Goal: Task Accomplishment & Management: Manage account settings

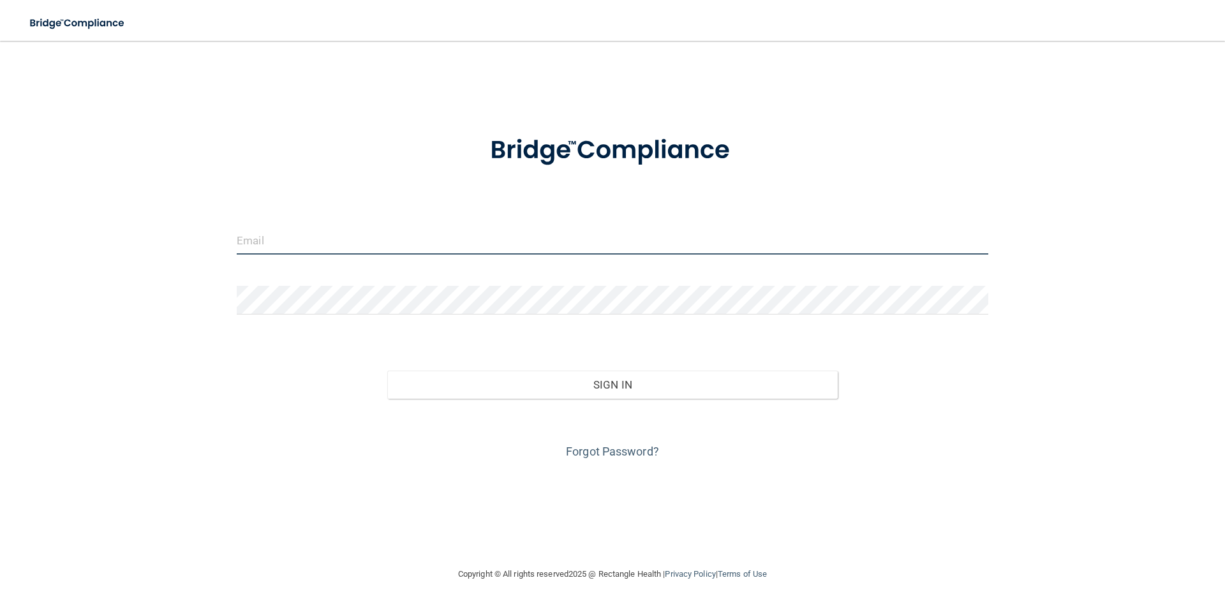
click at [273, 247] on input "email" at bounding box center [612, 240] width 751 height 29
type input "alicia@rgvdental.net"
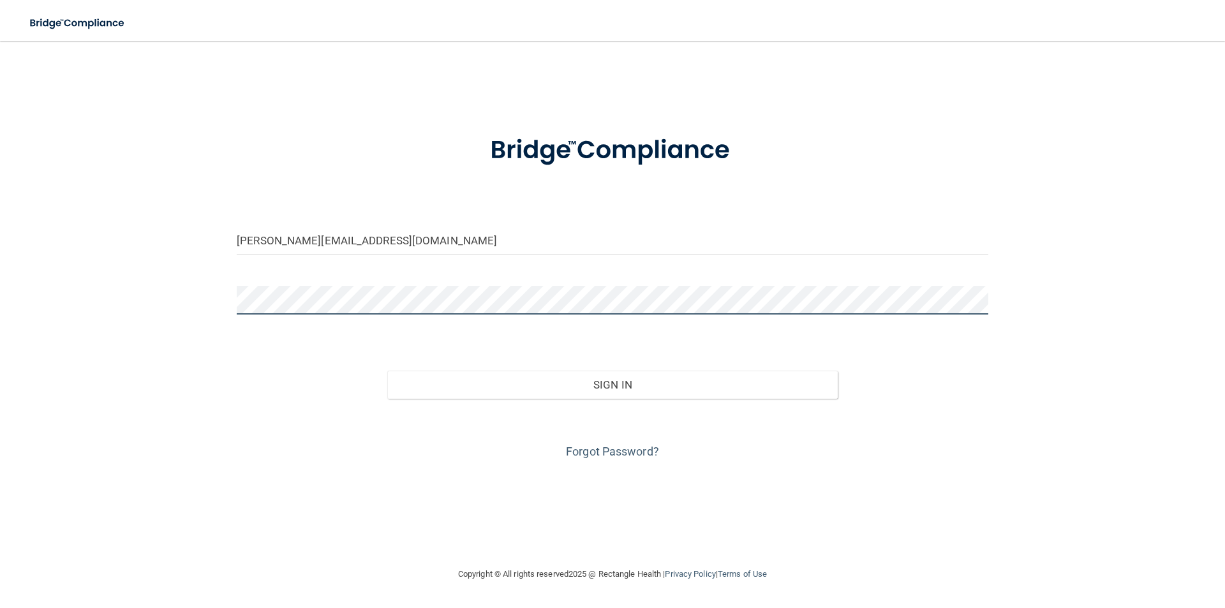
click at [387, 371] on button "Sign In" at bounding box center [612, 385] width 451 height 28
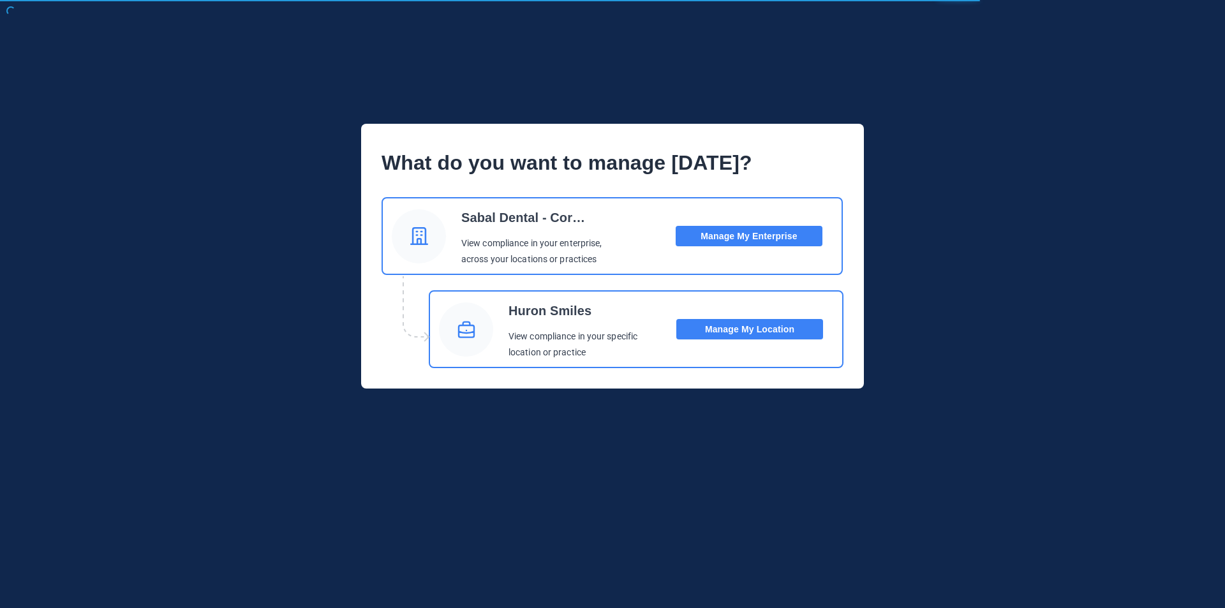
click at [797, 328] on button "Manage My Location" at bounding box center [749, 329] width 147 height 20
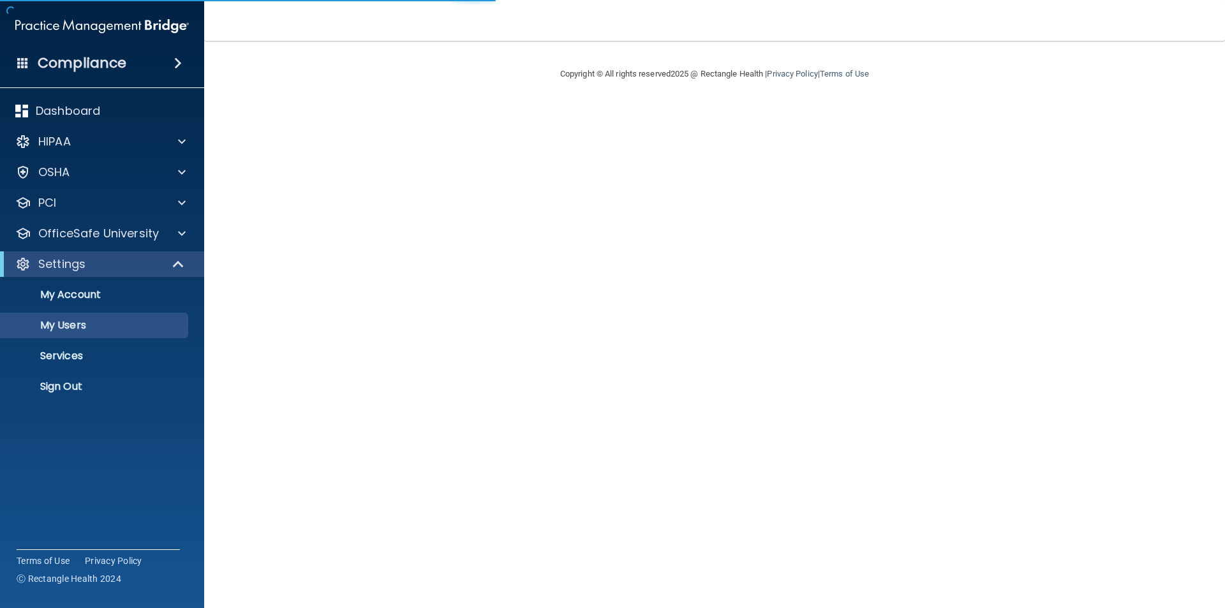
select select "20"
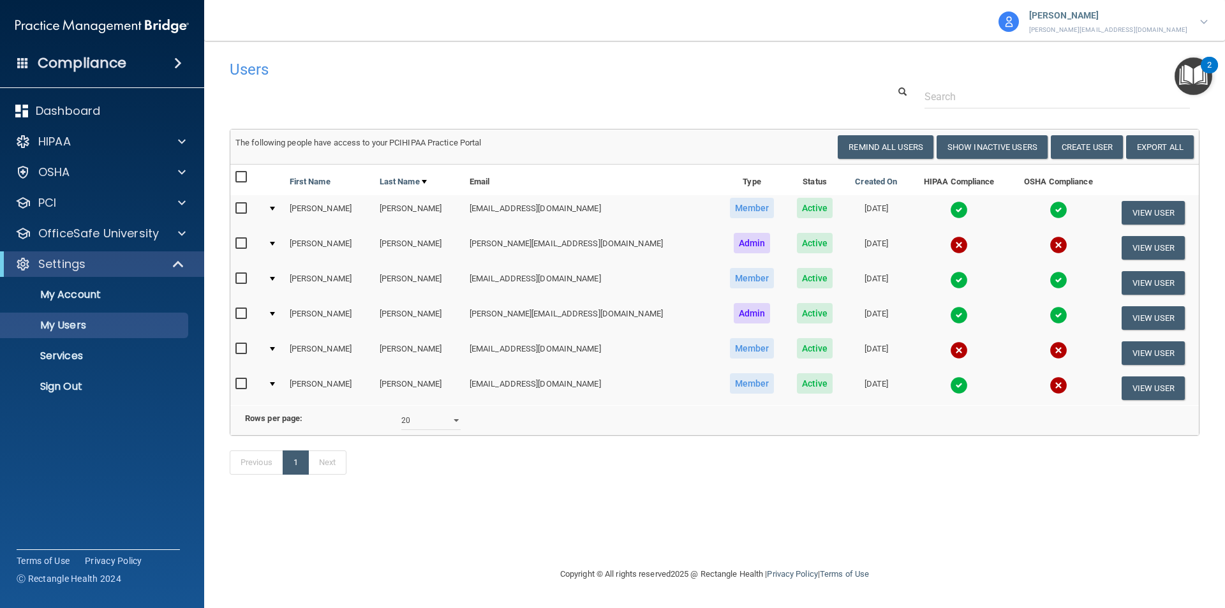
click at [237, 349] on input "checkbox" at bounding box center [242, 349] width 15 height 10
checkbox input "true"
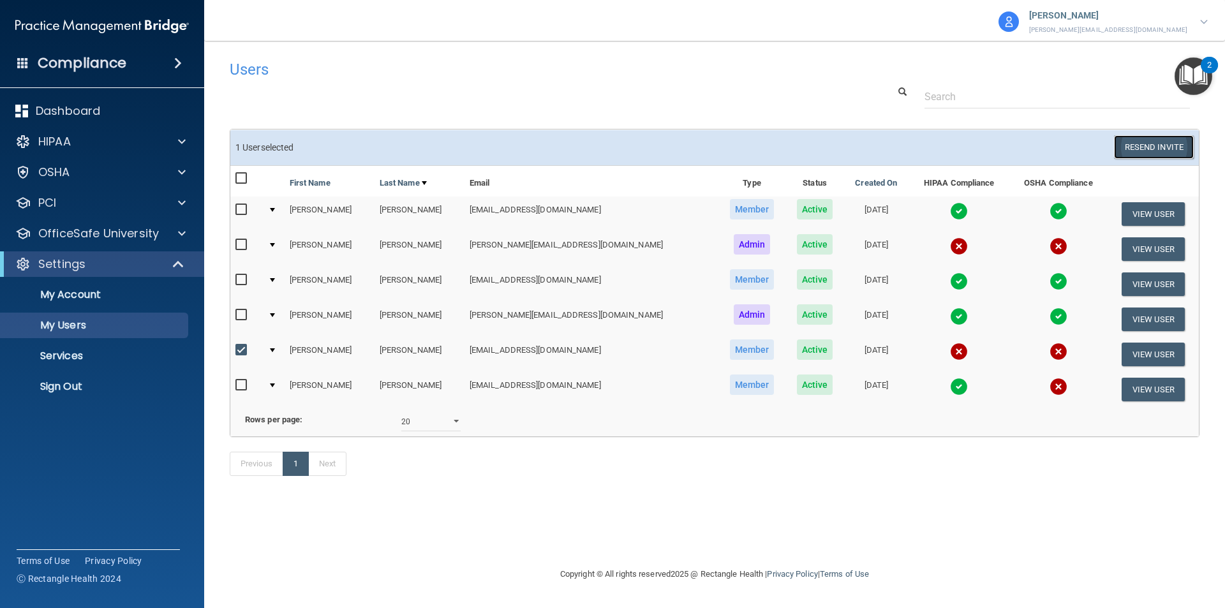
click at [1126, 151] on button "Resend Invite" at bounding box center [1154, 147] width 80 height 24
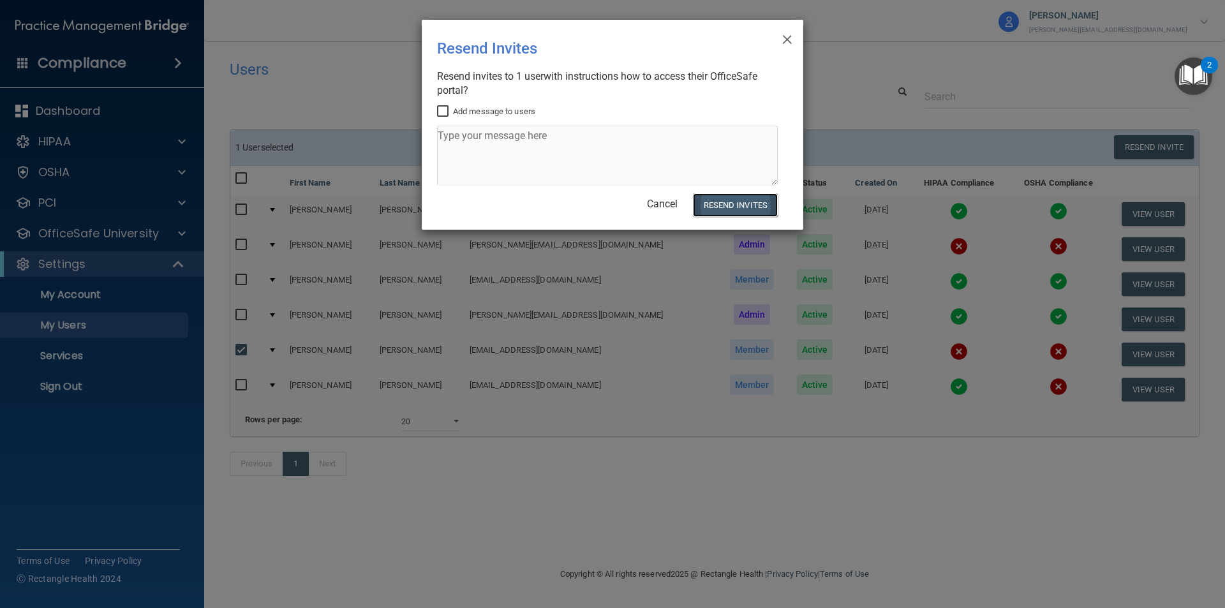
click at [743, 209] on button "Resend Invites" at bounding box center [735, 205] width 85 height 24
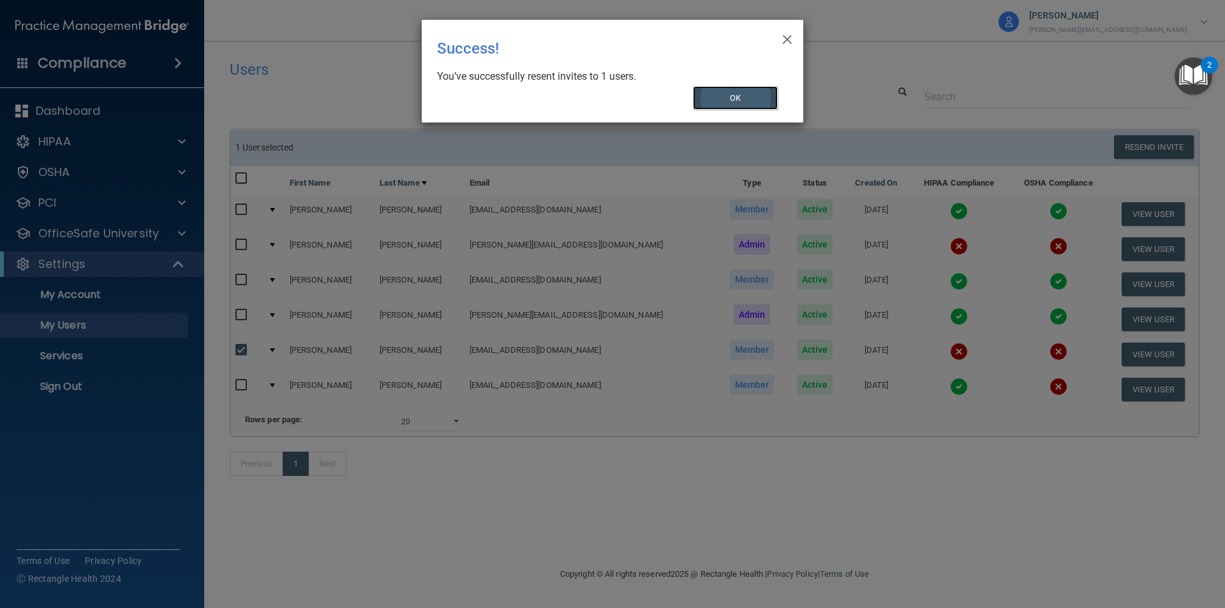
click at [747, 91] on button "OK" at bounding box center [735, 98] width 85 height 24
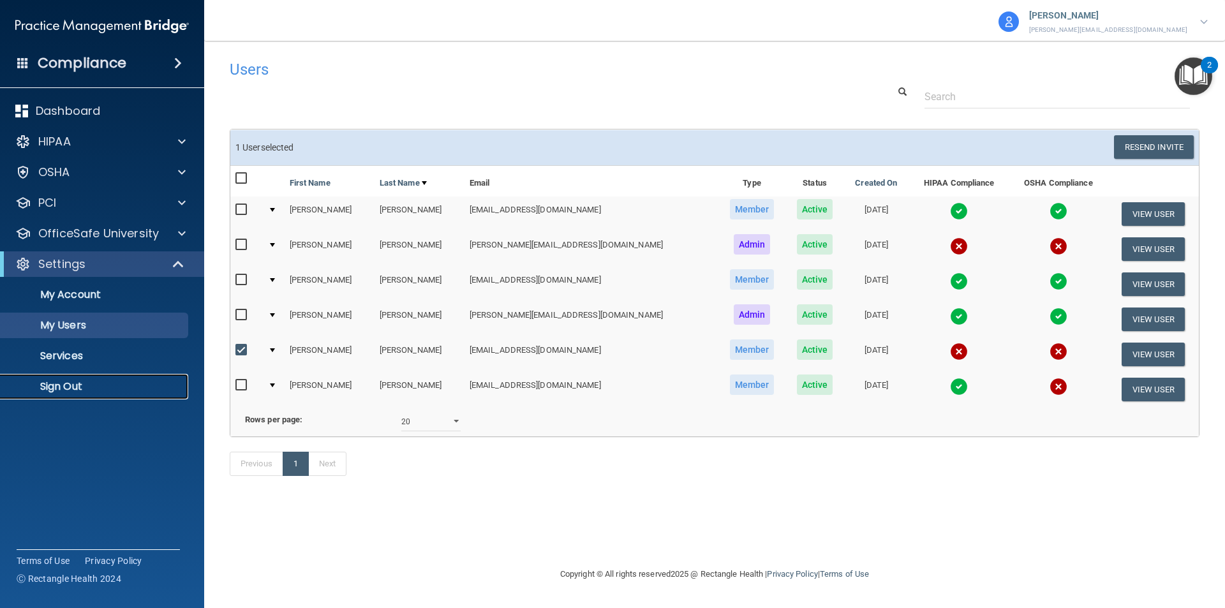
click at [64, 388] on p "Sign Out" at bounding box center [95, 386] width 174 height 13
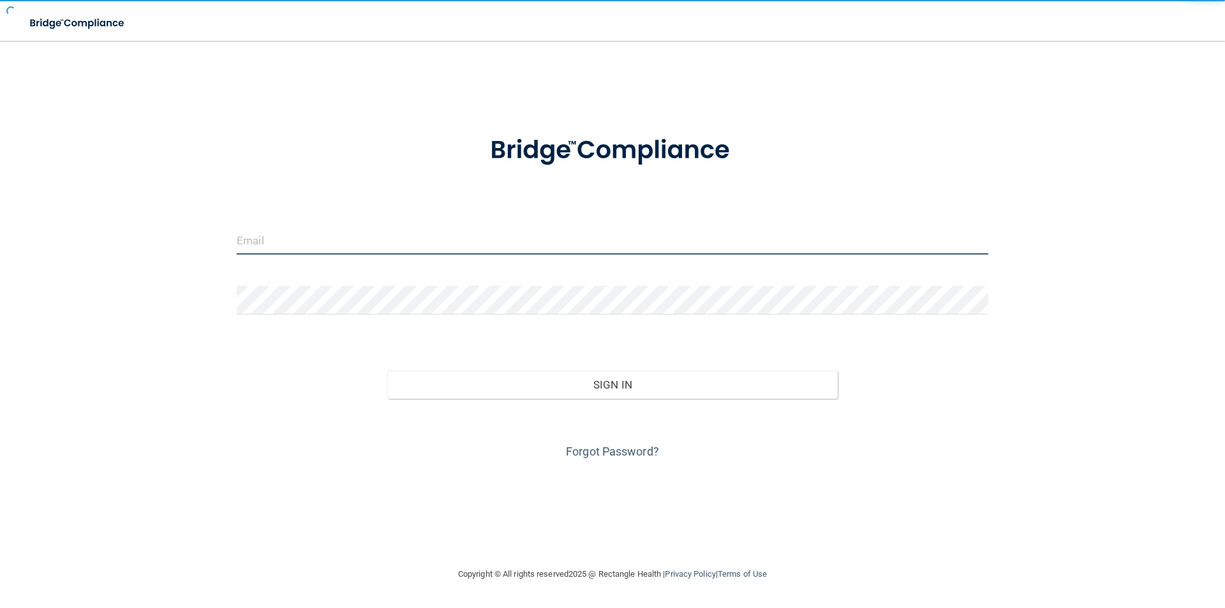
click at [323, 229] on input "email" at bounding box center [612, 240] width 751 height 29
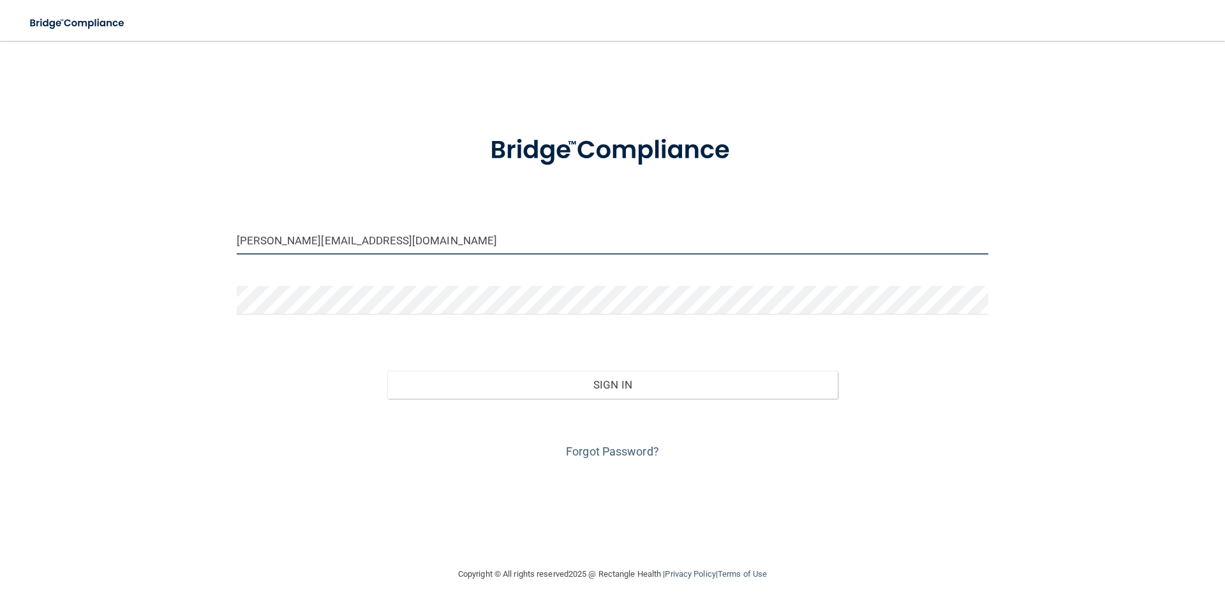
type input "alicia@sabaldentalrockport.com"
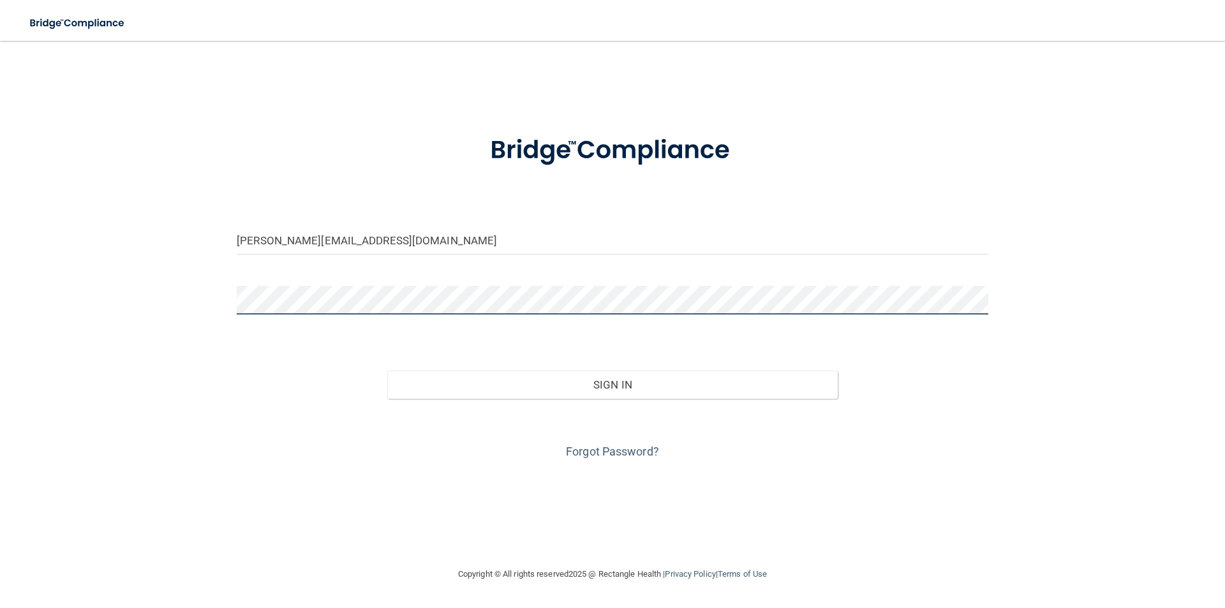
click at [387, 371] on button "Sign In" at bounding box center [612, 385] width 451 height 28
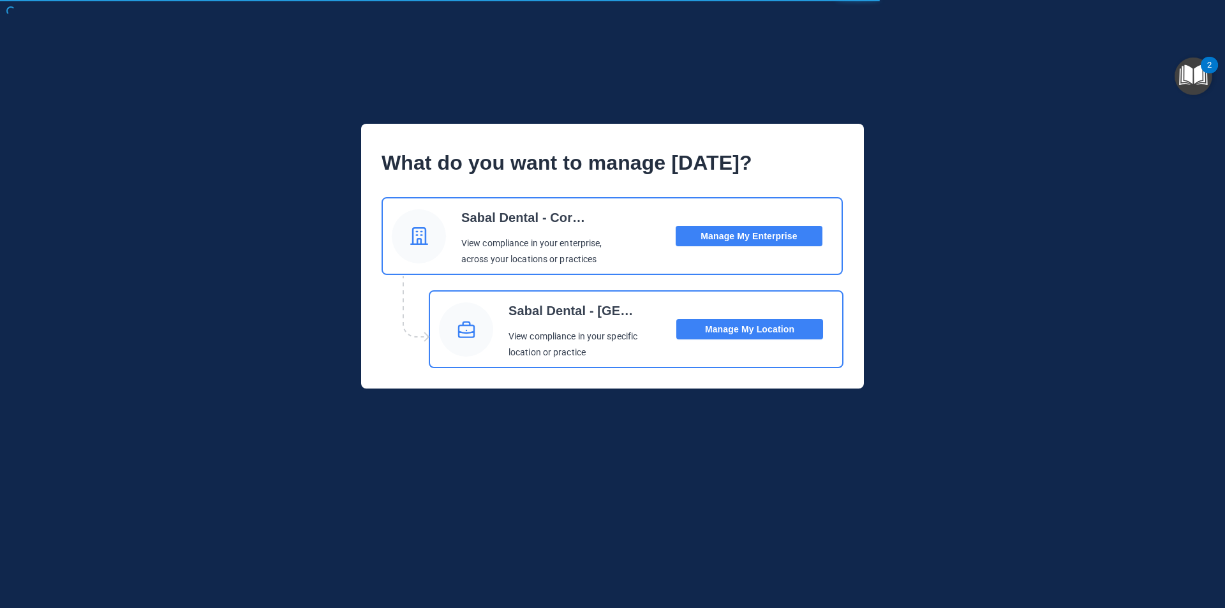
click at [726, 332] on button "Manage My Location" at bounding box center [749, 329] width 147 height 20
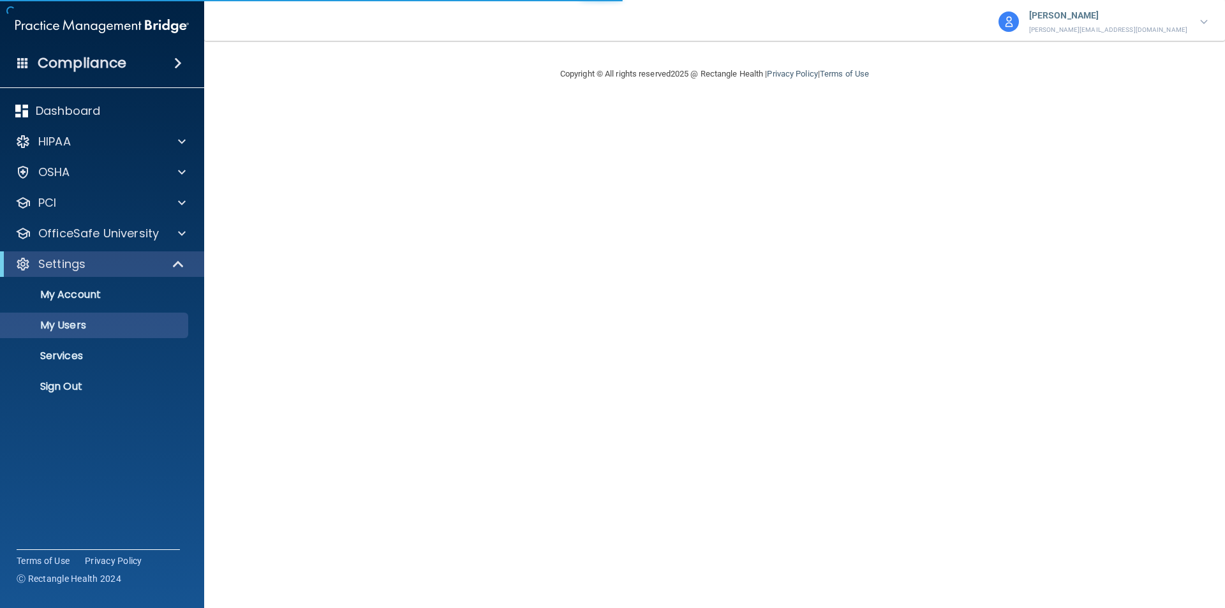
select select "20"
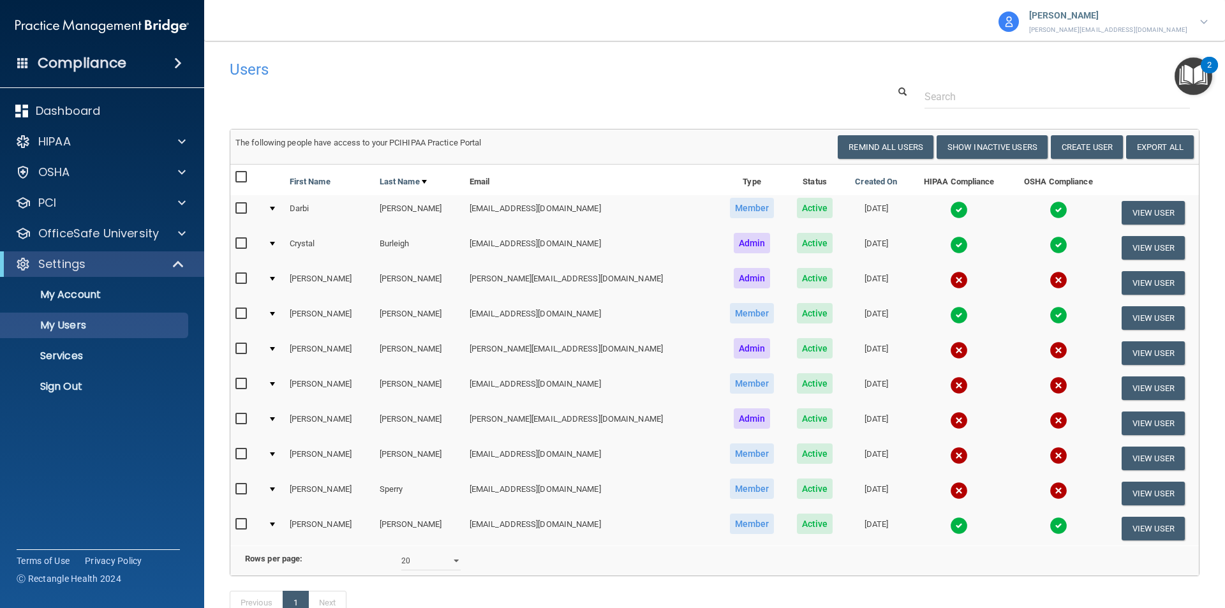
click at [240, 487] on input "checkbox" at bounding box center [242, 489] width 15 height 10
checkbox input "true"
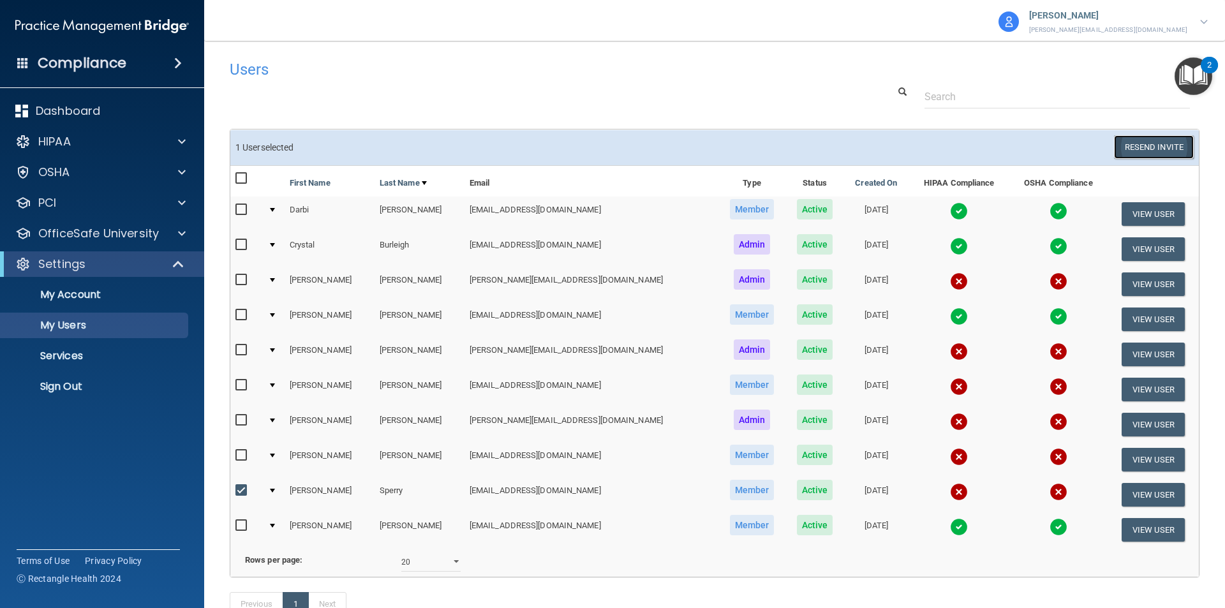
click at [1124, 150] on button "Resend Invite" at bounding box center [1154, 147] width 80 height 24
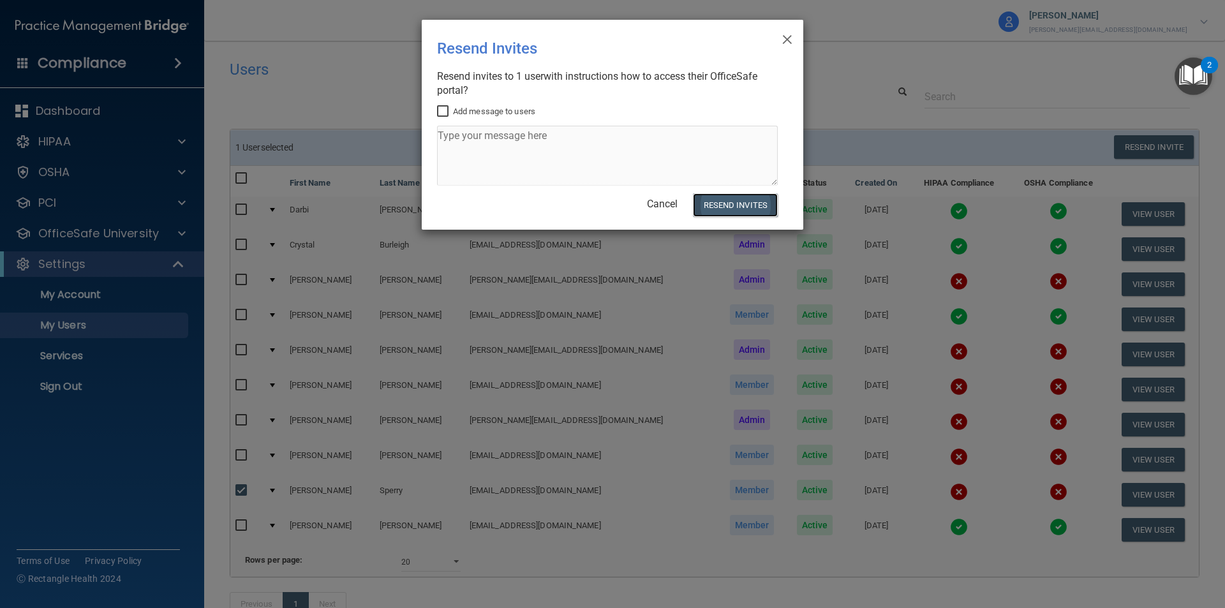
click at [756, 202] on button "Resend Invites" at bounding box center [735, 205] width 85 height 24
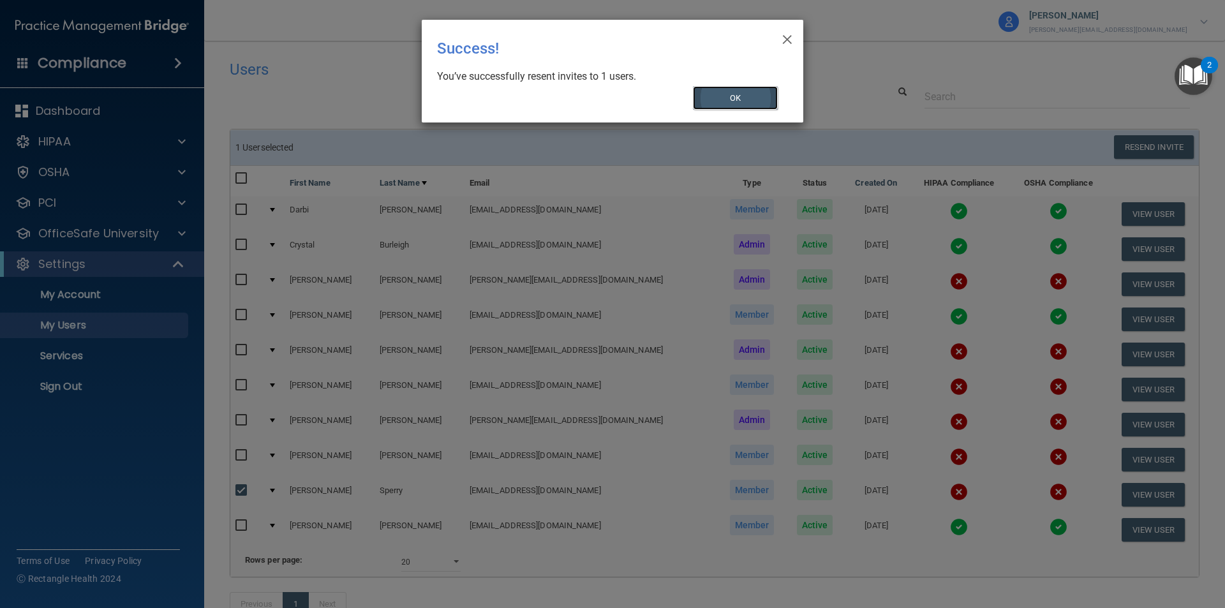
click at [741, 94] on button "OK" at bounding box center [735, 98] width 85 height 24
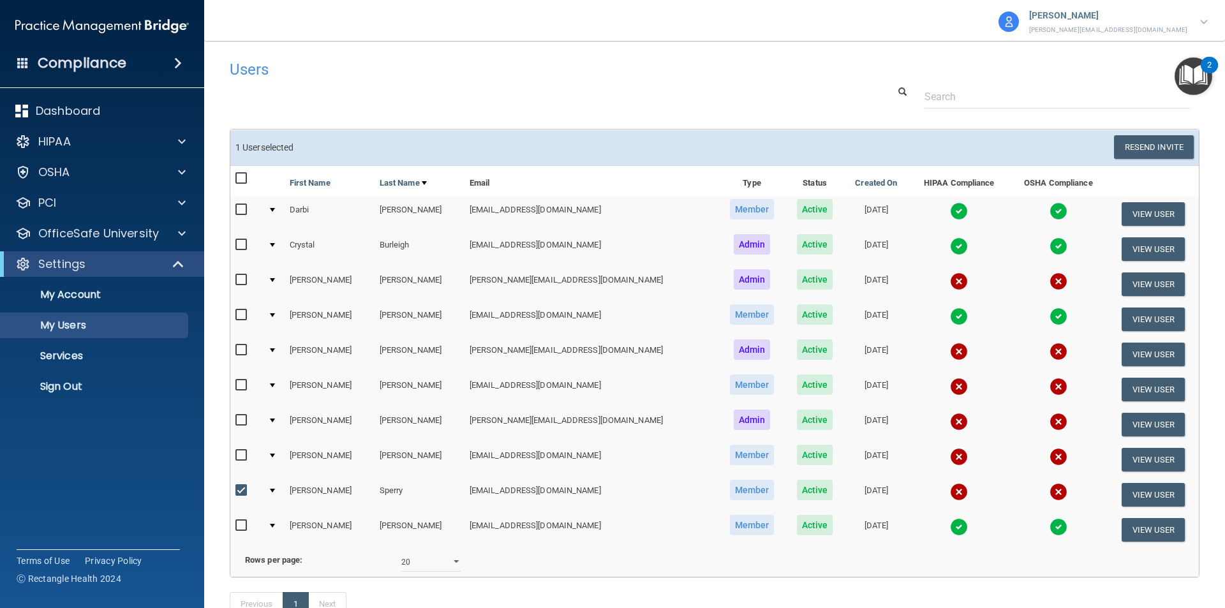
click at [615, 571] on div "Rows per page: 10 20 30 40 all" at bounding box center [470, 561] width 489 height 19
click at [637, 76] on h4 "Users" at bounding box center [508, 69] width 557 height 17
click at [1153, 18] on p "[PERSON_NAME]" at bounding box center [1108, 16] width 158 height 17
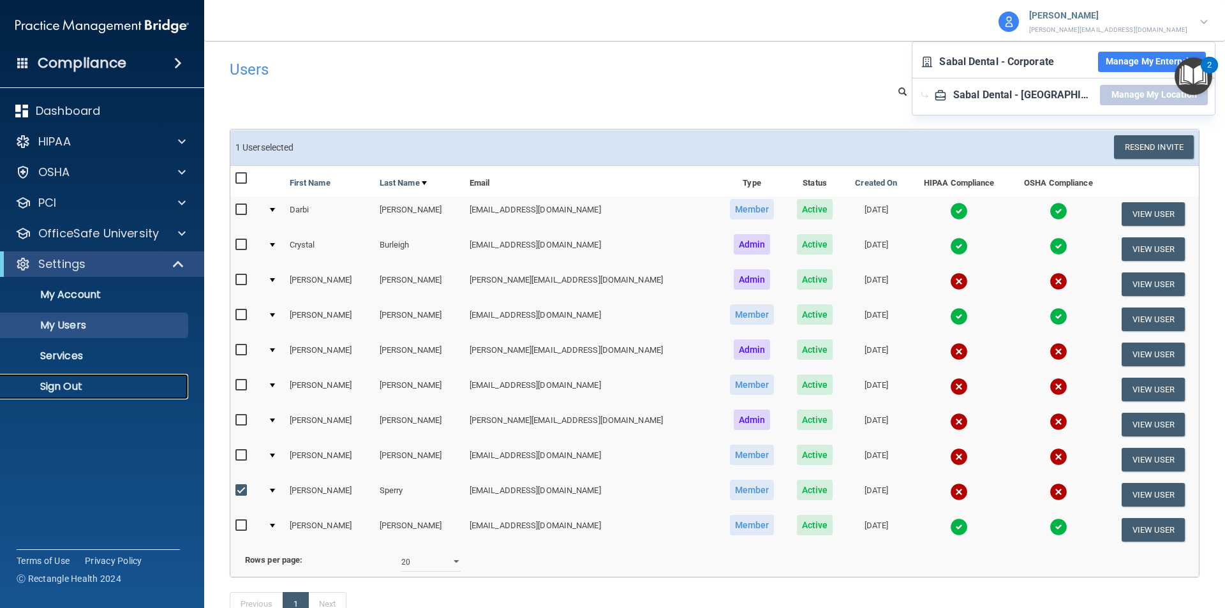
drag, startPoint x: 55, startPoint y: 381, endPoint x: 66, endPoint y: 376, distance: 12.3
click at [55, 380] on p "Sign Out" at bounding box center [95, 386] width 174 height 13
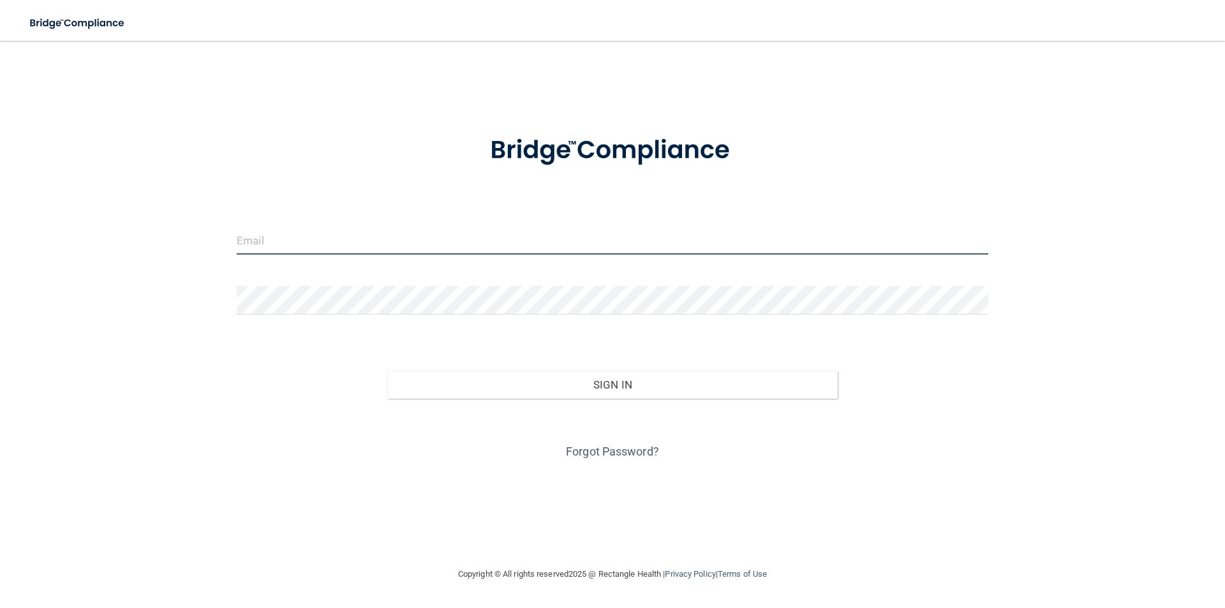
click at [344, 243] on input "email" at bounding box center [612, 240] width 751 height 29
type input "alicia@sabaldentalholly.com"
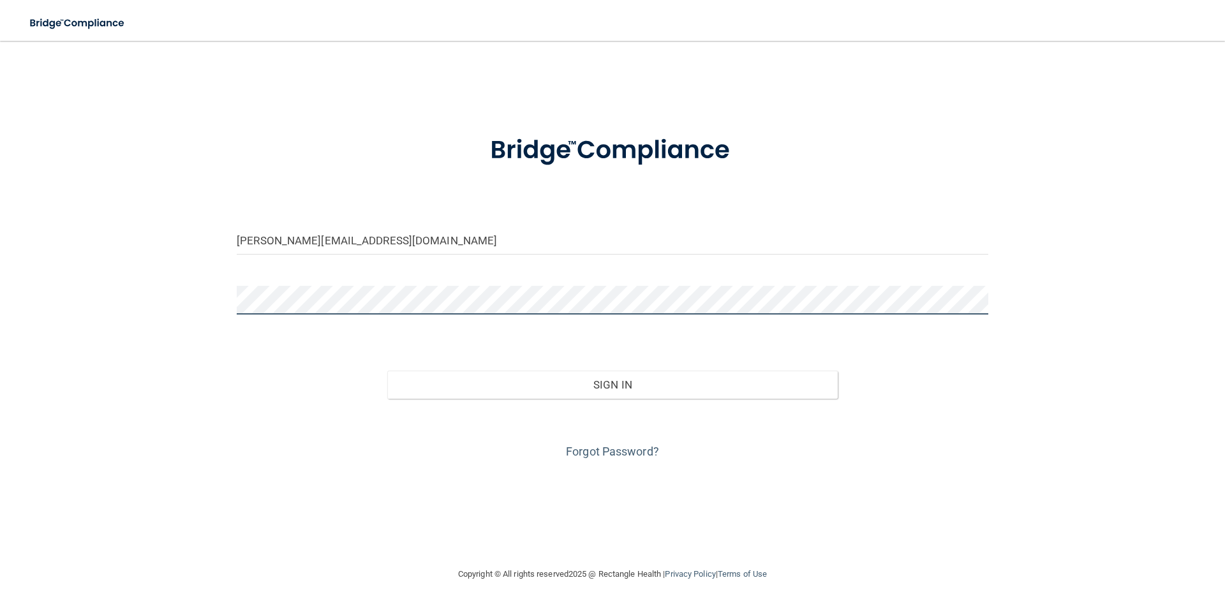
click at [387, 371] on button "Sign In" at bounding box center [612, 385] width 451 height 28
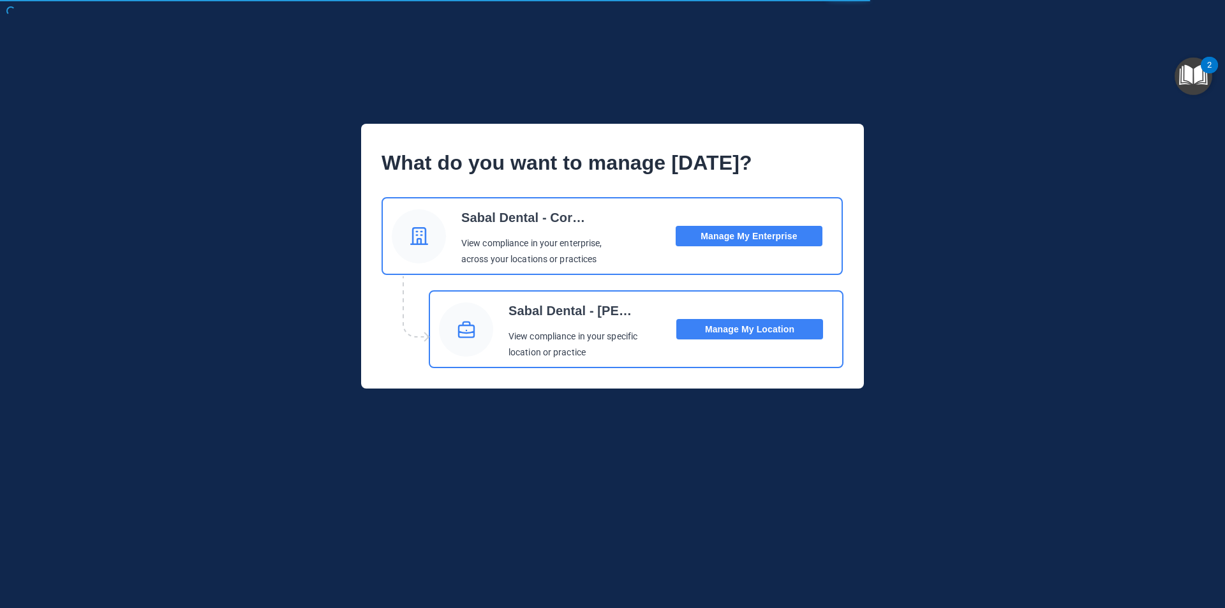
click at [762, 335] on button "Manage My Location" at bounding box center [749, 329] width 147 height 20
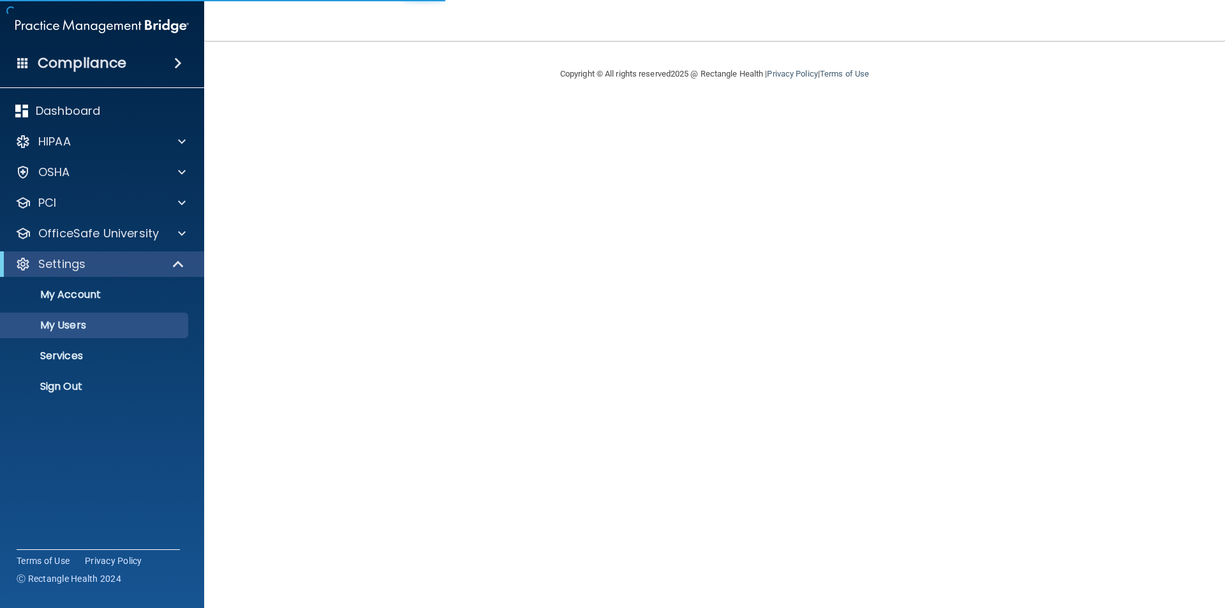
select select "20"
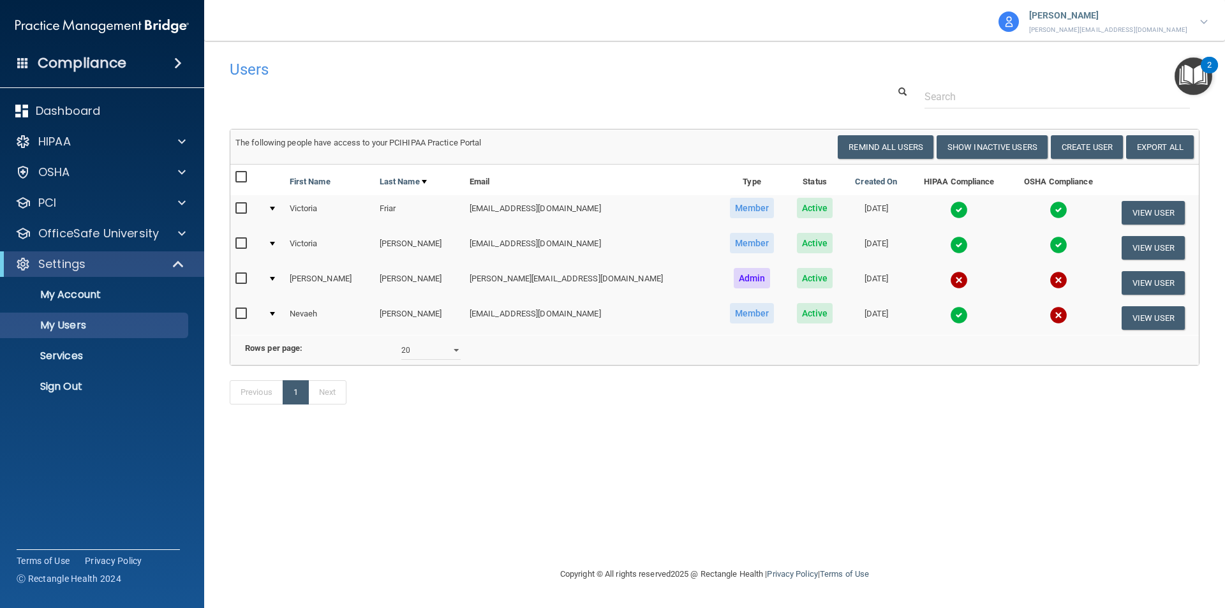
click at [242, 315] on input "checkbox" at bounding box center [242, 314] width 15 height 10
checkbox input "true"
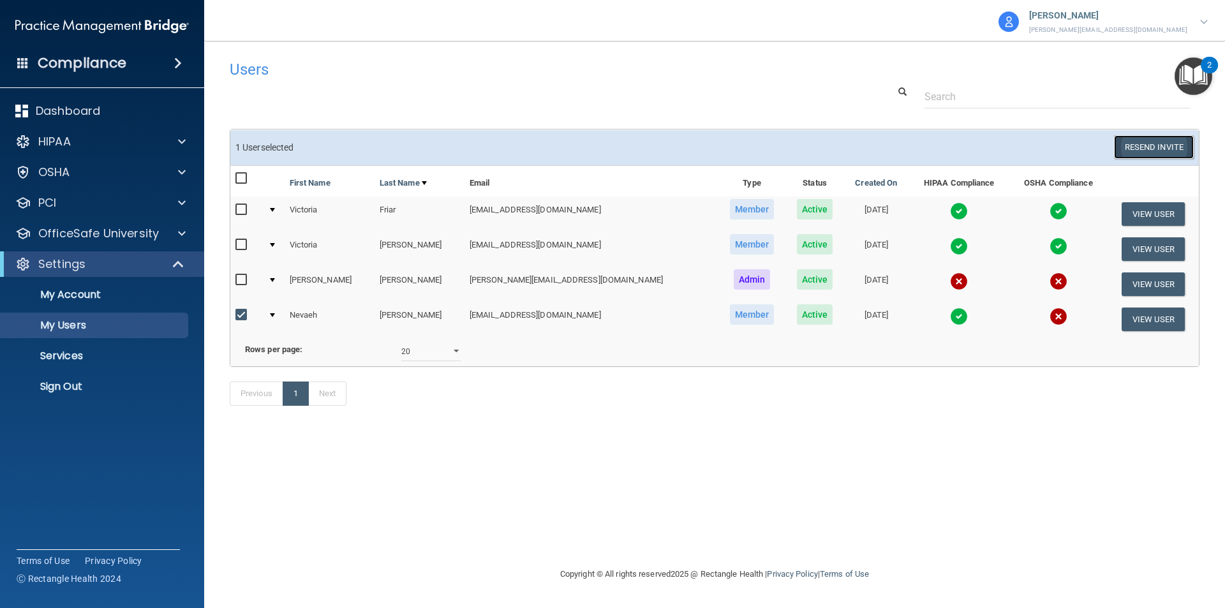
click at [1147, 151] on button "Resend Invite" at bounding box center [1154, 147] width 80 height 24
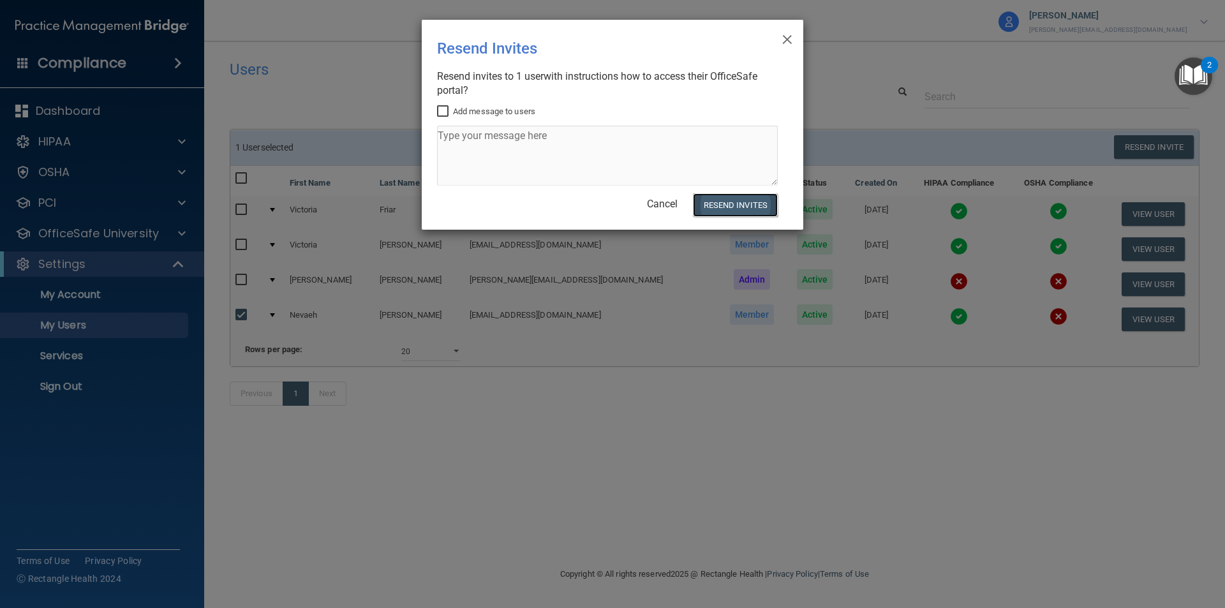
click at [725, 198] on button "Resend Invites" at bounding box center [735, 205] width 85 height 24
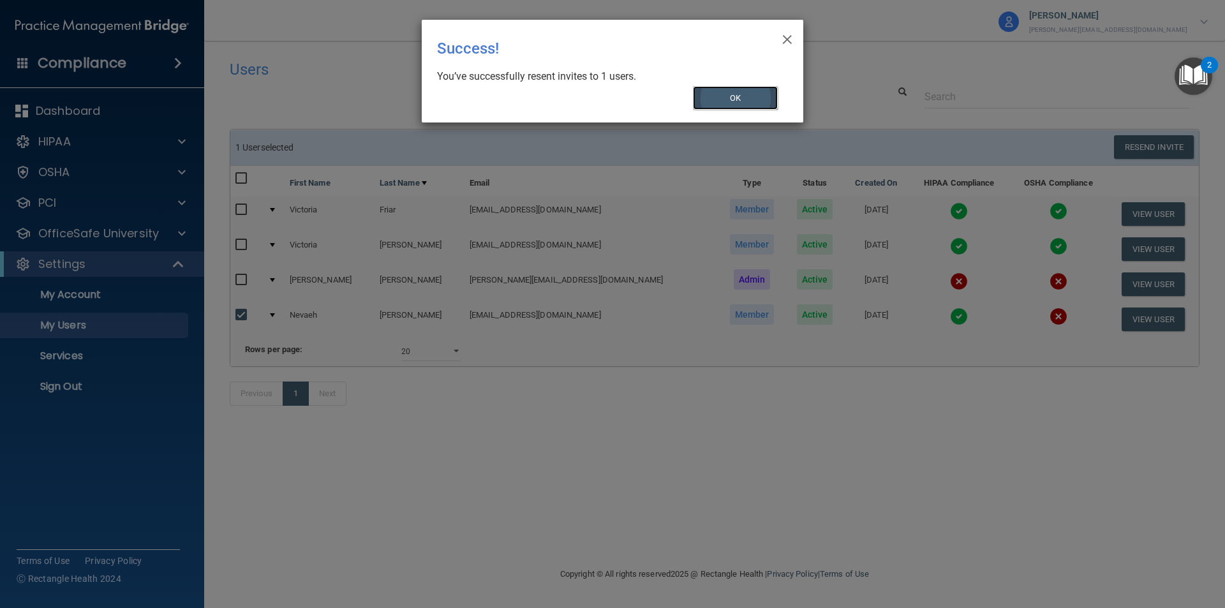
click at [739, 98] on button "OK" at bounding box center [735, 98] width 85 height 24
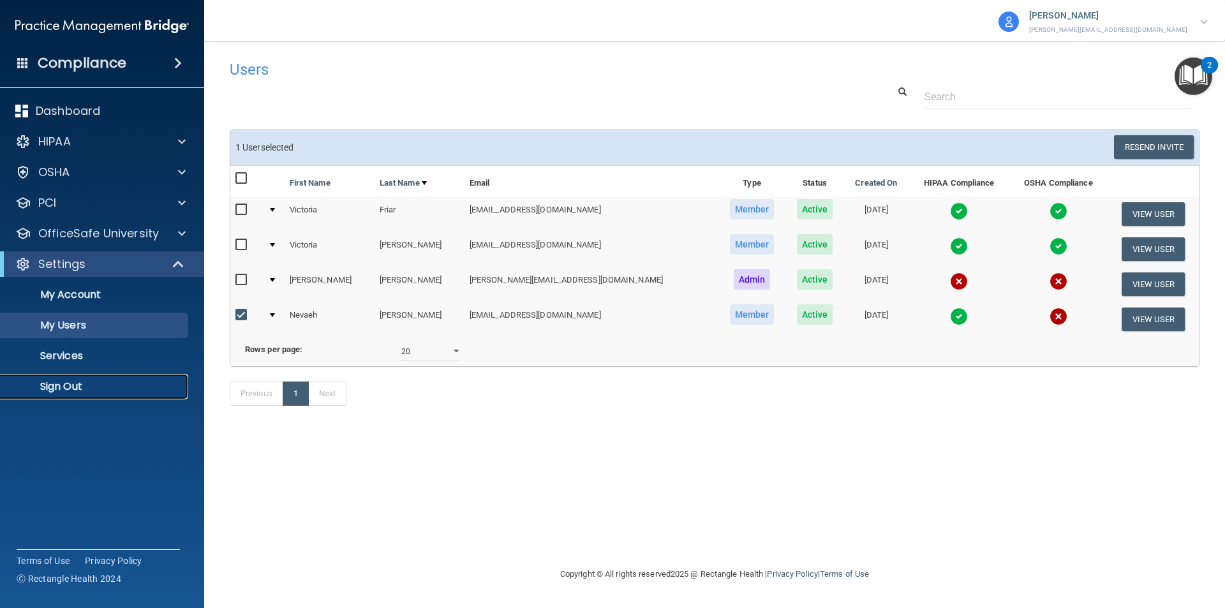
click at [61, 388] on p "Sign Out" at bounding box center [95, 386] width 174 height 13
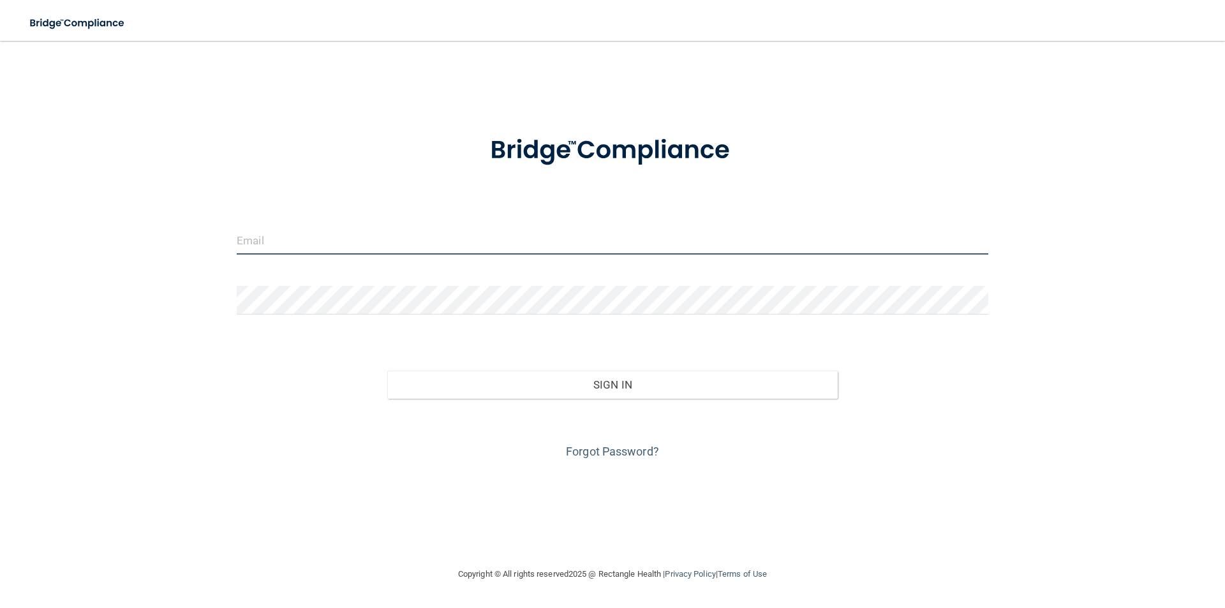
click at [276, 241] on input "email" at bounding box center [612, 240] width 751 height 29
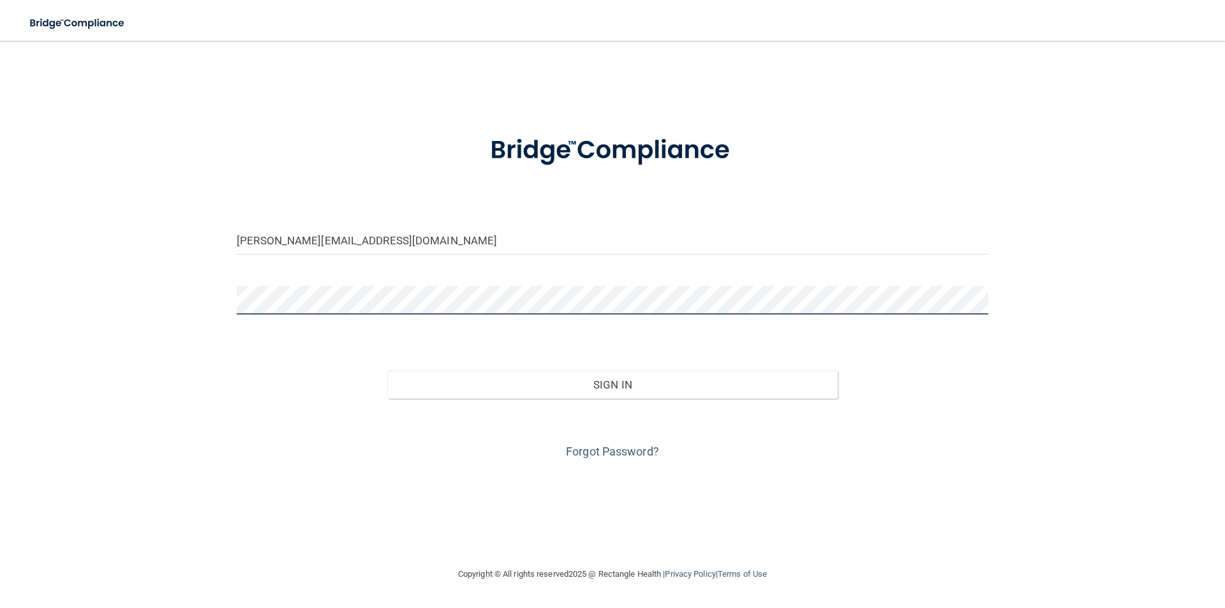
click at [387, 371] on button "Sign In" at bounding box center [612, 385] width 451 height 28
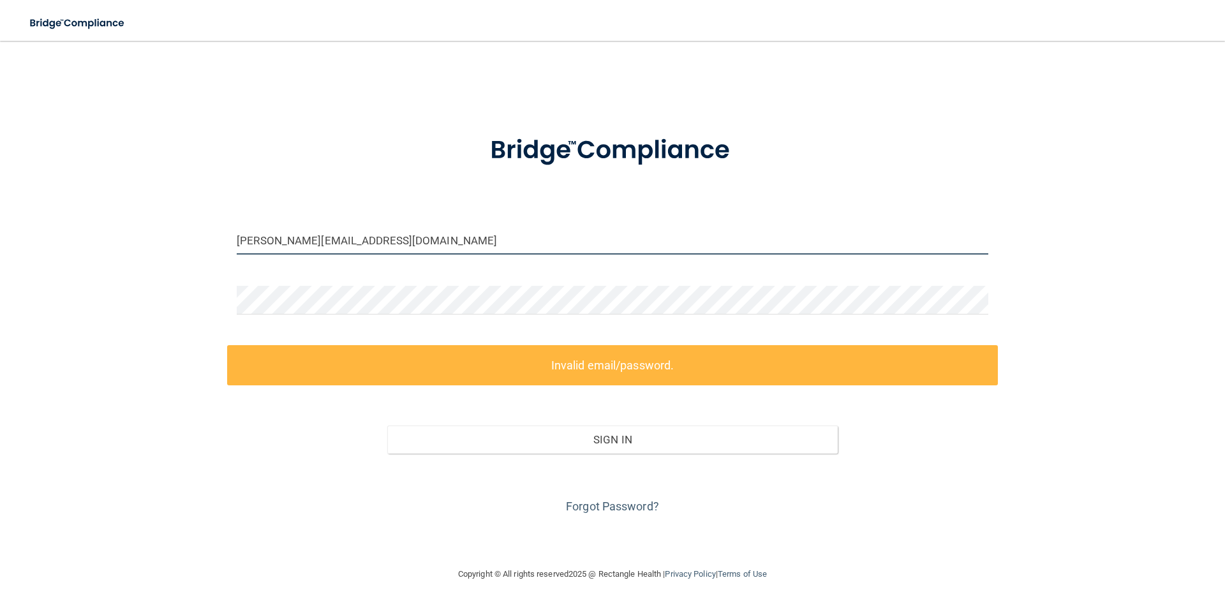
click at [386, 239] on input "alicia@bismarcksmiles.net" at bounding box center [612, 240] width 751 height 29
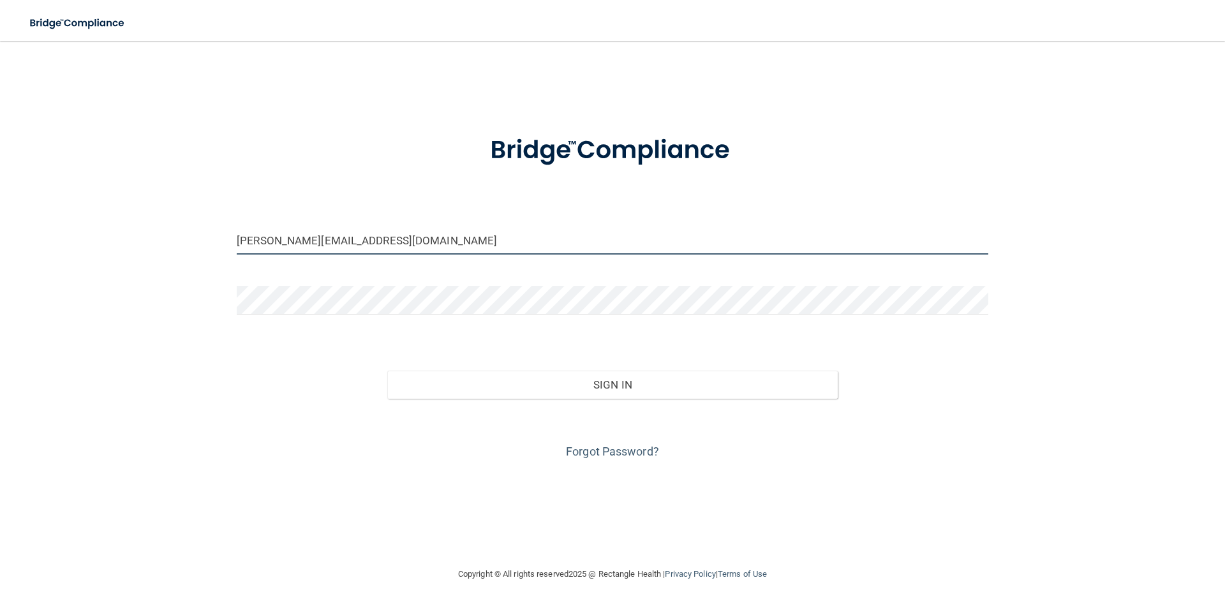
click at [387, 371] on button "Sign In" at bounding box center [612, 385] width 451 height 28
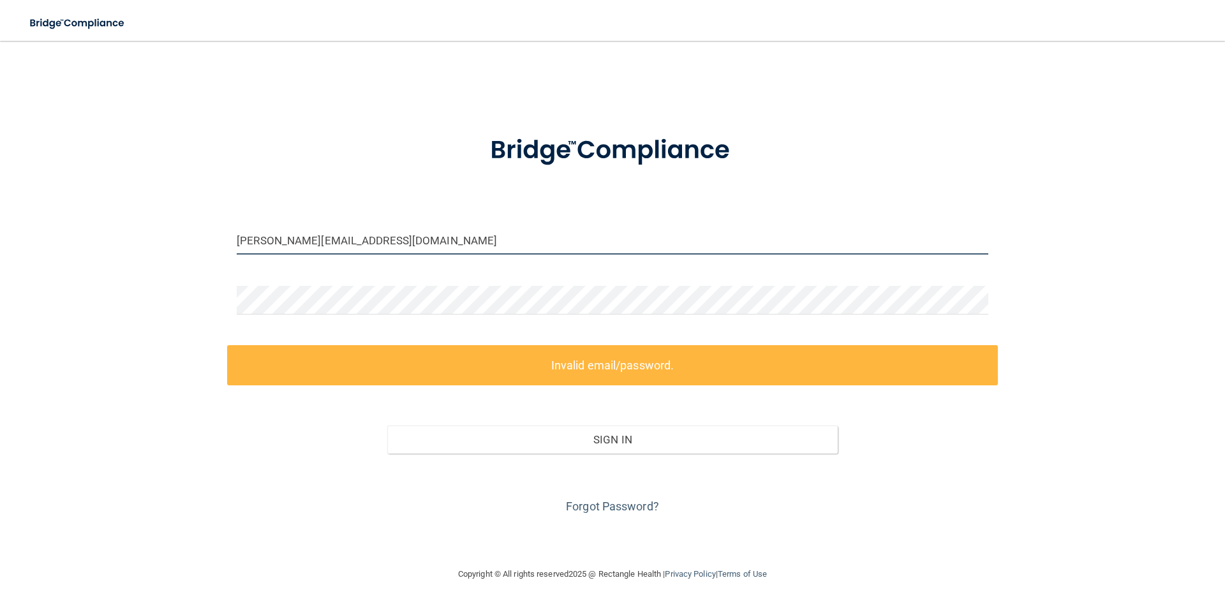
click at [311, 237] on input "alicia@bismarcksmiles.com" at bounding box center [612, 240] width 751 height 29
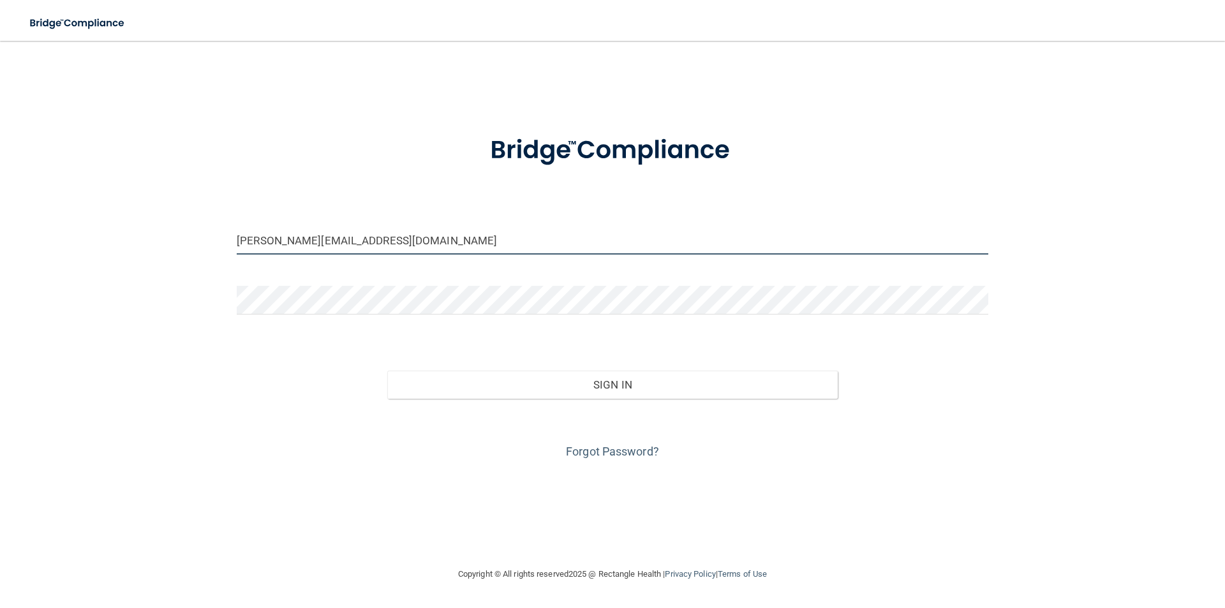
type input "alicia@bismarksmiles.com"
click at [387, 371] on button "Sign In" at bounding box center [612, 385] width 451 height 28
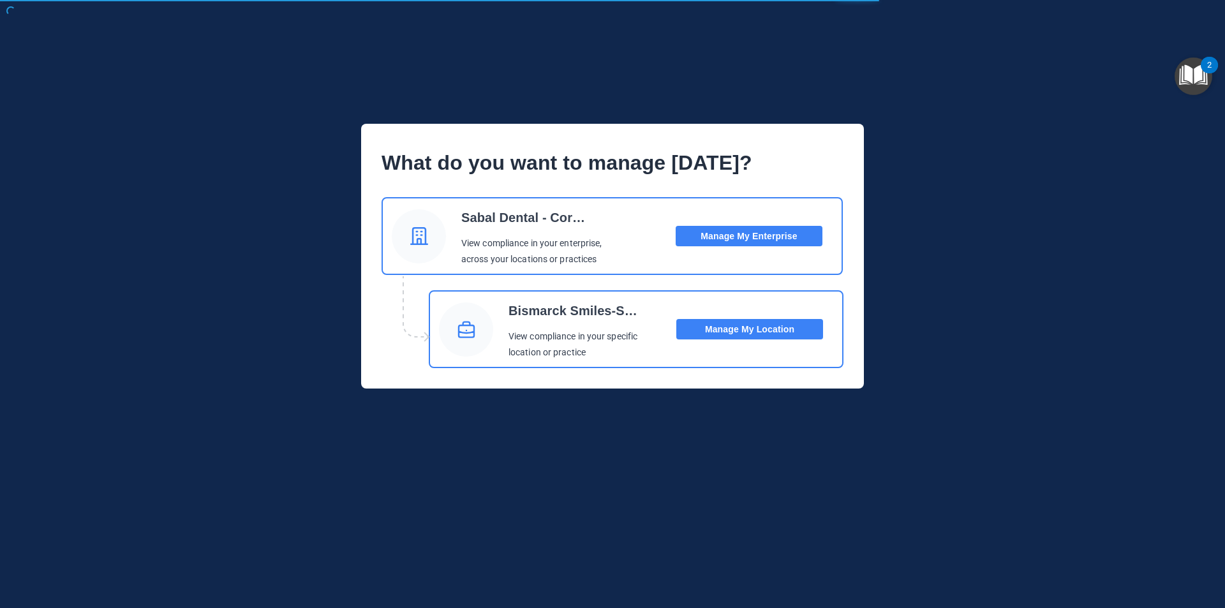
click at [772, 328] on button "Manage My Location" at bounding box center [749, 329] width 147 height 20
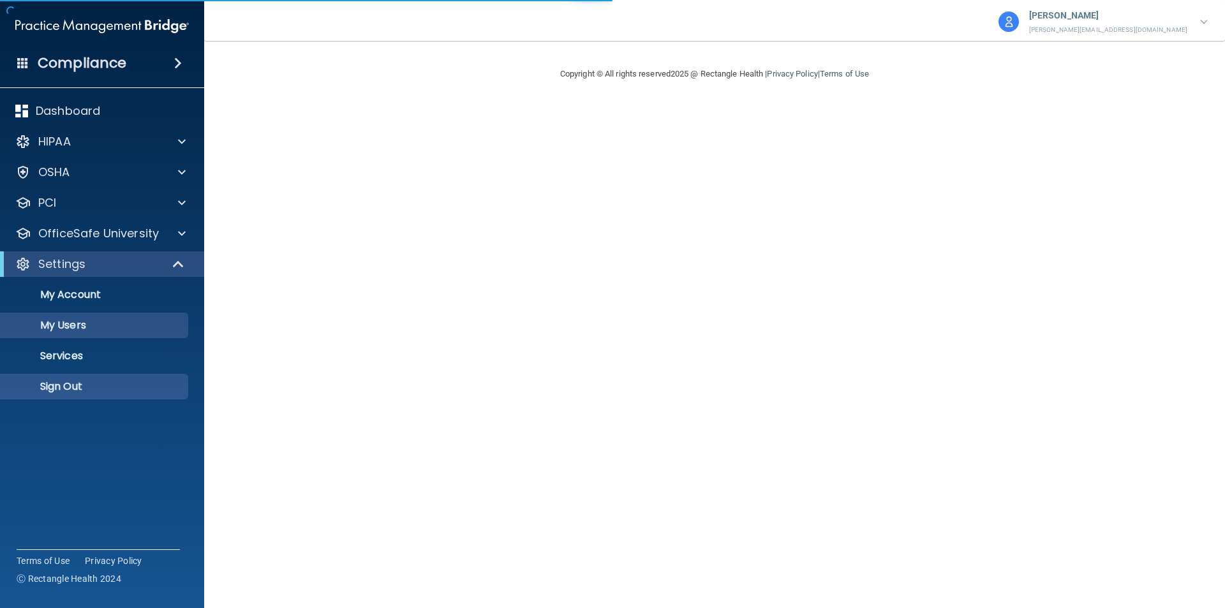
select select "20"
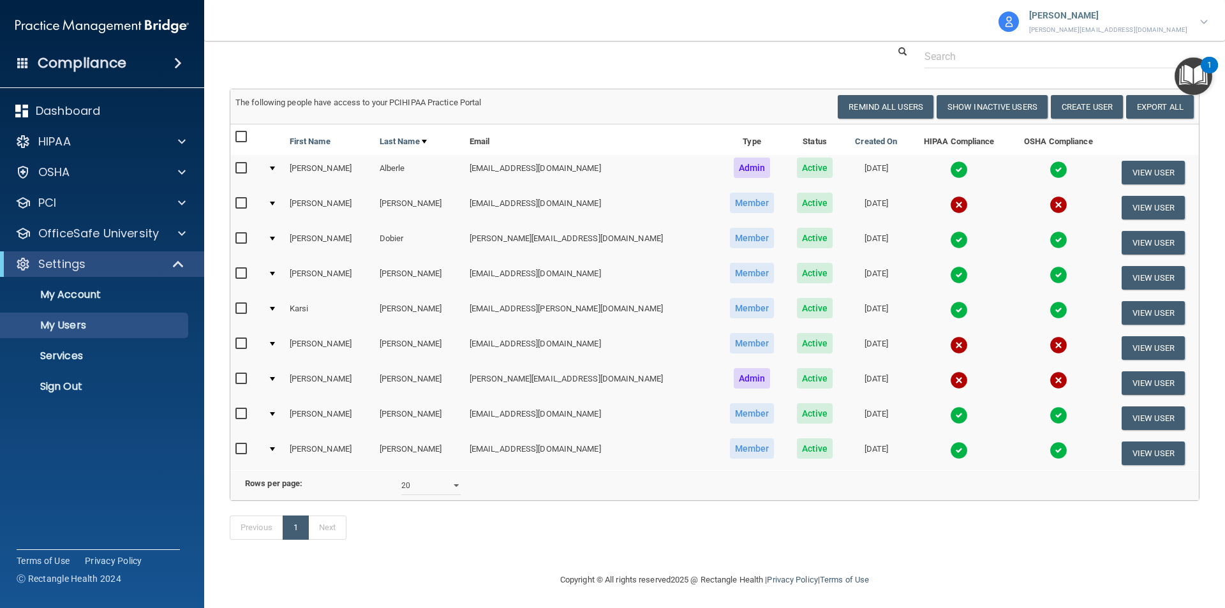
scroll to position [62, 0]
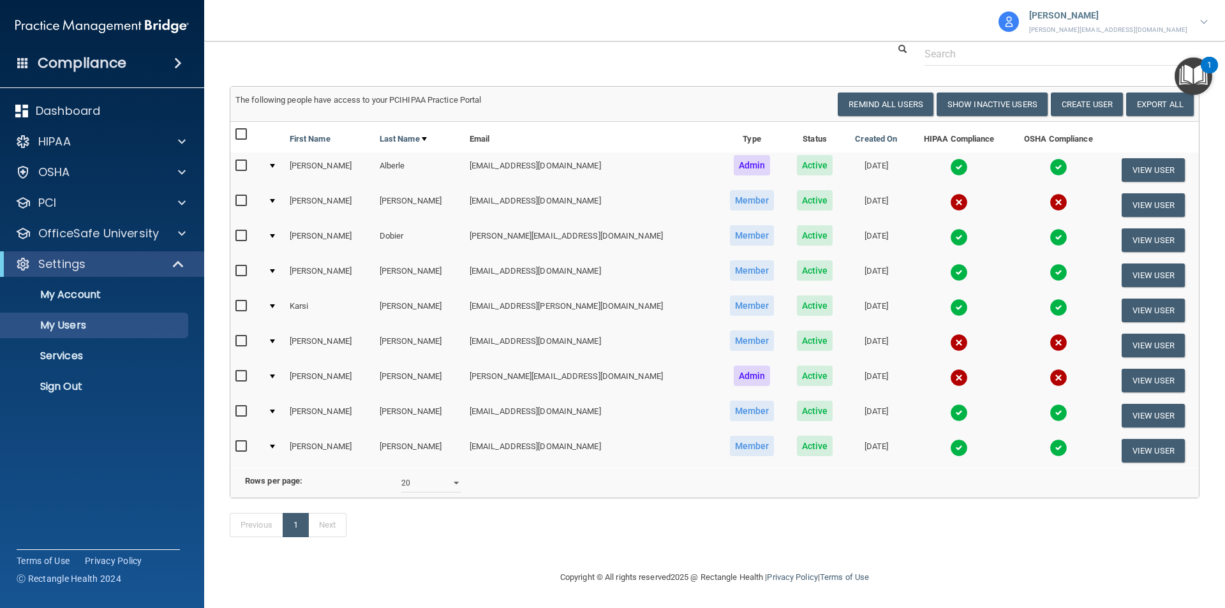
click at [240, 336] on input "checkbox" at bounding box center [242, 341] width 15 height 10
checkbox input "true"
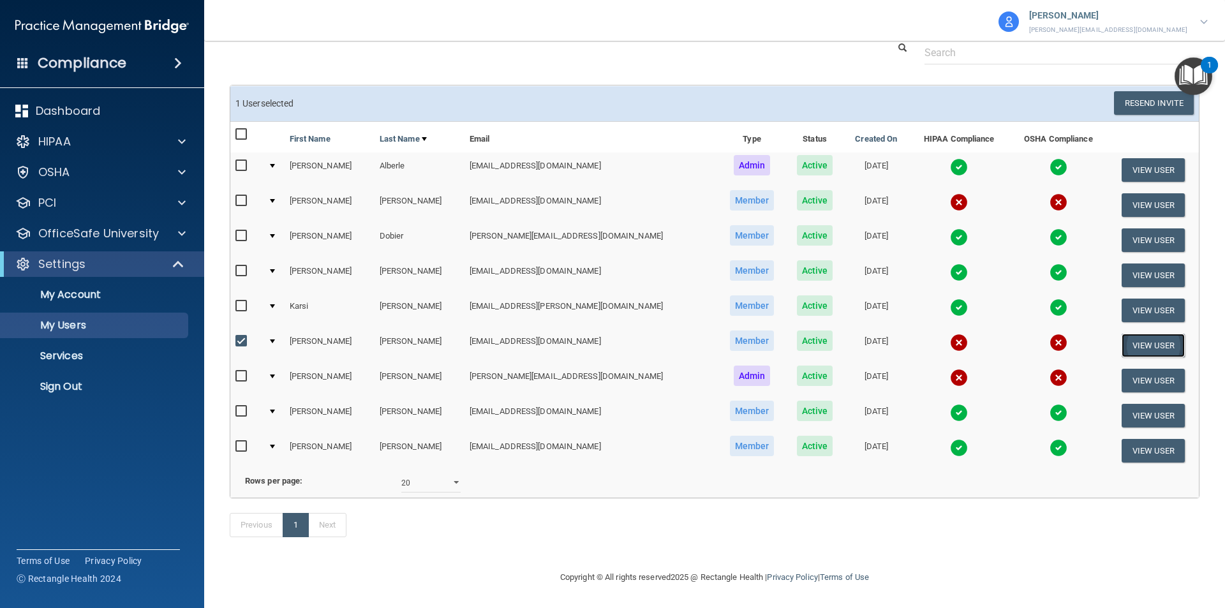
click at [1121, 334] on button "View User" at bounding box center [1152, 346] width 63 height 24
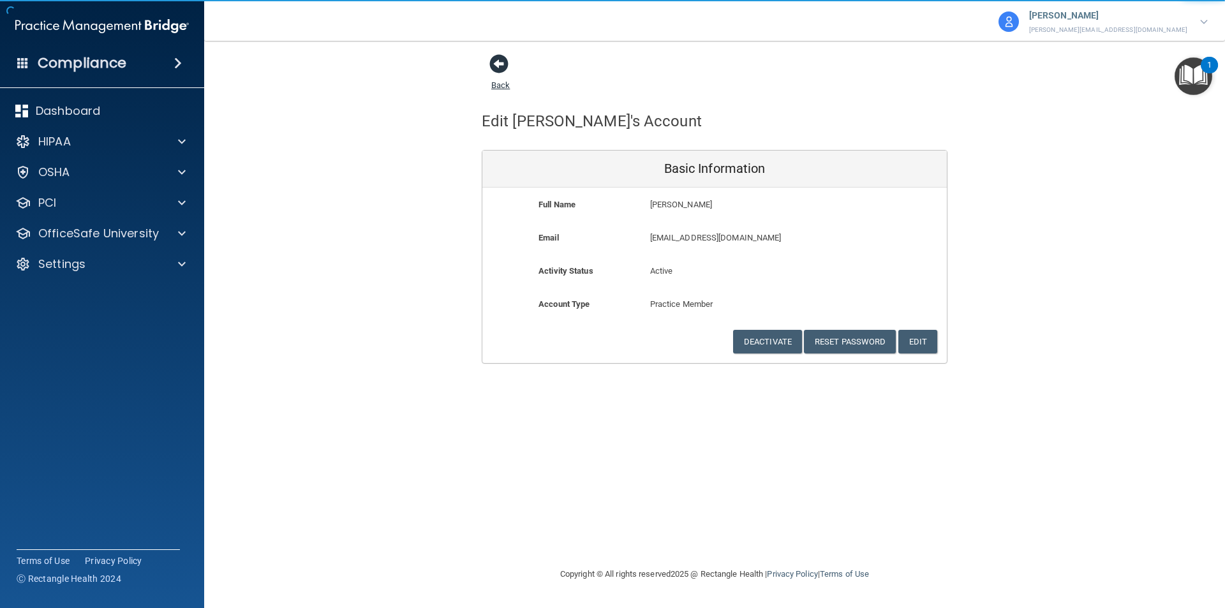
click at [502, 64] on span at bounding box center [498, 63] width 19 height 19
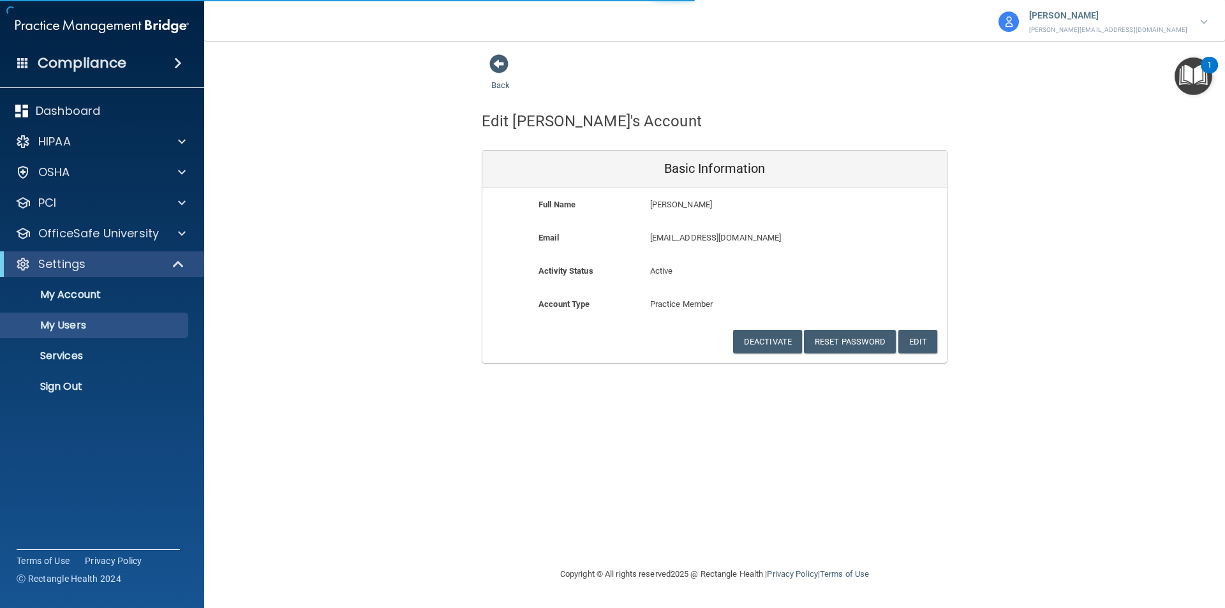
select select "20"
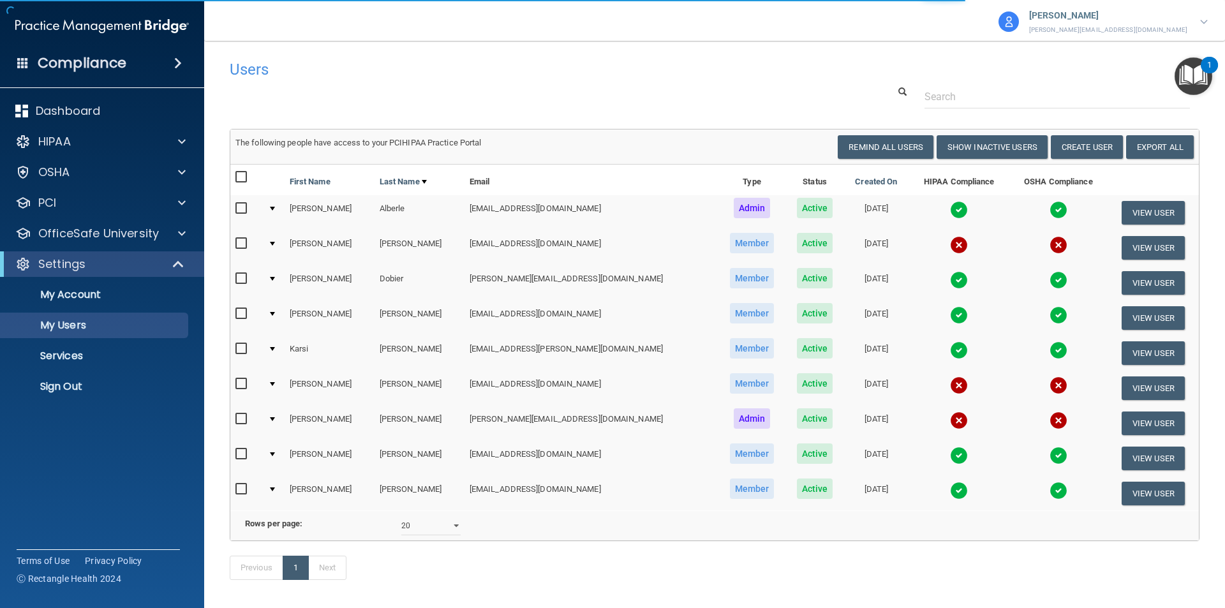
click at [242, 385] on input "checkbox" at bounding box center [242, 384] width 15 height 10
checkbox input "true"
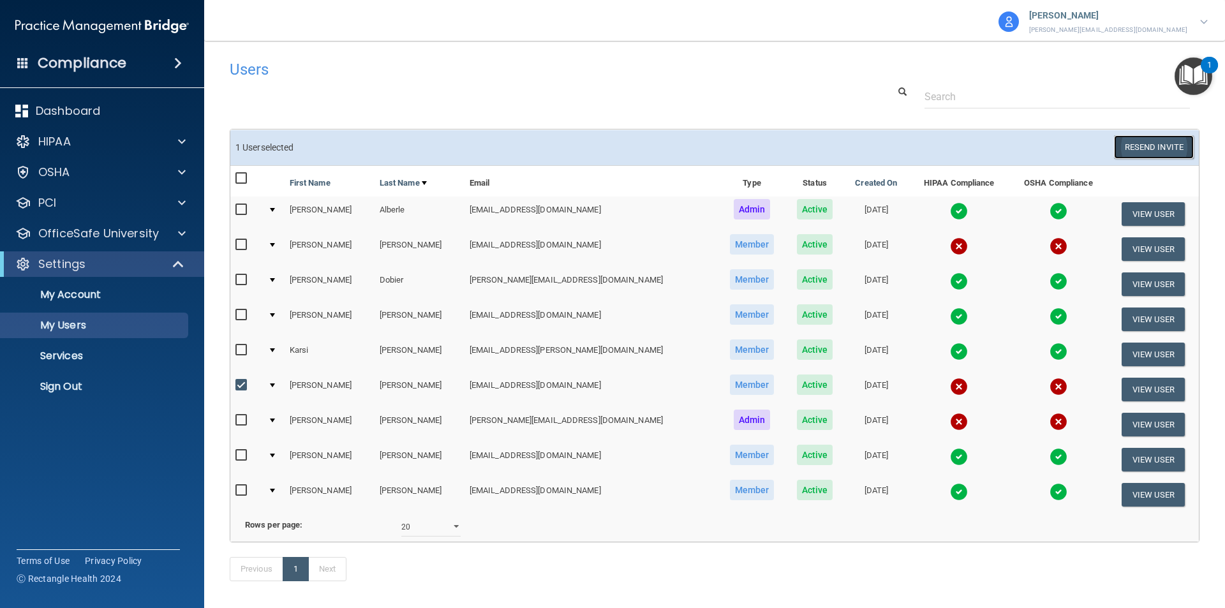
click at [1131, 150] on button "Resend Invite" at bounding box center [1154, 147] width 80 height 24
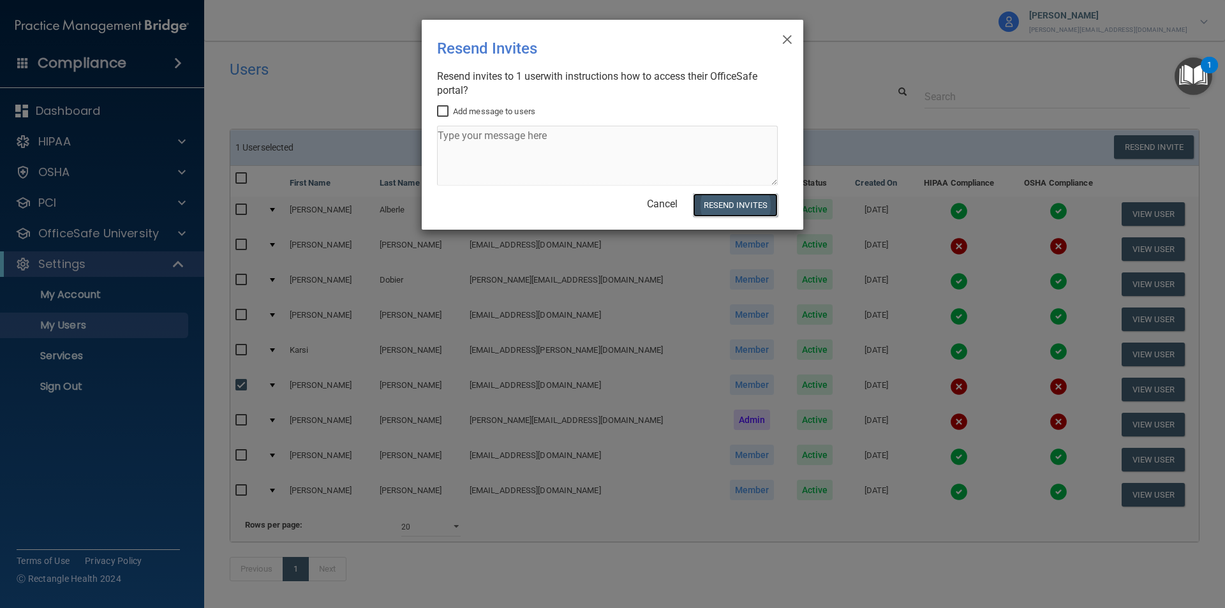
click at [744, 203] on button "Resend Invites" at bounding box center [735, 205] width 85 height 24
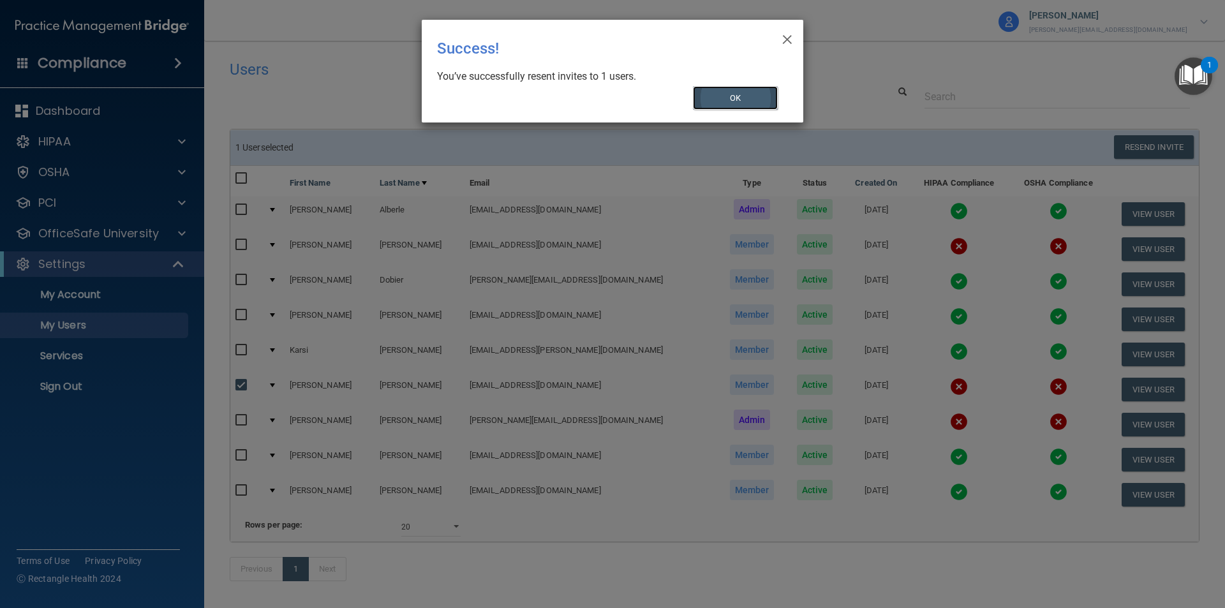
click at [732, 98] on button "OK" at bounding box center [735, 98] width 85 height 24
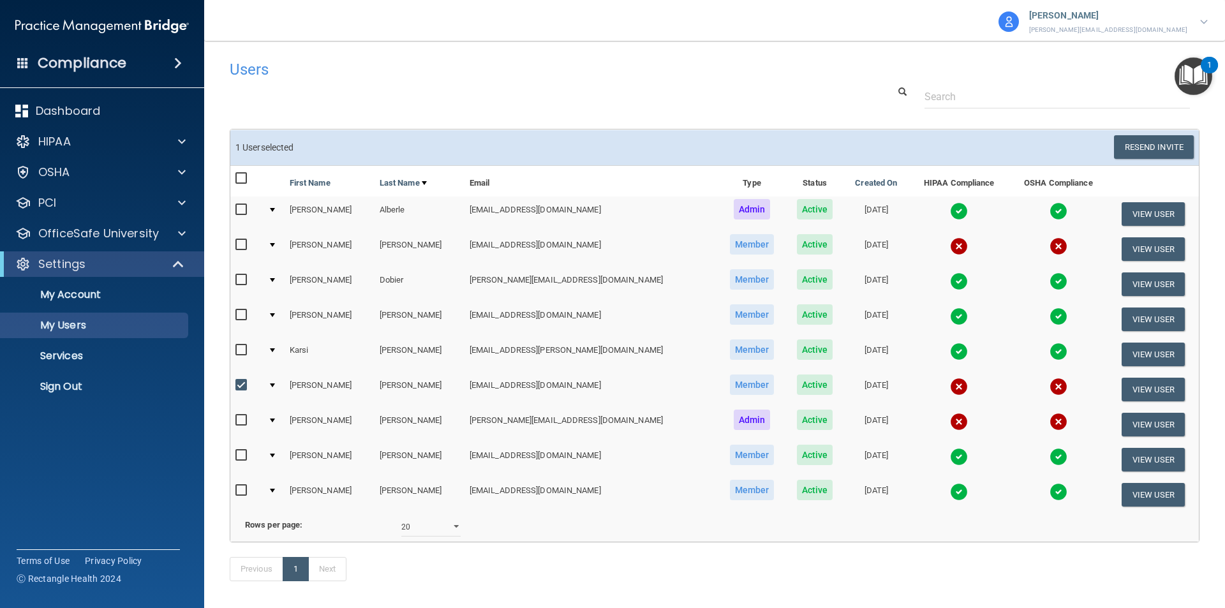
click at [240, 247] on input "checkbox" at bounding box center [242, 245] width 15 height 10
checkbox input "true"
click at [242, 385] on input "checkbox" at bounding box center [242, 385] width 15 height 10
checkbox input "false"
click at [1145, 143] on button "Resend Invite" at bounding box center [1154, 147] width 80 height 24
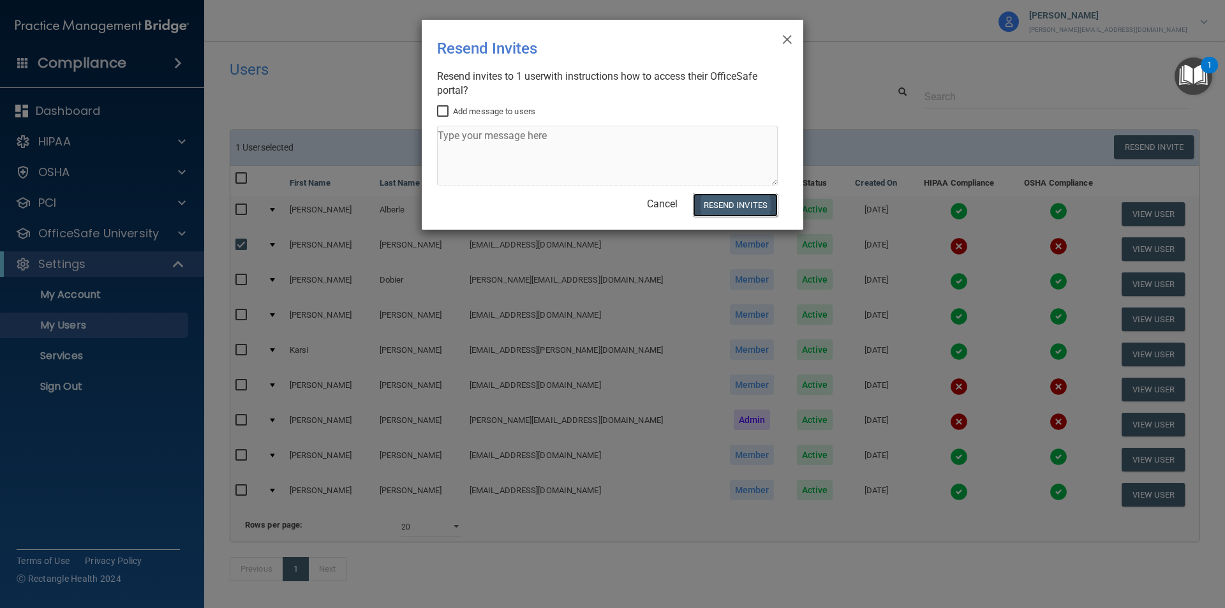
click at [758, 202] on button "Resend Invites" at bounding box center [735, 205] width 85 height 24
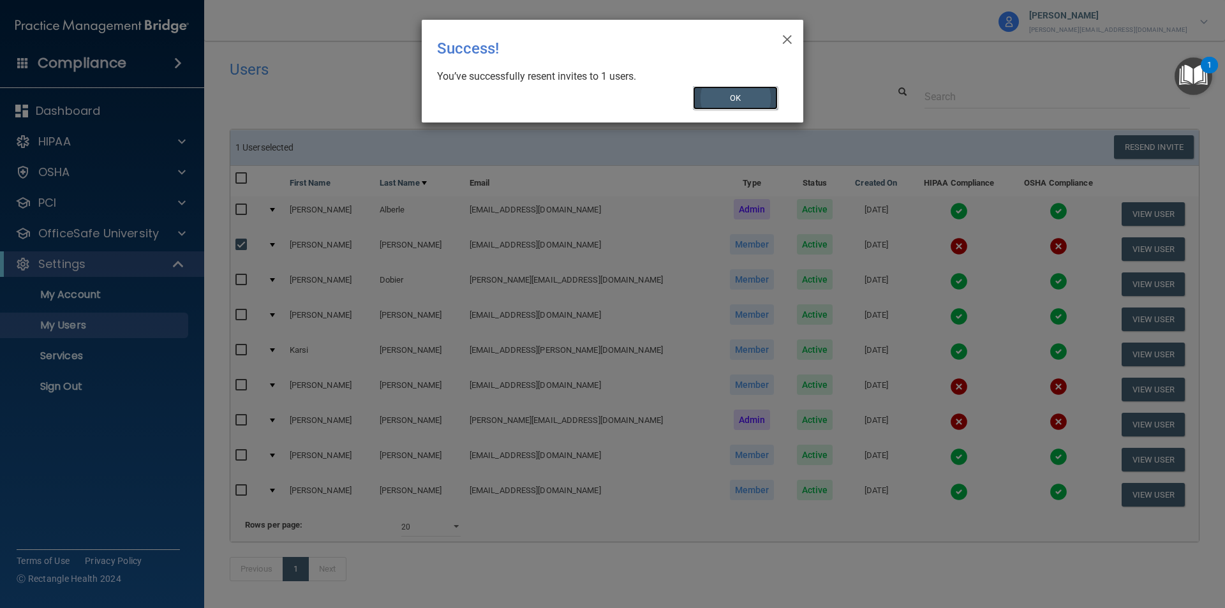
click at [737, 96] on button "OK" at bounding box center [735, 98] width 85 height 24
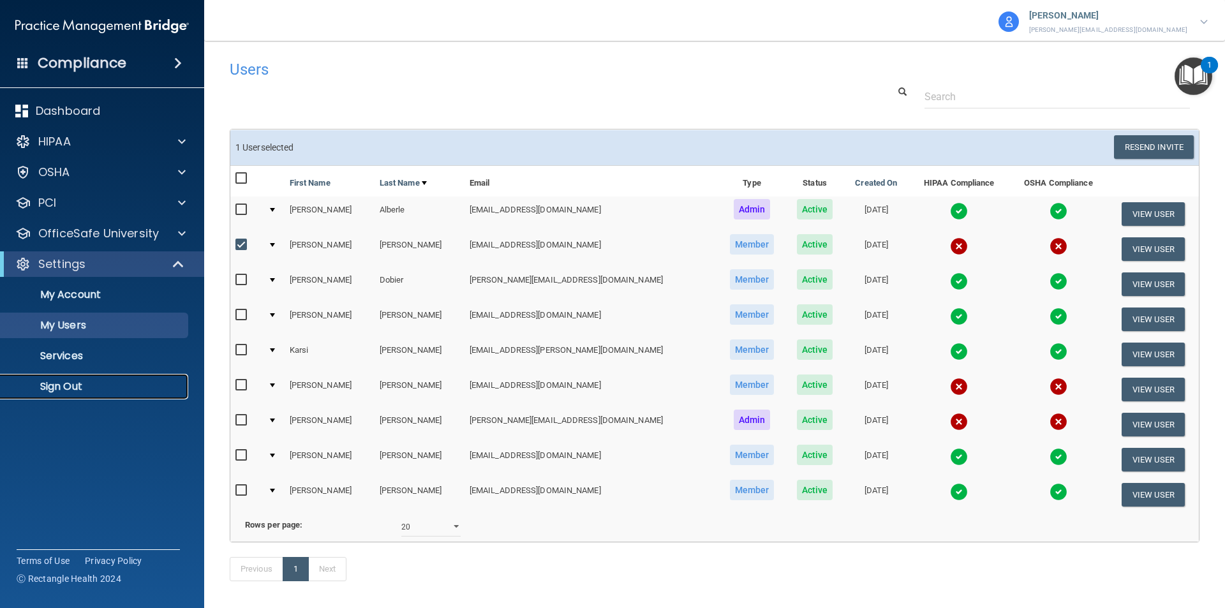
click at [64, 387] on p "Sign Out" at bounding box center [95, 386] width 174 height 13
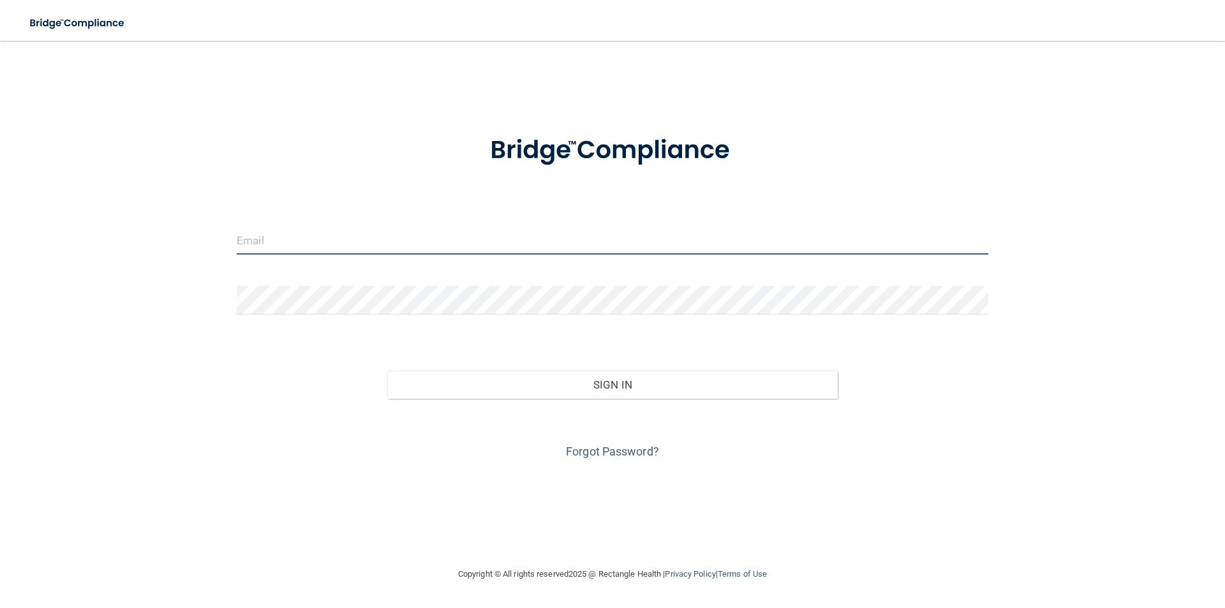
click at [302, 245] on input "email" at bounding box center [612, 240] width 751 height 29
type input "alicia@sabaldentalharlingen.com"
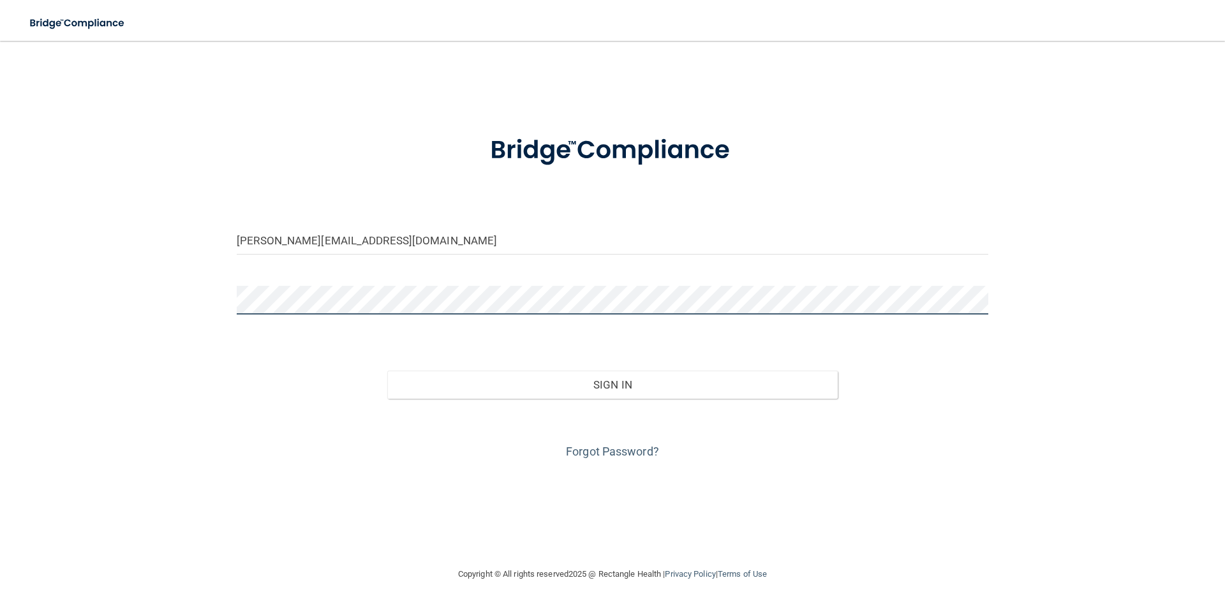
click at [387, 371] on button "Sign In" at bounding box center [612, 385] width 451 height 28
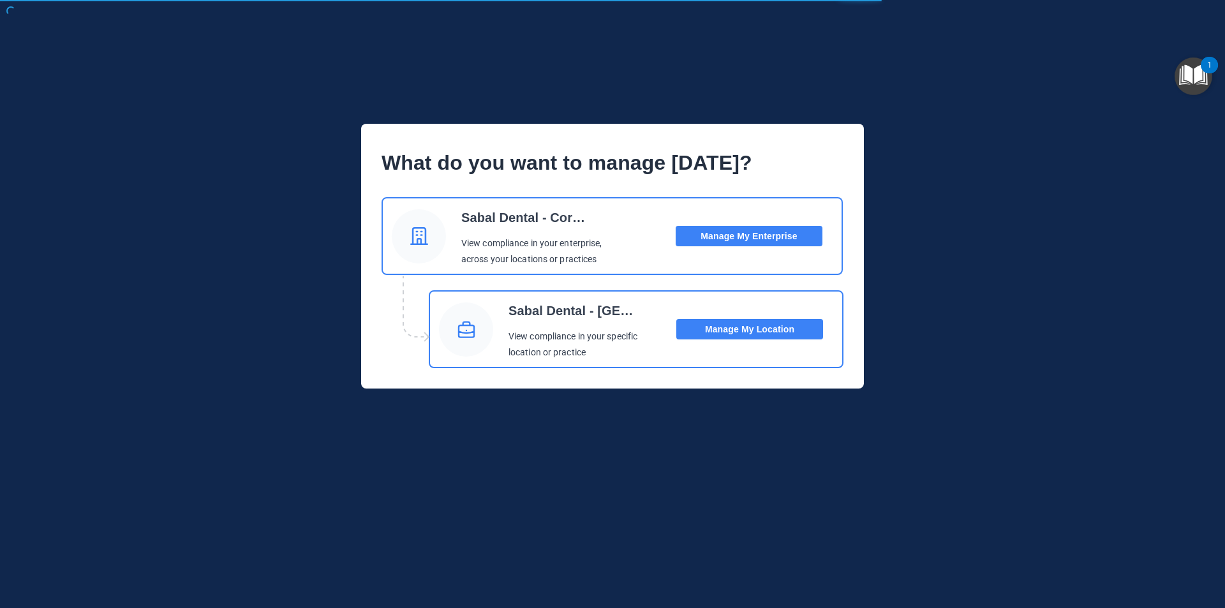
click at [707, 329] on button "Manage My Location" at bounding box center [749, 329] width 147 height 20
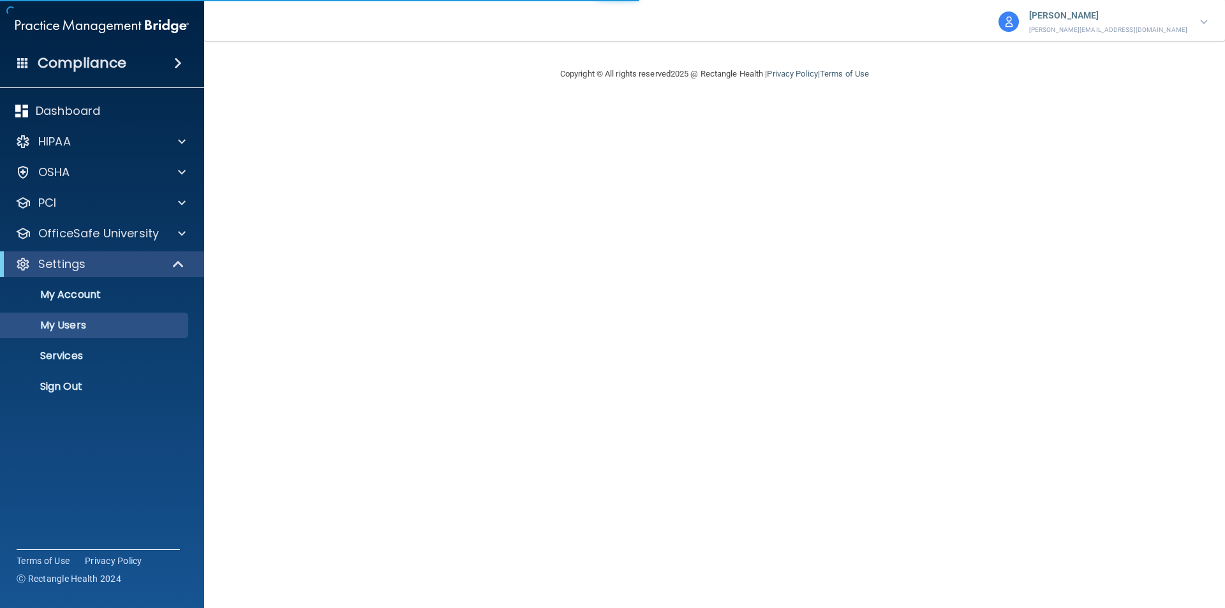
select select "20"
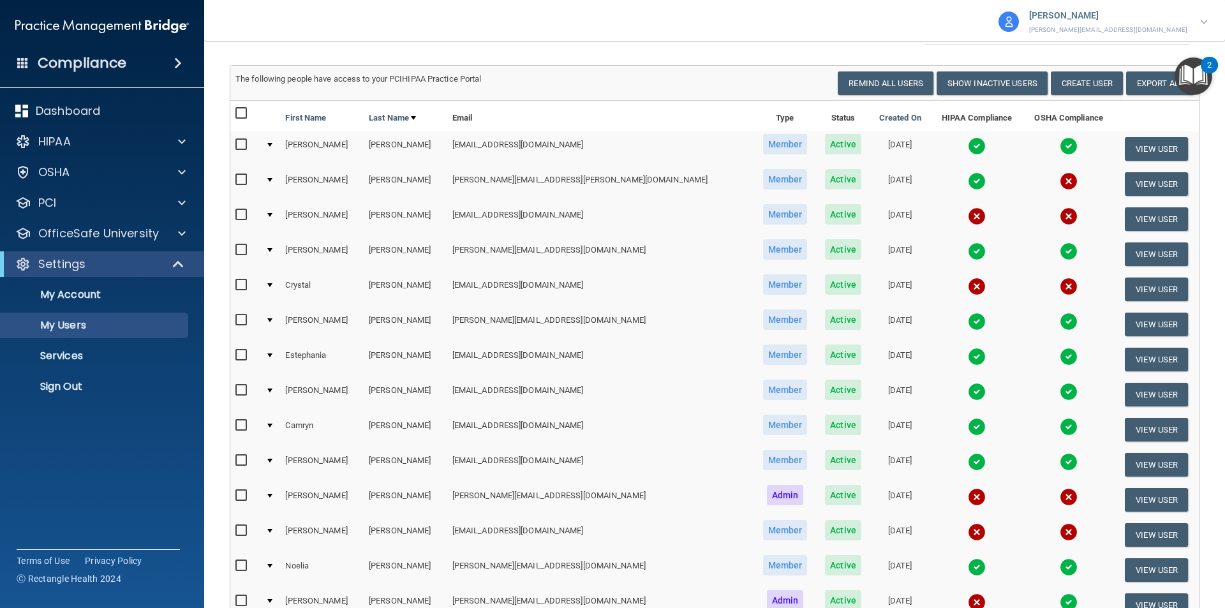
scroll to position [128, 0]
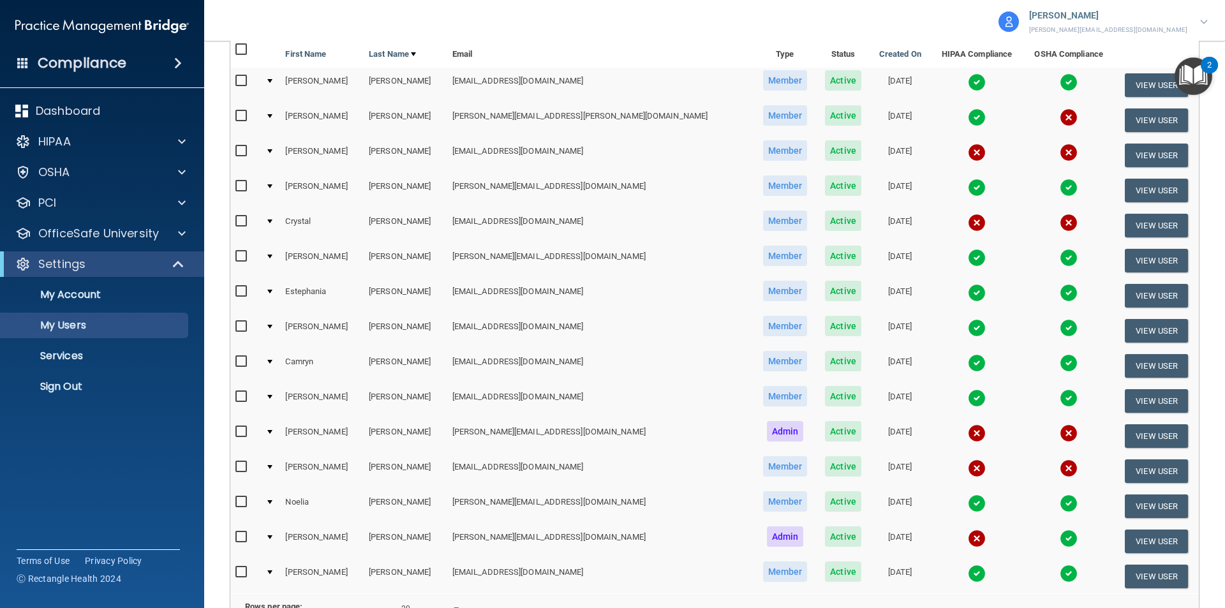
click at [242, 538] on input "checkbox" at bounding box center [242, 537] width 15 height 10
checkbox input "true"
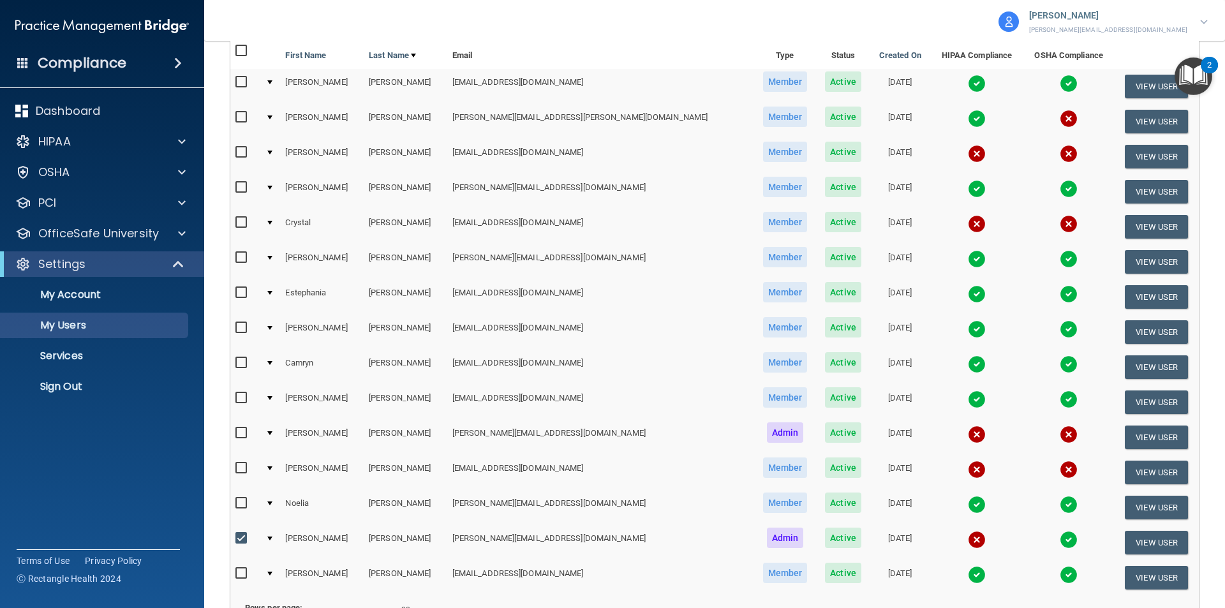
scroll to position [129, 0]
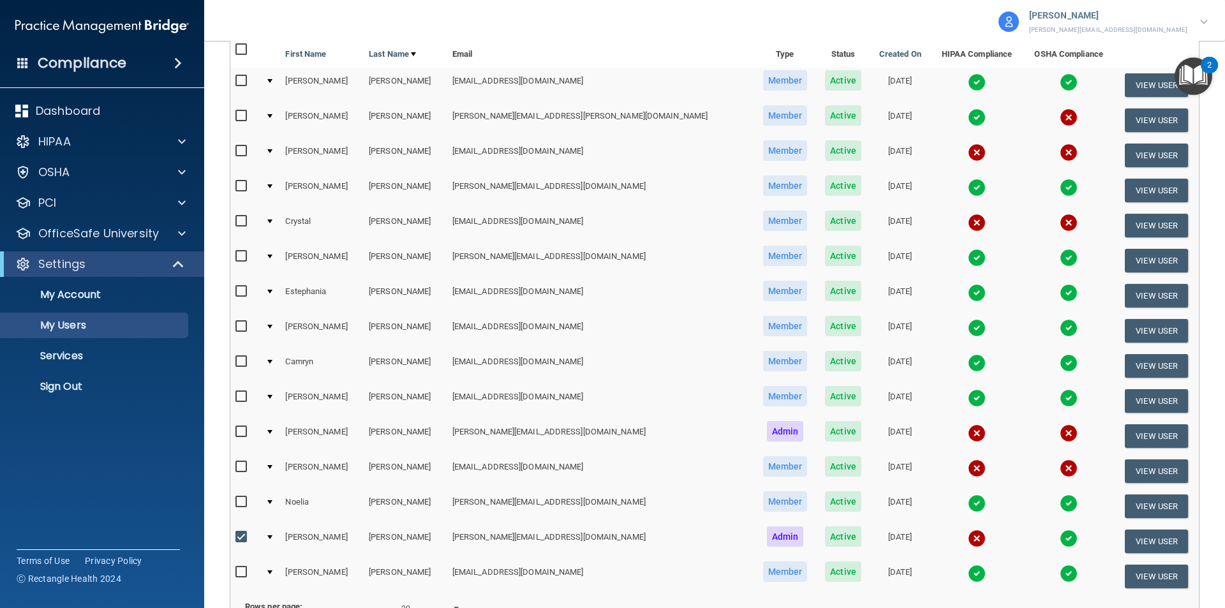
click at [242, 466] on input "checkbox" at bounding box center [242, 467] width 15 height 10
checkbox input "true"
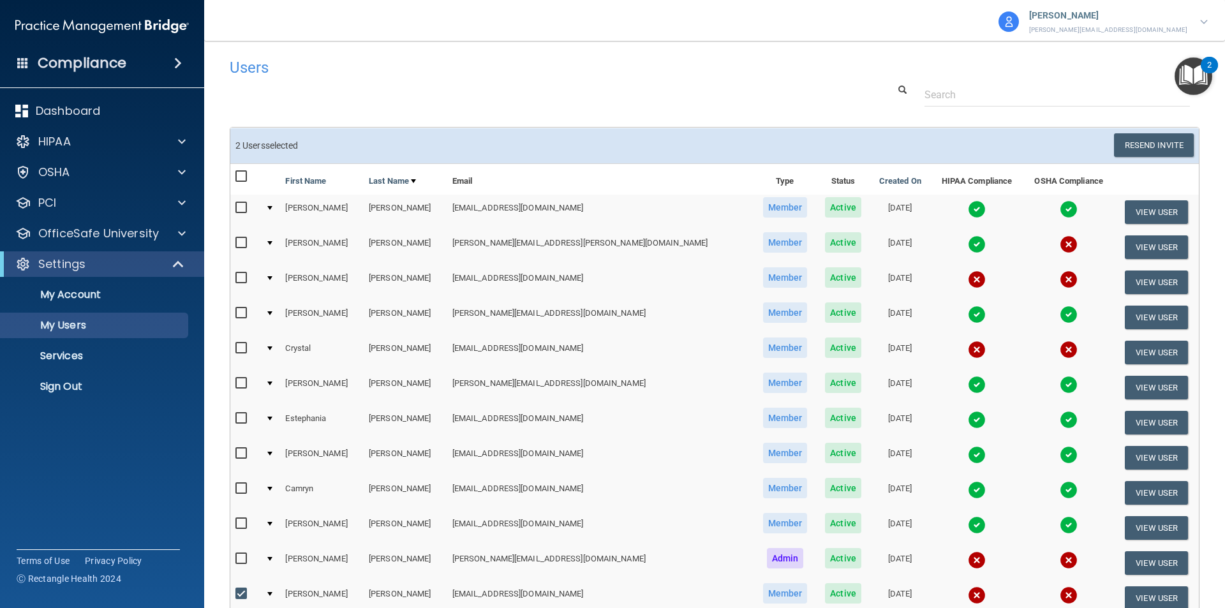
scroll to position [1, 0]
click at [242, 350] on input "checkbox" at bounding box center [242, 349] width 15 height 10
checkbox input "true"
click at [240, 283] on input "checkbox" at bounding box center [242, 279] width 15 height 10
checkbox input "true"
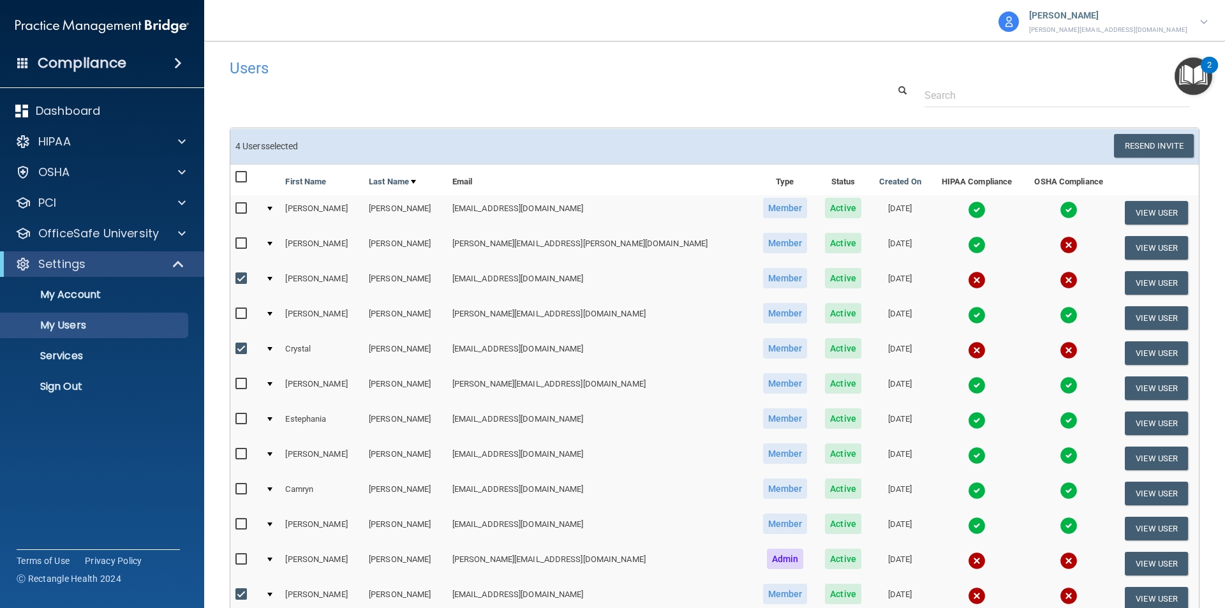
click at [243, 239] on input "checkbox" at bounding box center [242, 244] width 15 height 10
checkbox input "true"
click at [1119, 140] on button "Resend Invite" at bounding box center [1154, 146] width 80 height 24
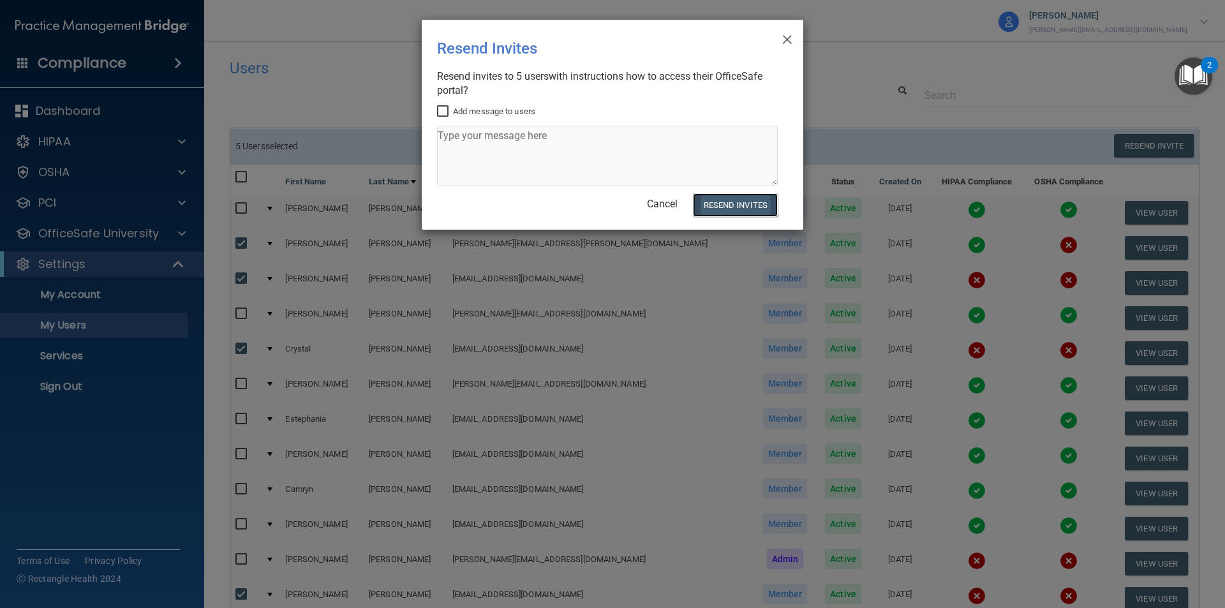
click at [728, 209] on button "Resend Invites" at bounding box center [735, 205] width 85 height 24
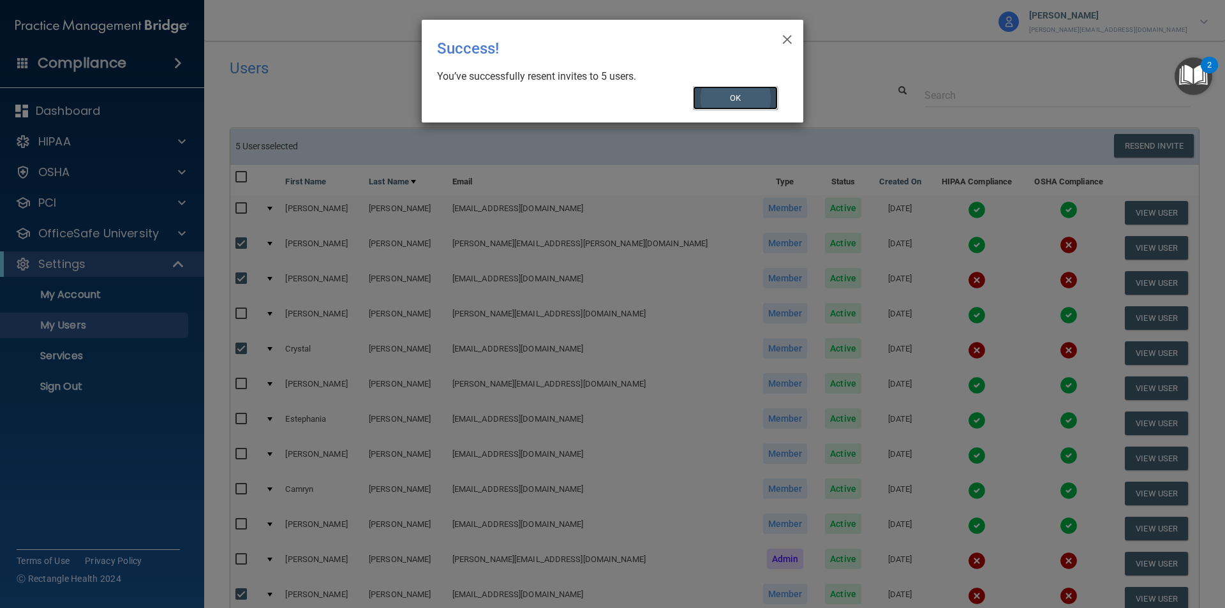
click at [749, 95] on button "OK" at bounding box center [735, 98] width 85 height 24
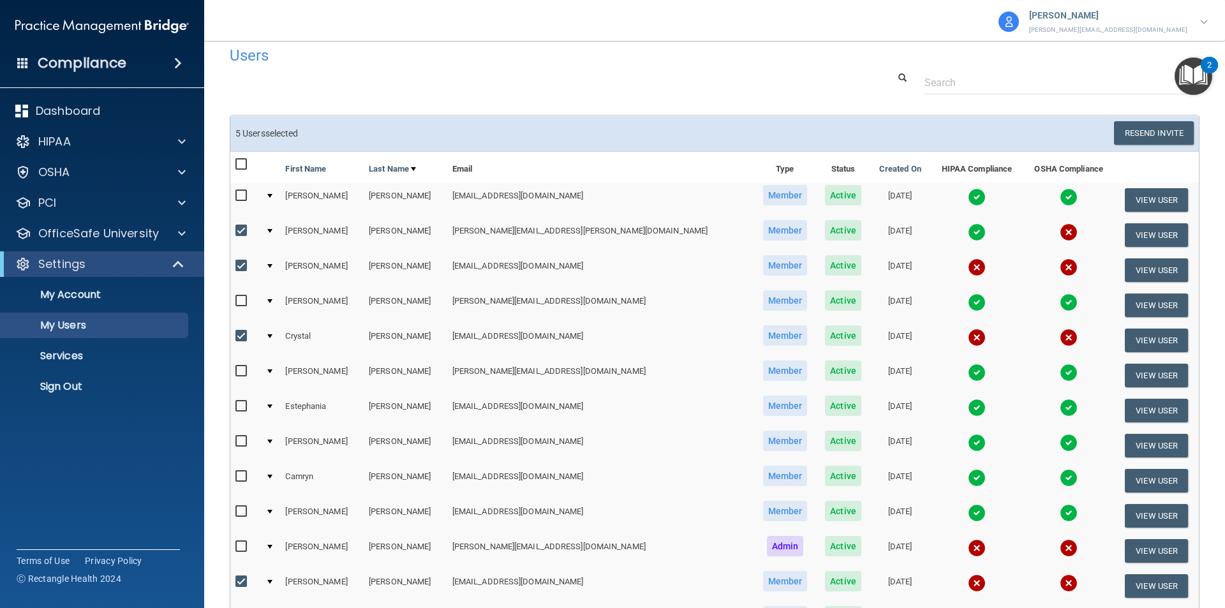
scroll to position [0, 0]
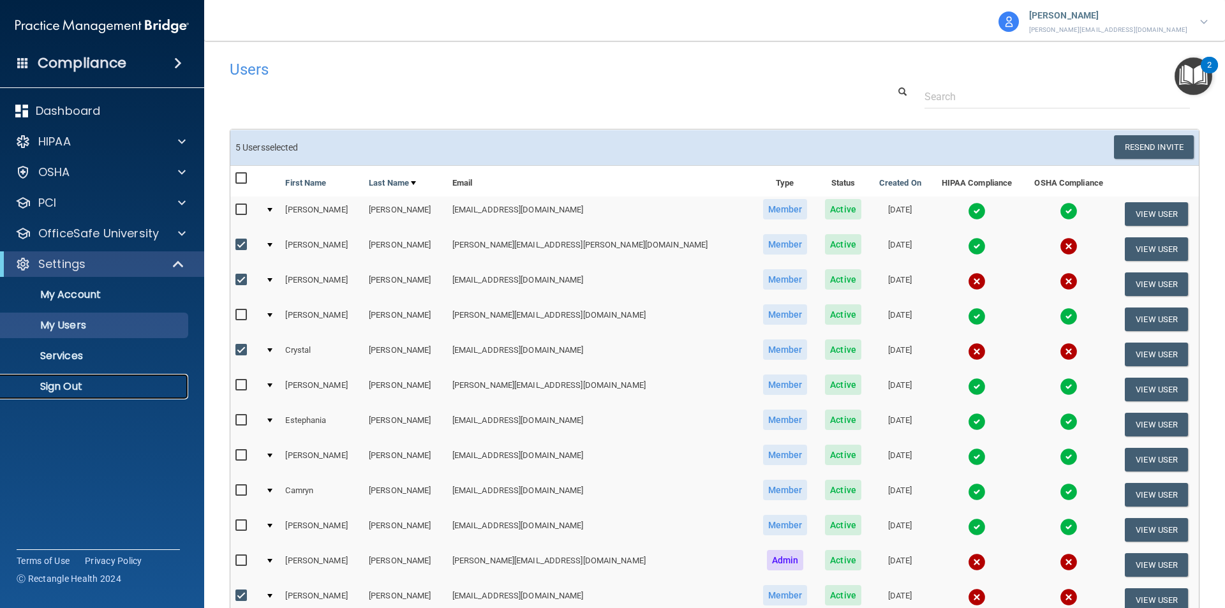
click at [61, 389] on p "Sign Out" at bounding box center [95, 386] width 174 height 13
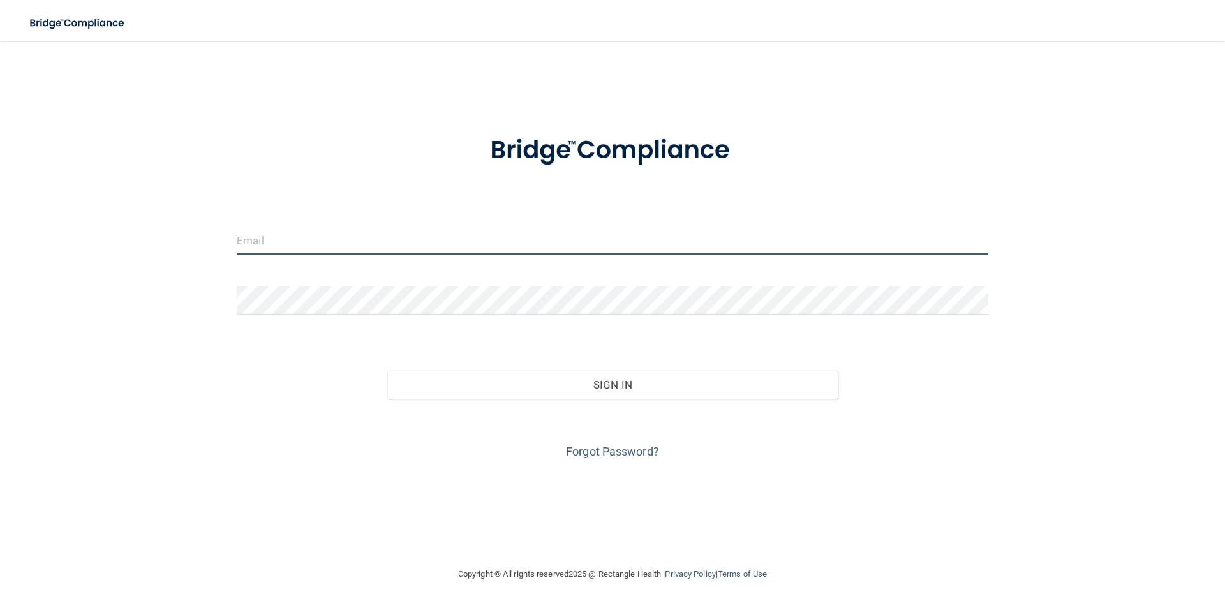
click at [272, 242] on input "email" at bounding box center [612, 240] width 751 height 29
click at [316, 239] on input "[PERSON_NAME][EMAIL_ADDRESS][DOMAIN_NAME]" at bounding box center [612, 240] width 751 height 29
type input "[PERSON_NAME][EMAIL_ADDRESS][DOMAIN_NAME]"
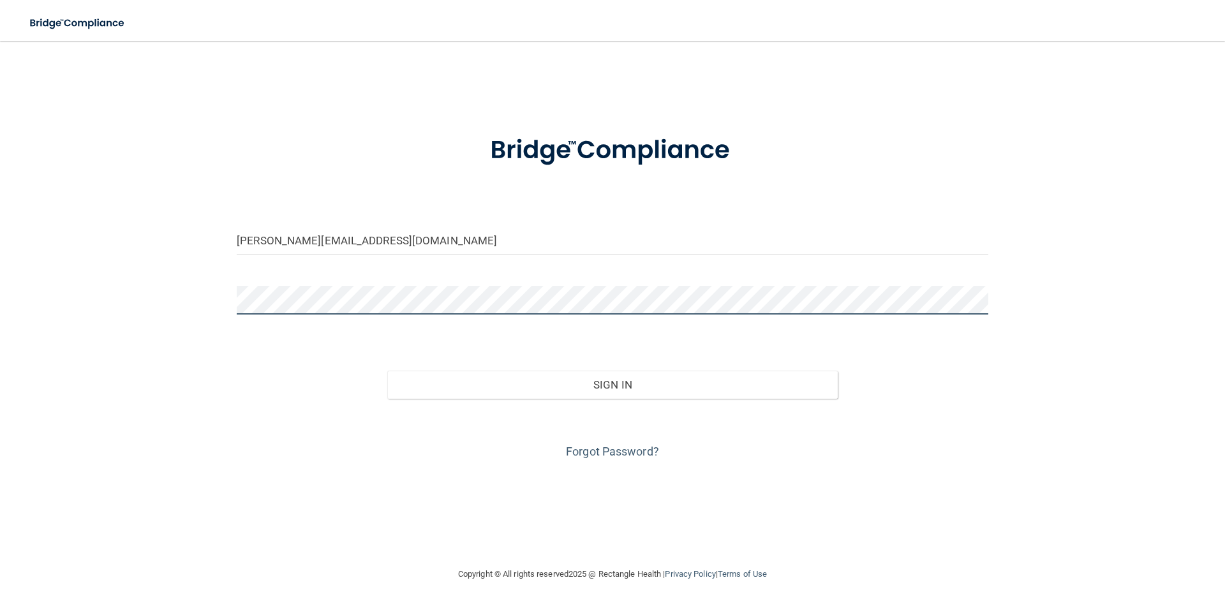
click at [387, 371] on button "Sign In" at bounding box center [612, 385] width 451 height 28
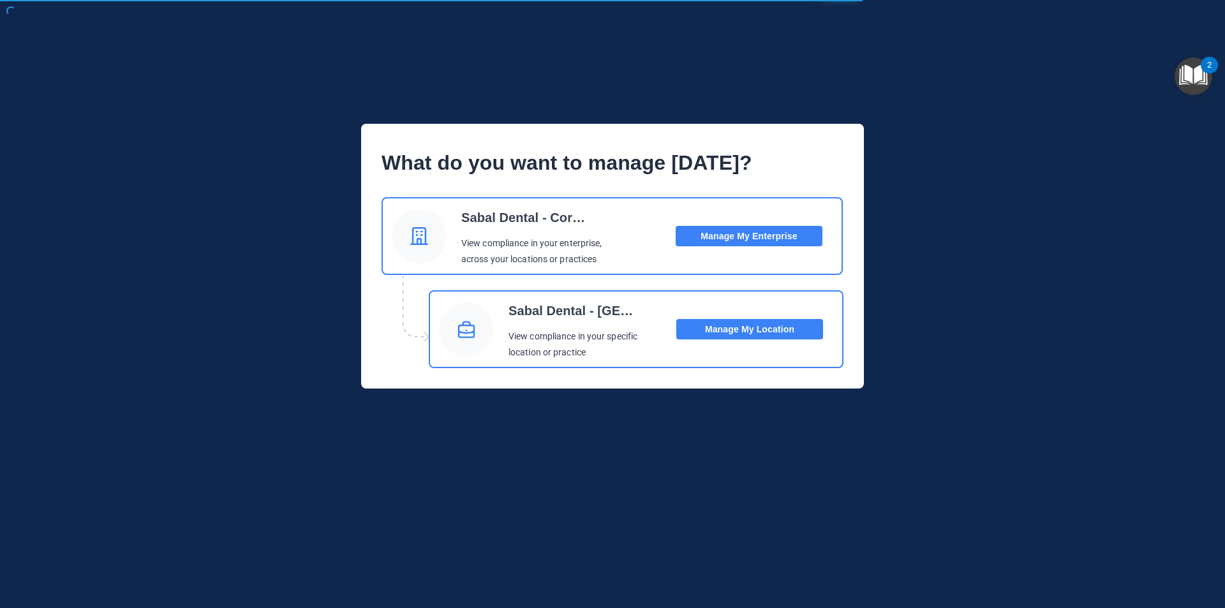
click at [735, 327] on button "Manage My Location" at bounding box center [749, 329] width 147 height 20
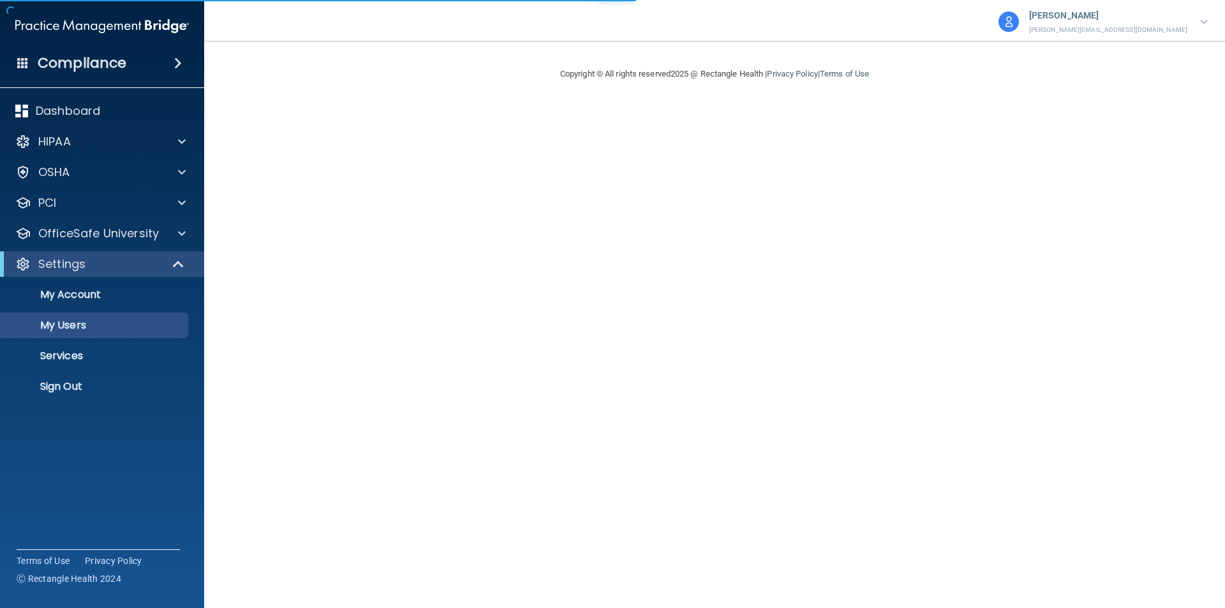
select select "20"
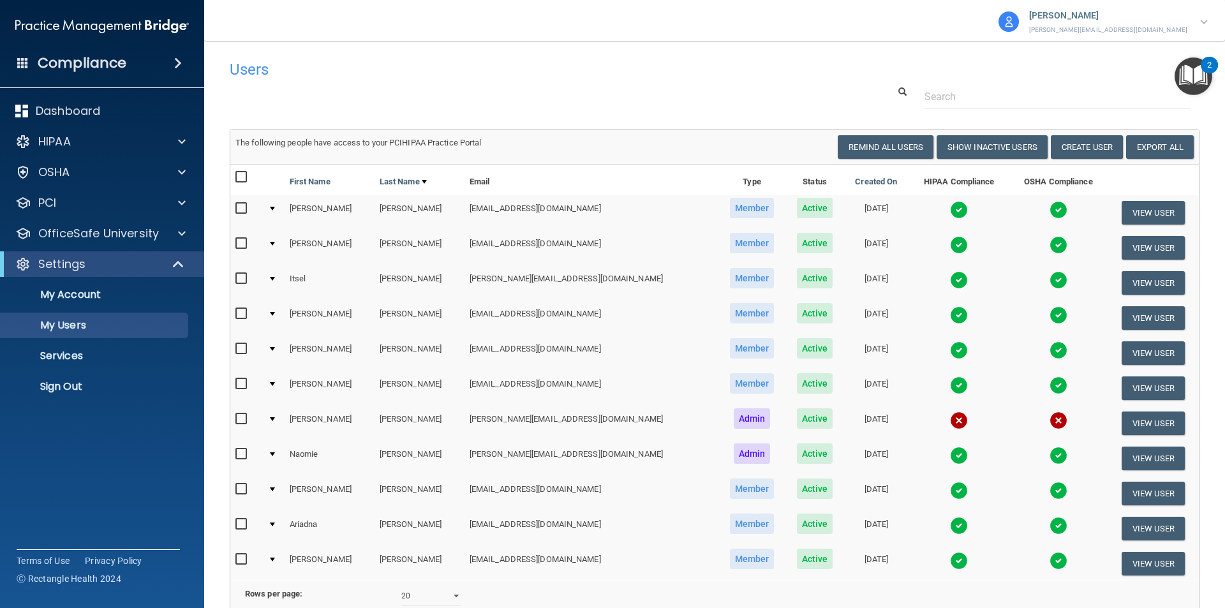
click at [1132, 28] on p "[PERSON_NAME][EMAIL_ADDRESS][DOMAIN_NAME]" at bounding box center [1108, 29] width 158 height 11
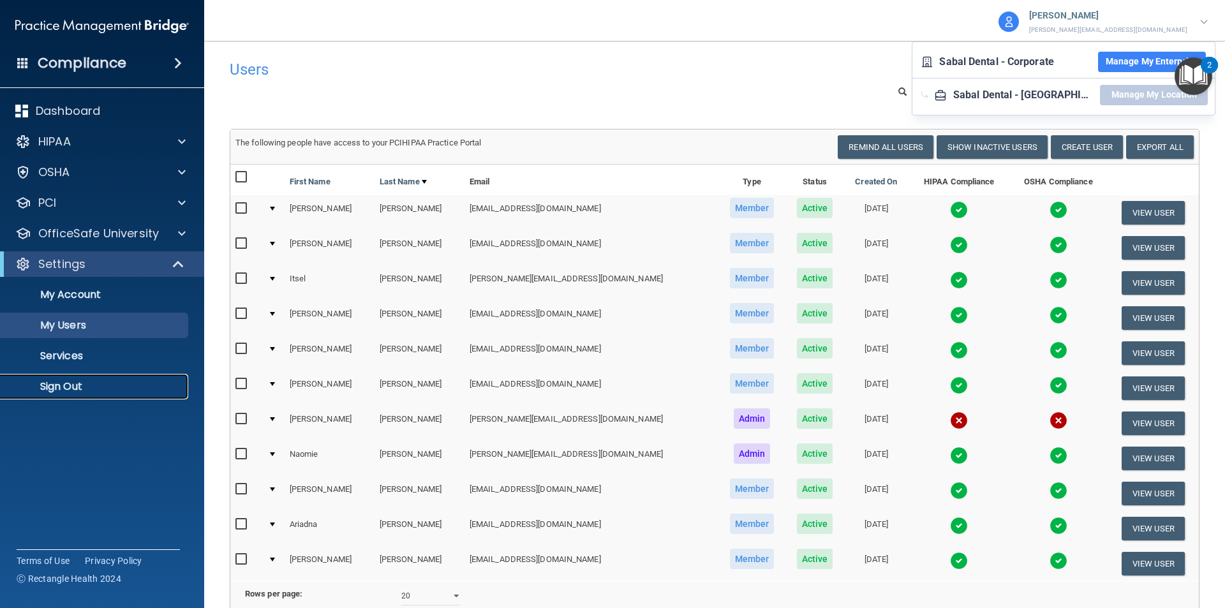
click at [49, 383] on p "Sign Out" at bounding box center [95, 386] width 174 height 13
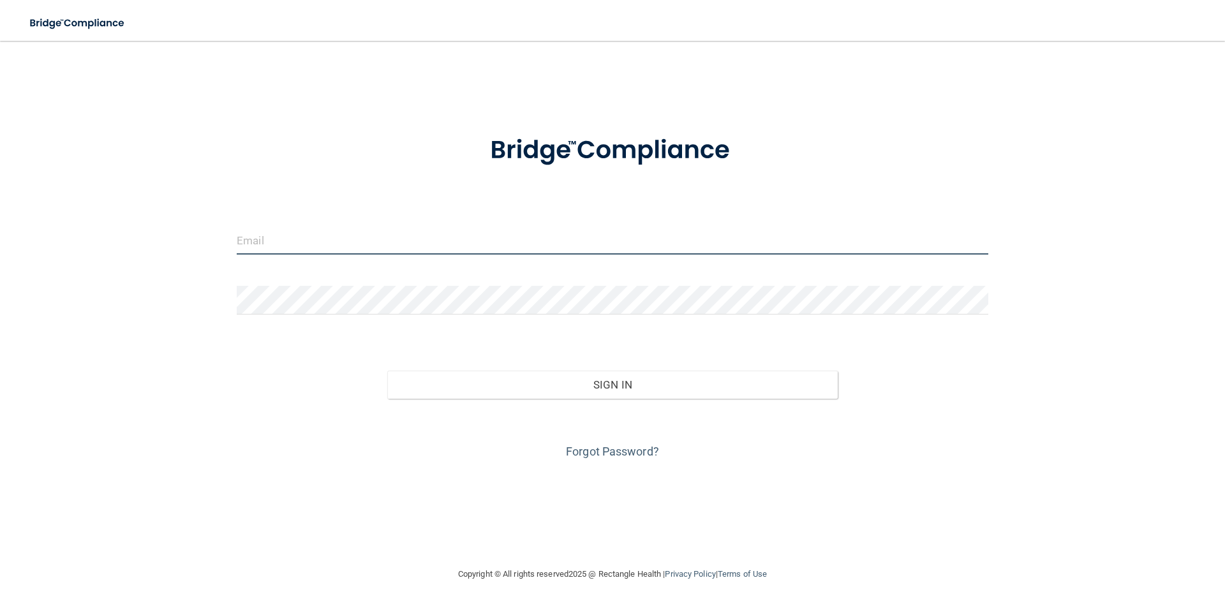
click at [272, 239] on input "email" at bounding box center [612, 240] width 751 height 29
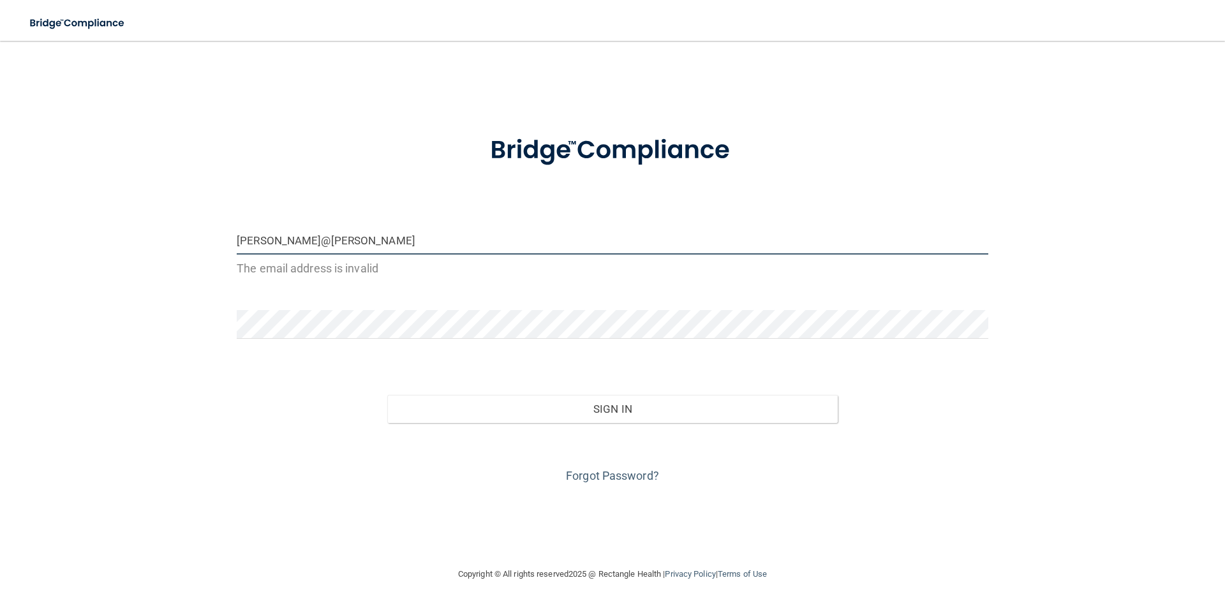
type input "[PERSON_NAME][EMAIL_ADDRESS][DOMAIN_NAME]"
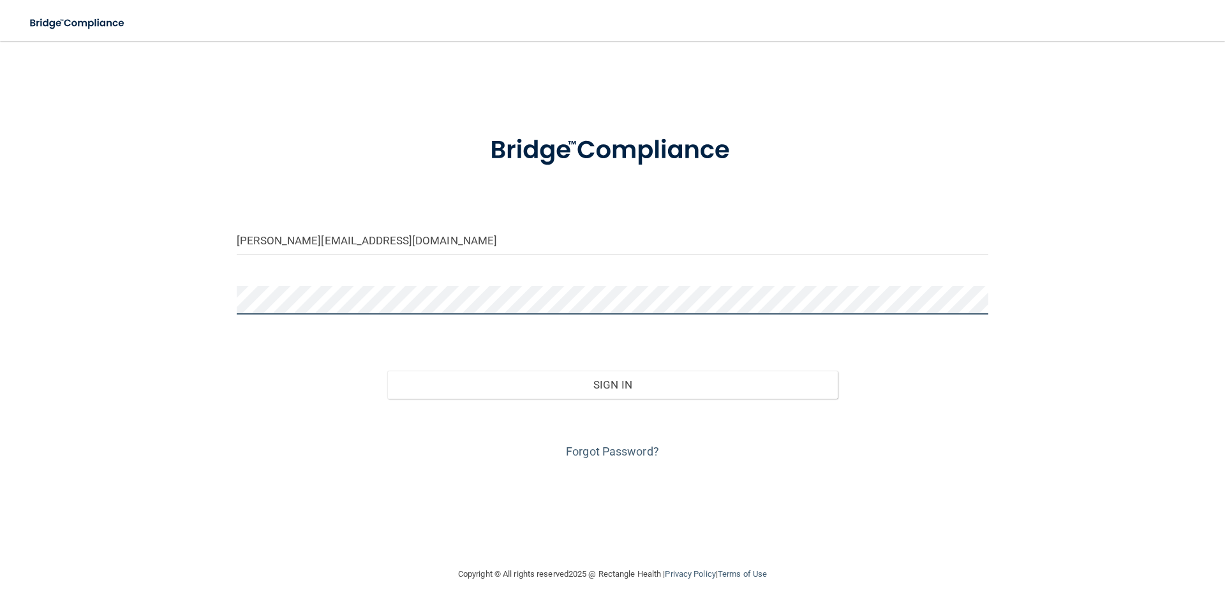
click at [387, 371] on button "Sign In" at bounding box center [612, 385] width 451 height 28
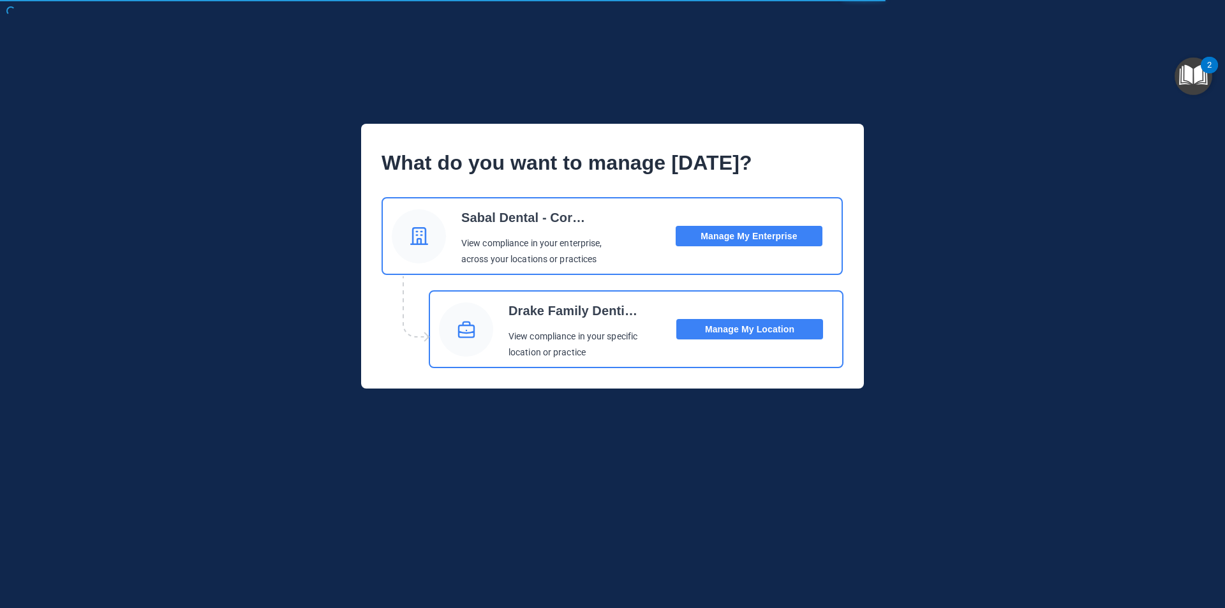
click at [791, 328] on button "Manage My Location" at bounding box center [749, 329] width 147 height 20
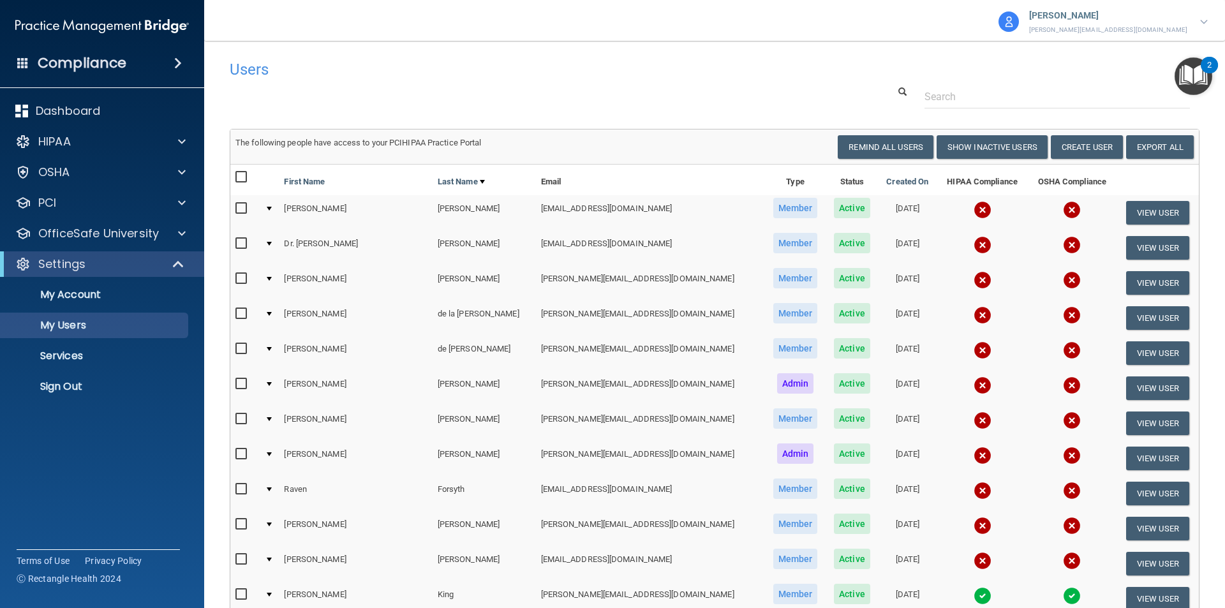
click at [241, 205] on input "checkbox" at bounding box center [242, 208] width 15 height 10
checkbox input "true"
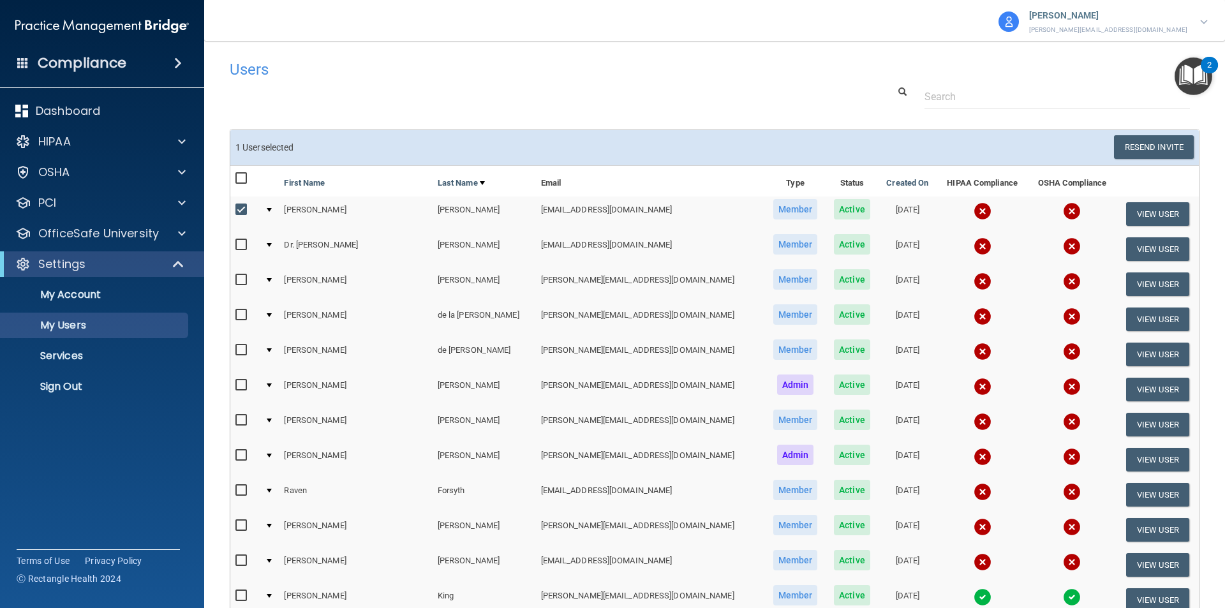
click at [240, 246] on input "checkbox" at bounding box center [242, 245] width 15 height 10
checkbox input "true"
click at [240, 312] on input "checkbox" at bounding box center [242, 315] width 15 height 10
checkbox input "true"
click at [240, 350] on input "checkbox" at bounding box center [242, 350] width 15 height 10
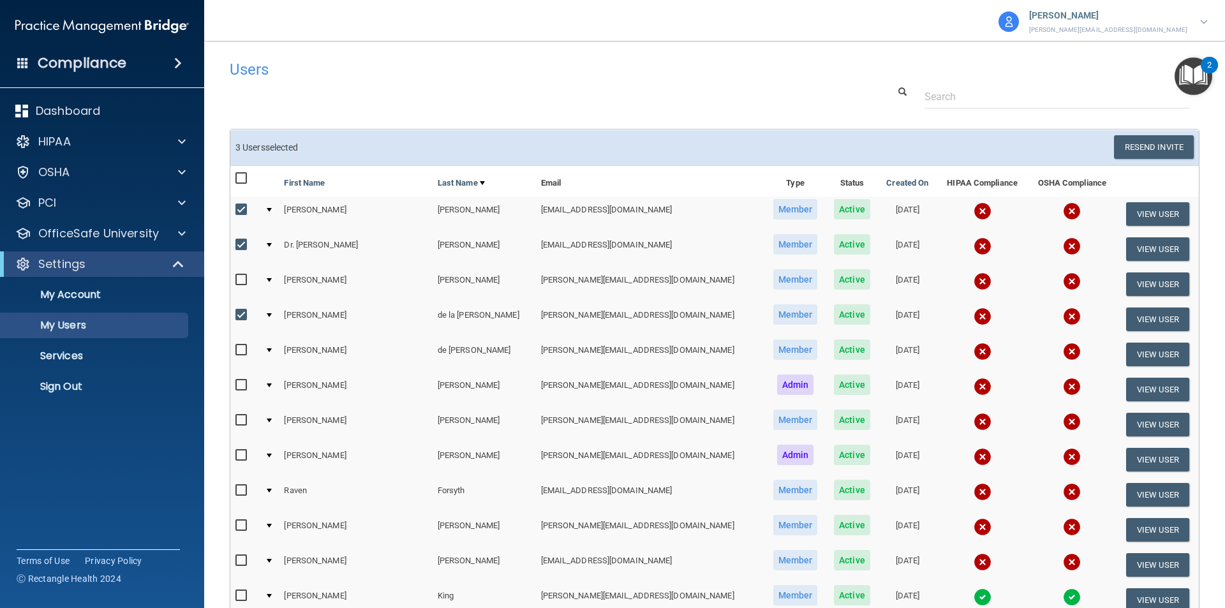
checkbox input "true"
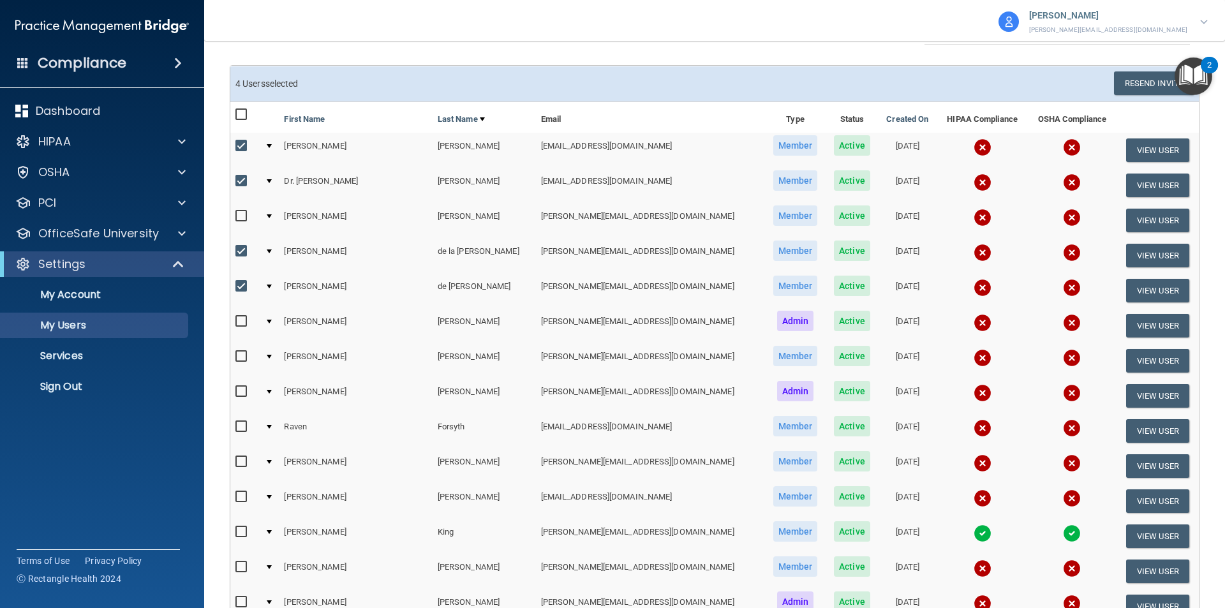
click at [239, 355] on input "checkbox" at bounding box center [242, 356] width 15 height 10
checkbox input "true"
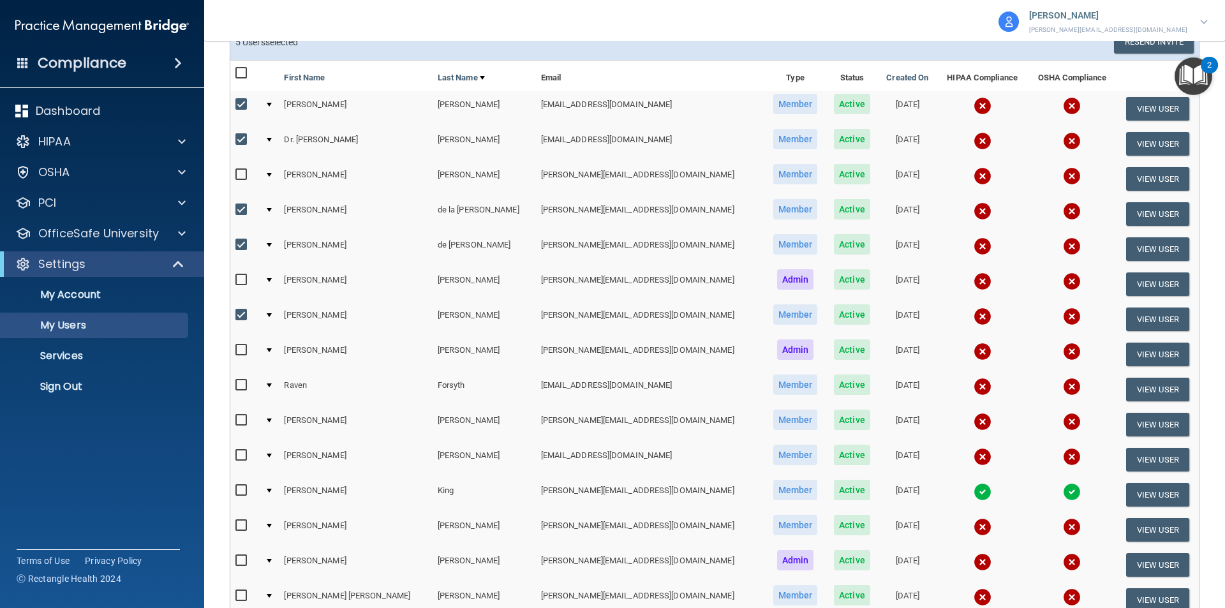
scroll to position [128, 0]
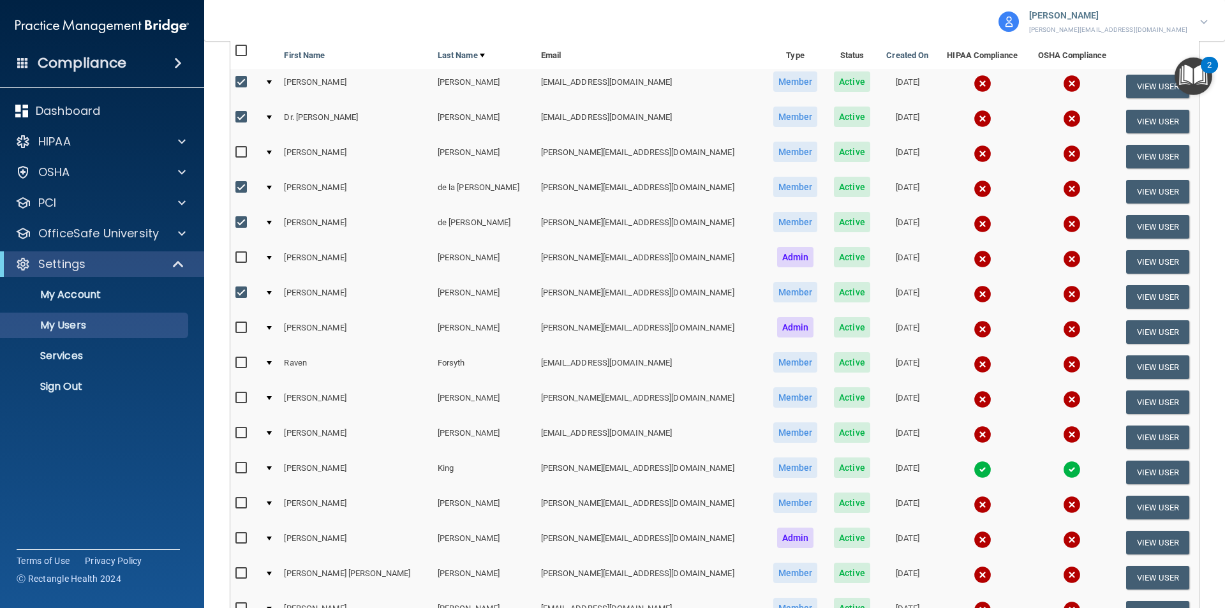
click at [242, 368] on label at bounding box center [243, 362] width 16 height 15
click at [242, 368] on input "checkbox" at bounding box center [242, 363] width 15 height 10
checkbox input "true"
click at [242, 394] on input "checkbox" at bounding box center [242, 398] width 15 height 10
checkbox input "true"
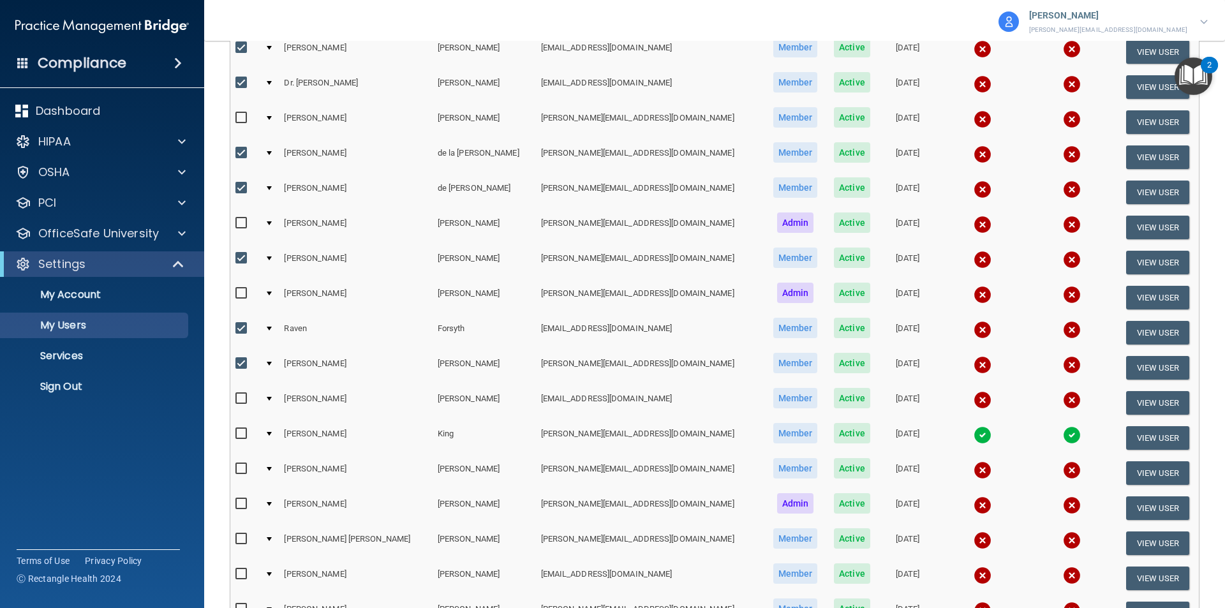
scroll to position [191, 0]
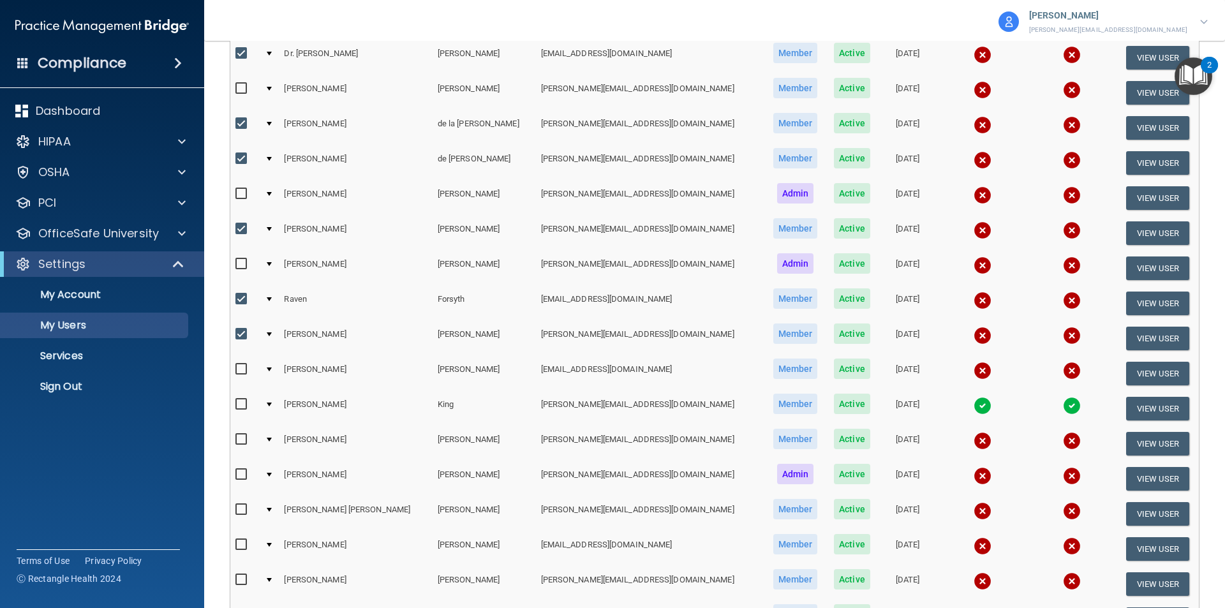
click at [242, 373] on input "checkbox" at bounding box center [242, 369] width 15 height 10
checkbox input "true"
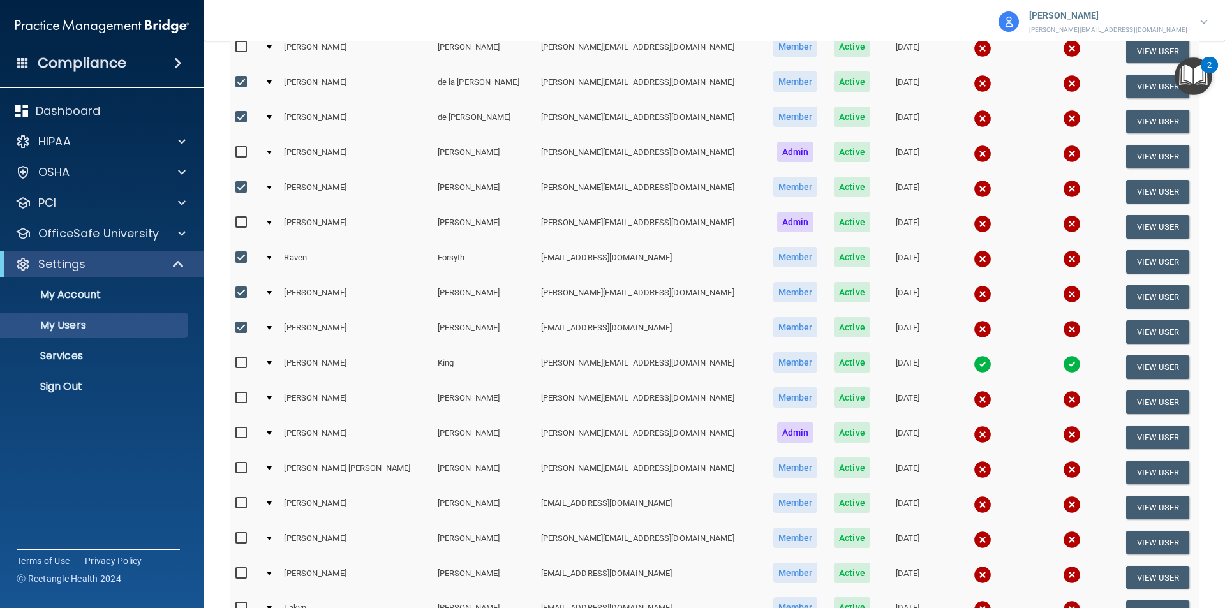
scroll to position [255, 0]
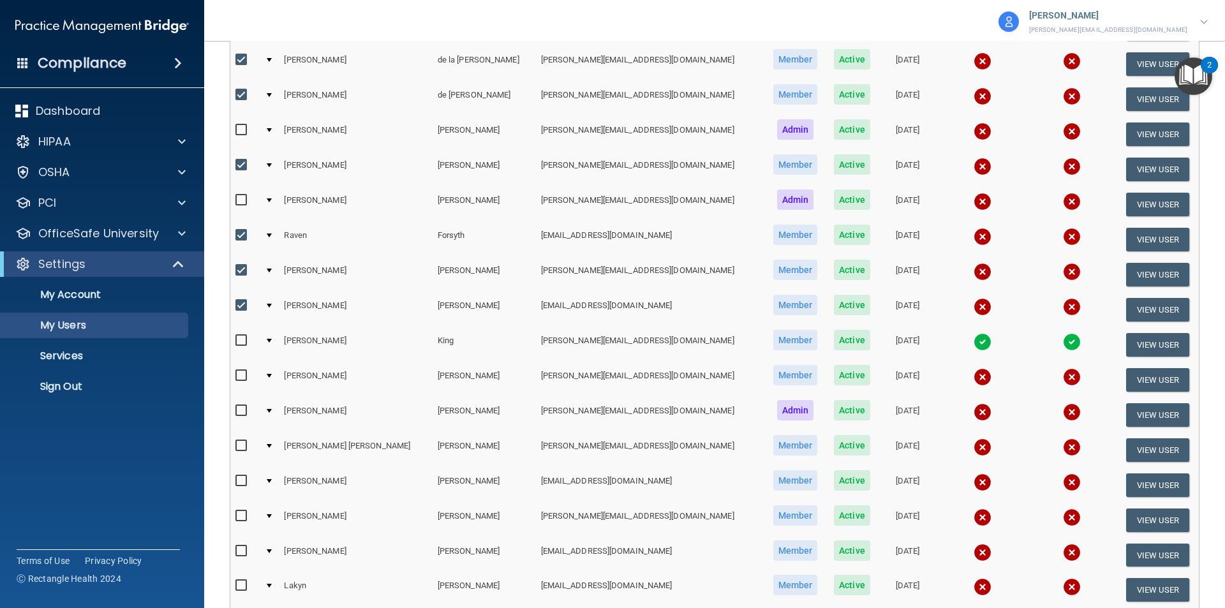
click at [246, 379] on input "checkbox" at bounding box center [242, 376] width 15 height 10
checkbox input "true"
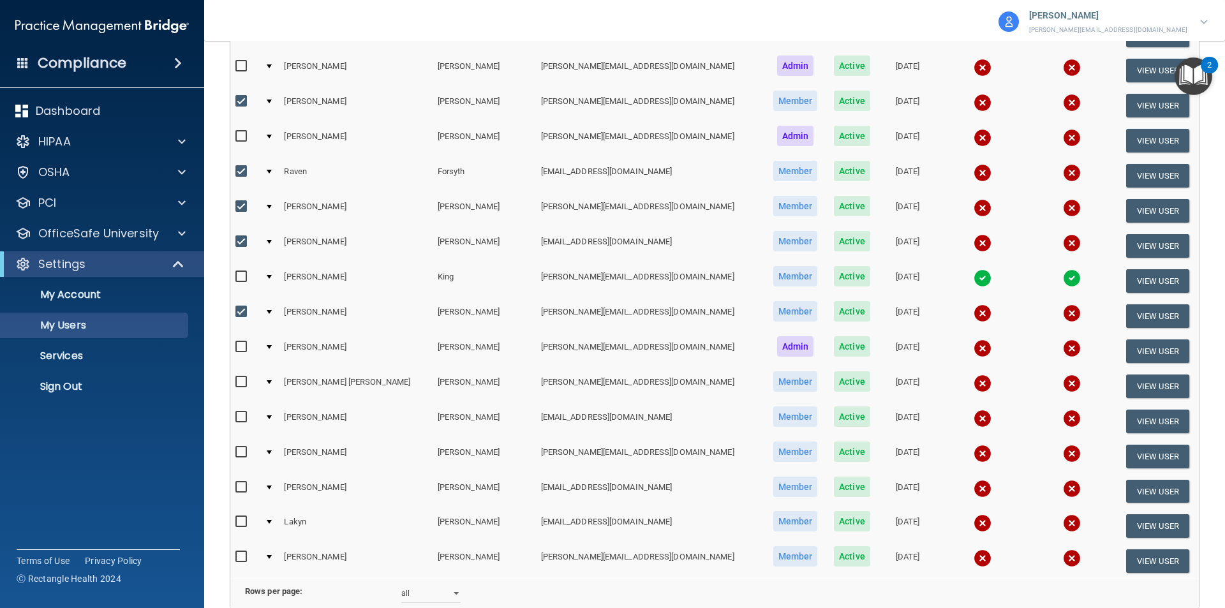
click at [242, 419] on input "checkbox" at bounding box center [242, 417] width 15 height 10
checkbox input "true"
click at [240, 452] on input "checkbox" at bounding box center [242, 452] width 15 height 10
checkbox input "true"
drag, startPoint x: 243, startPoint y: 487, endPoint x: 260, endPoint y: 510, distance: 28.3
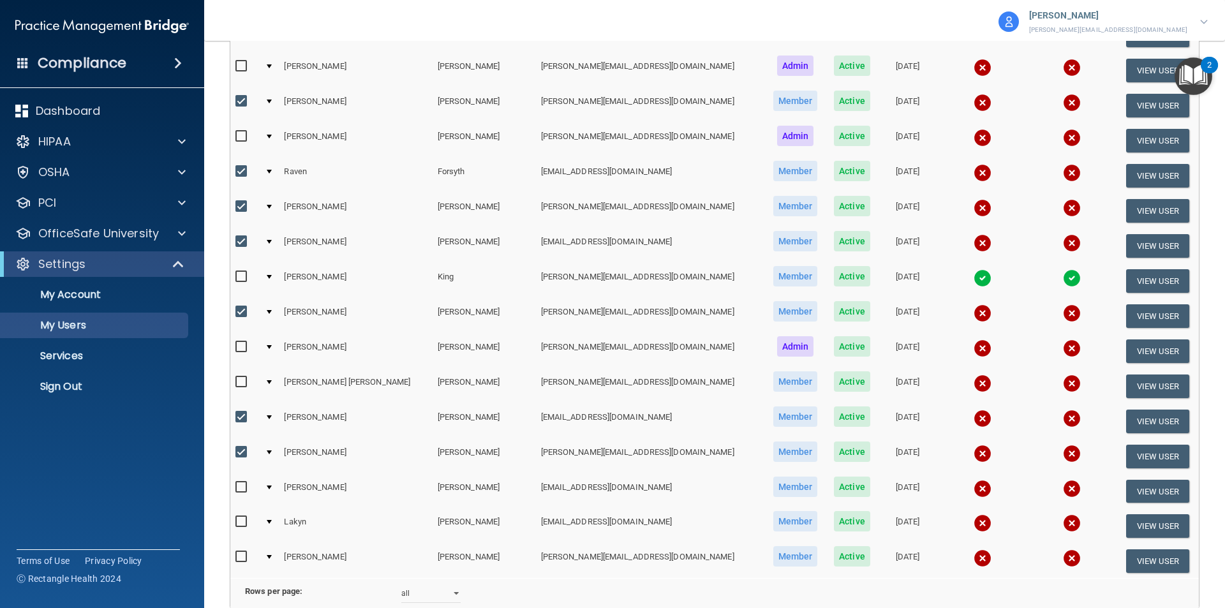
click at [242, 489] on input "checkbox" at bounding box center [242, 487] width 15 height 10
checkbox input "true"
click at [241, 520] on input "checkbox" at bounding box center [242, 522] width 15 height 10
checkbox input "true"
click at [247, 556] on input "checkbox" at bounding box center [242, 557] width 15 height 10
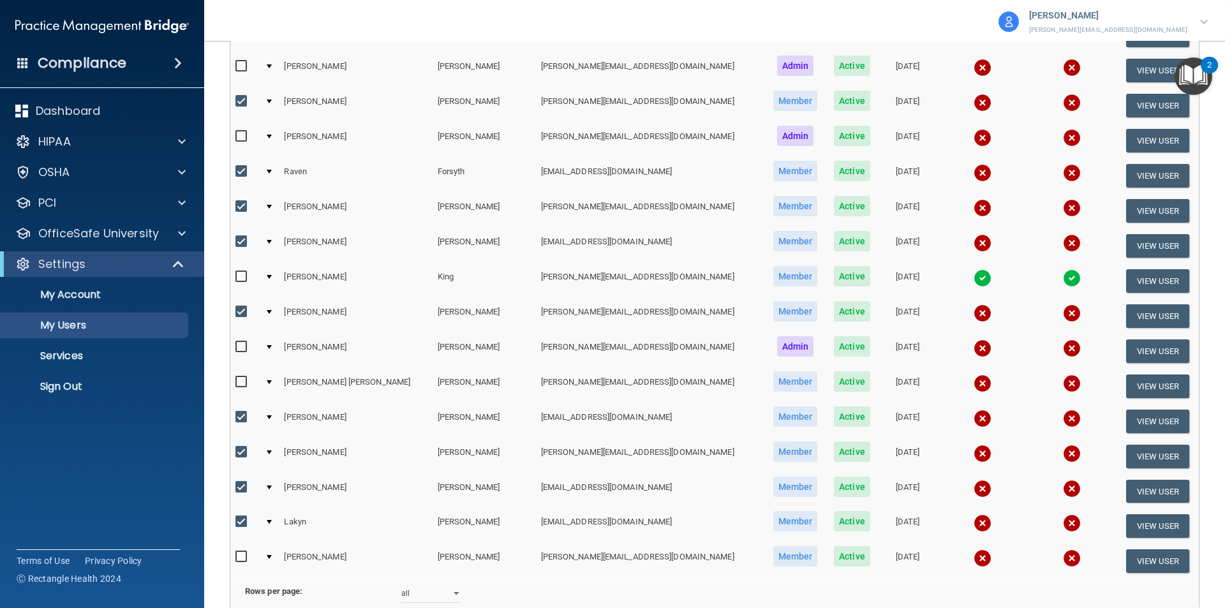
checkbox input "true"
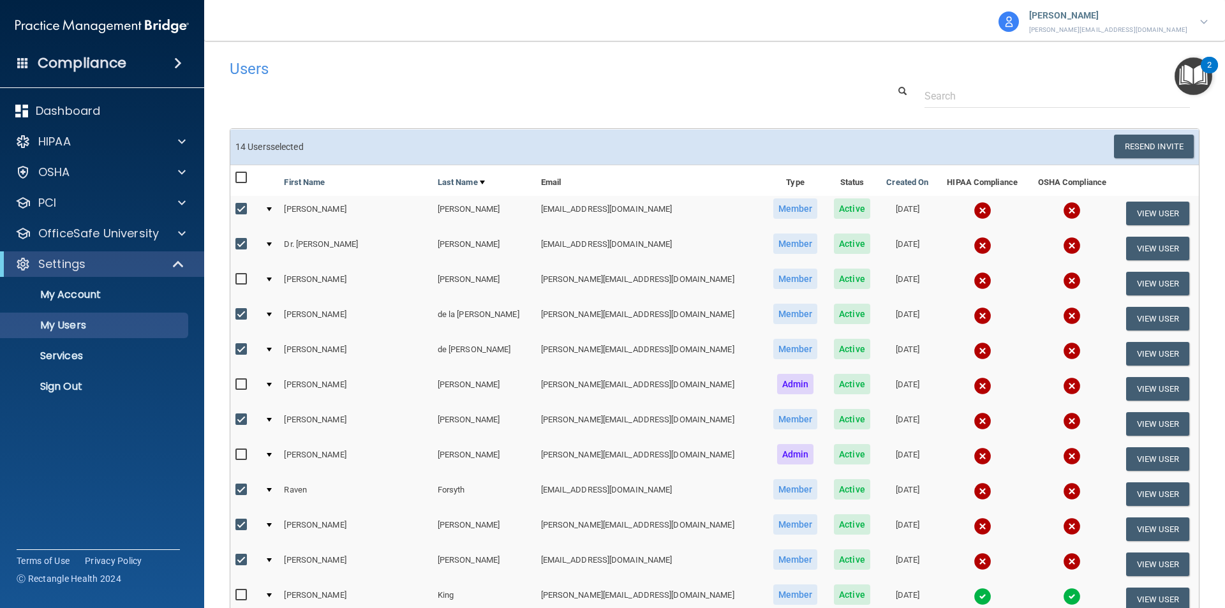
scroll to position [0, 0]
click at [1114, 147] on button "Resend Invite" at bounding box center [1154, 147] width 80 height 24
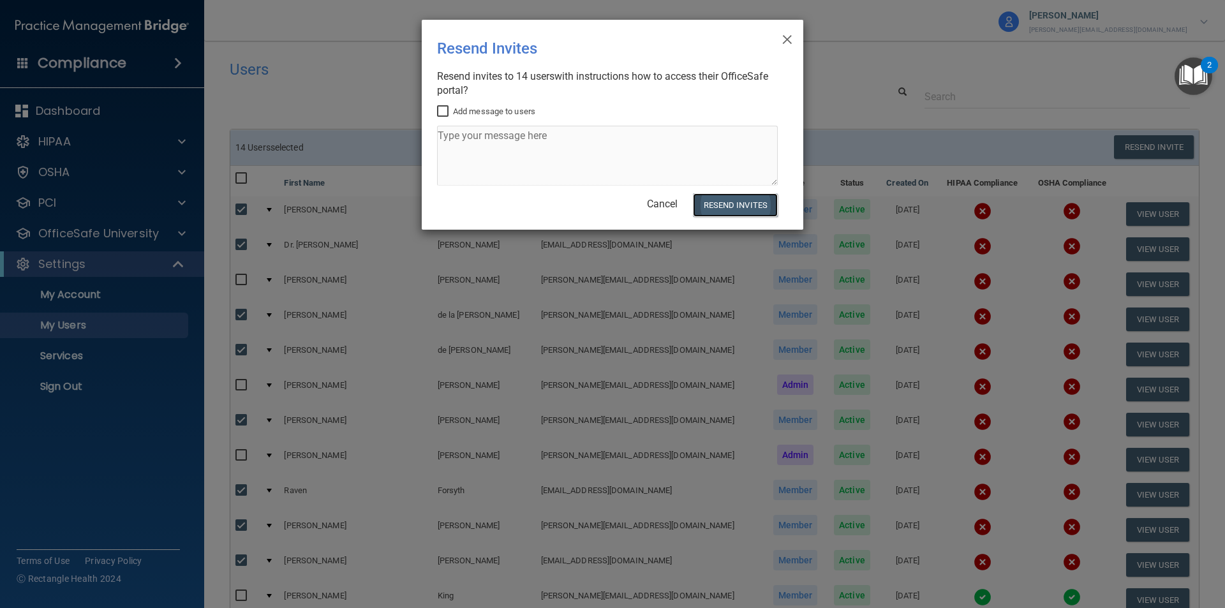
click at [716, 203] on button "Resend Invites" at bounding box center [735, 205] width 85 height 24
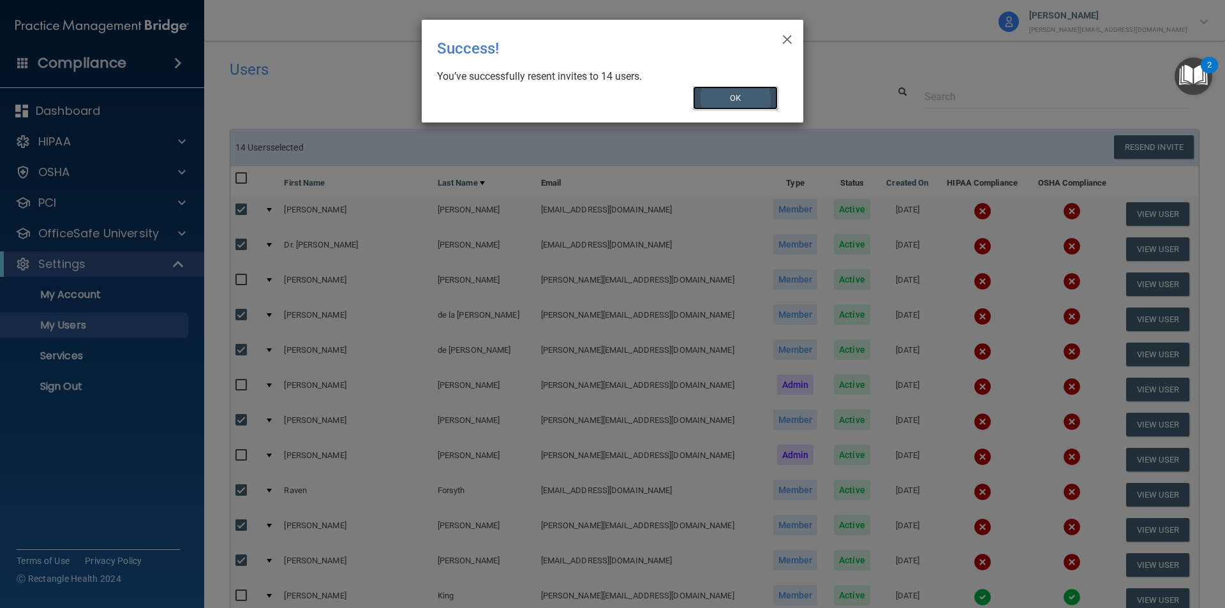
click at [738, 100] on button "OK" at bounding box center [735, 98] width 85 height 24
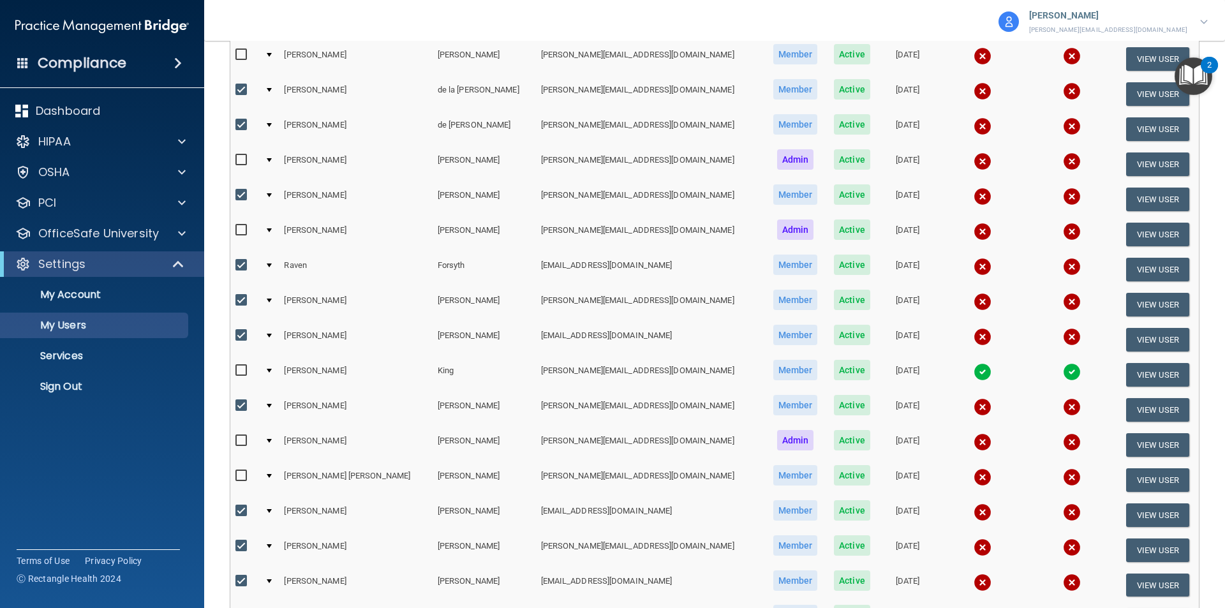
scroll to position [255, 0]
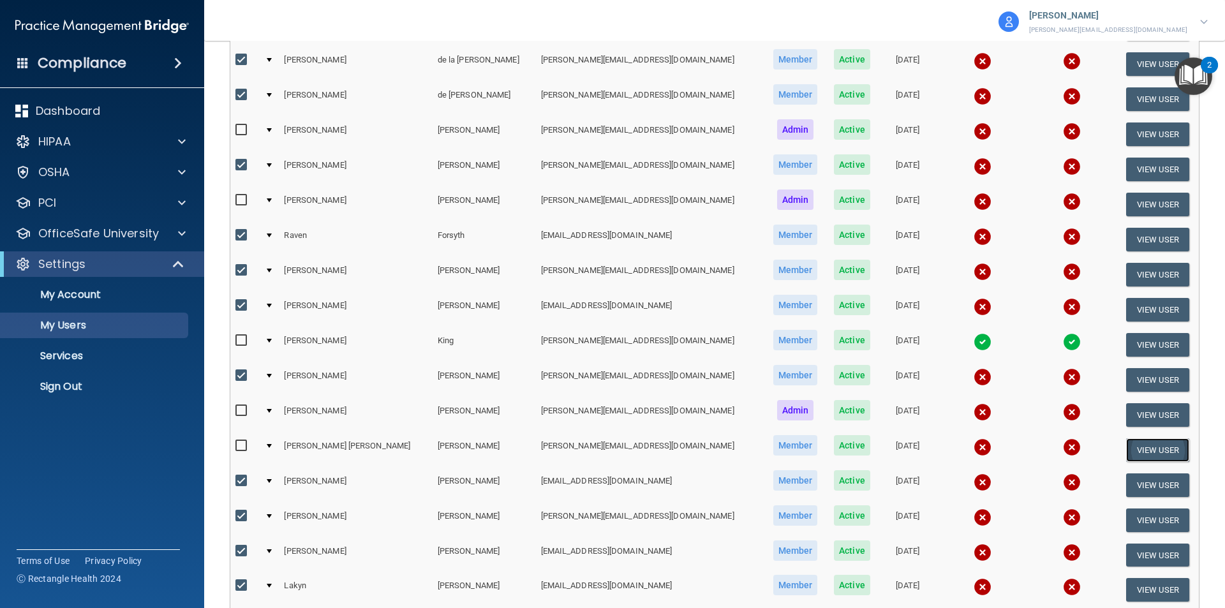
click at [1126, 457] on button "View User" at bounding box center [1157, 450] width 63 height 24
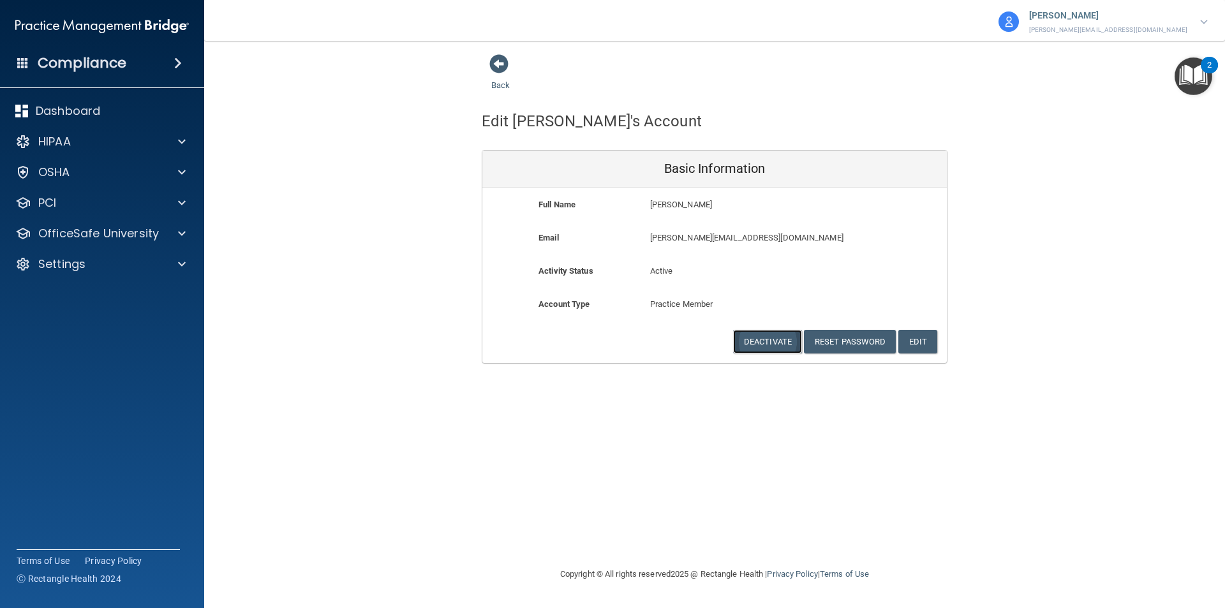
click at [766, 341] on button "Deactivate" at bounding box center [767, 342] width 69 height 24
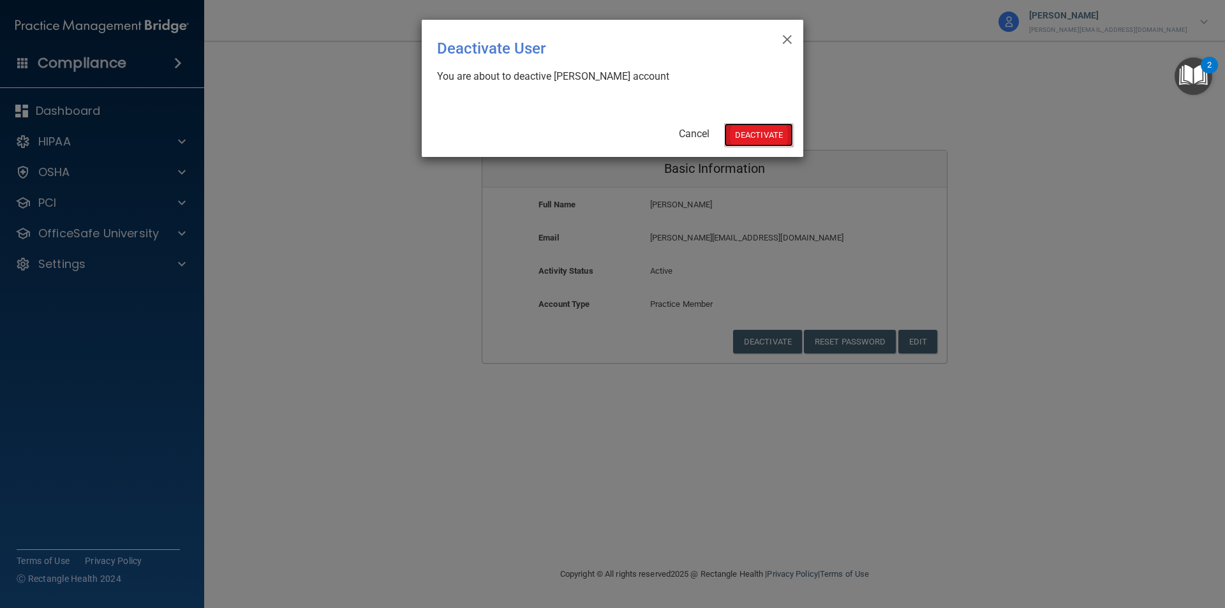
click at [776, 136] on button "Deactivate" at bounding box center [758, 135] width 69 height 24
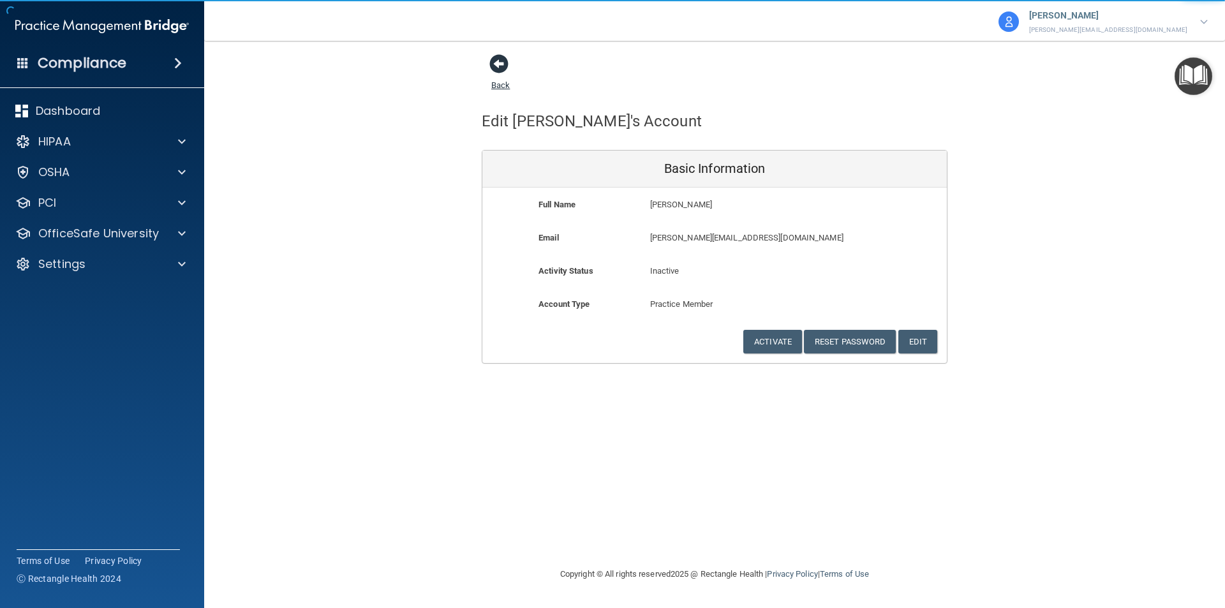
click at [501, 57] on span at bounding box center [498, 63] width 19 height 19
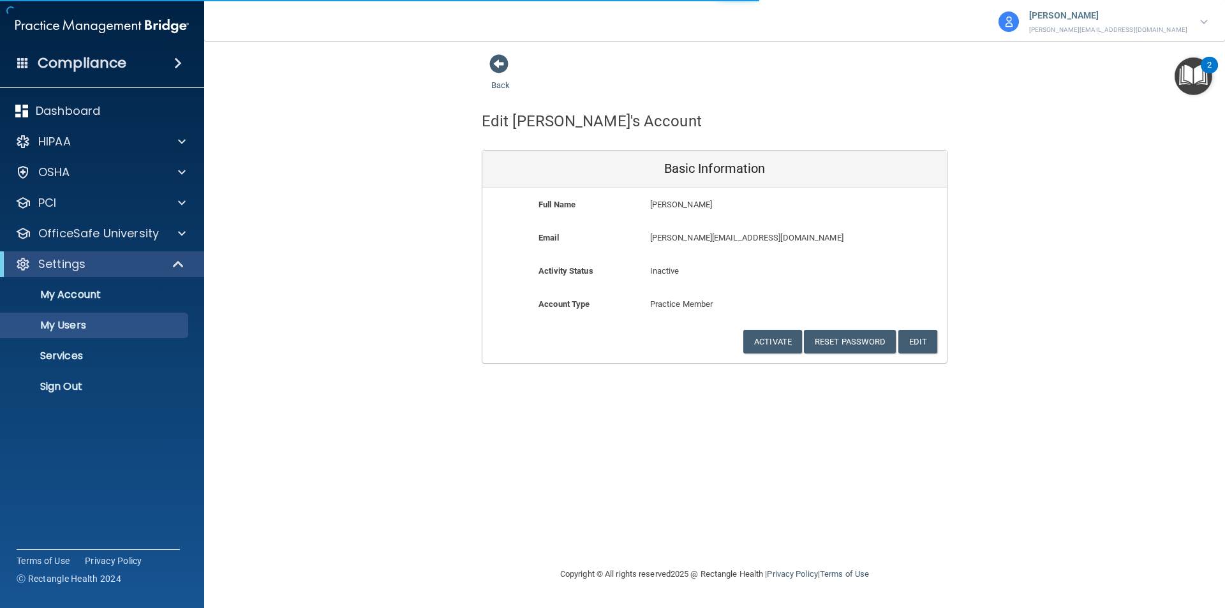
select select "20"
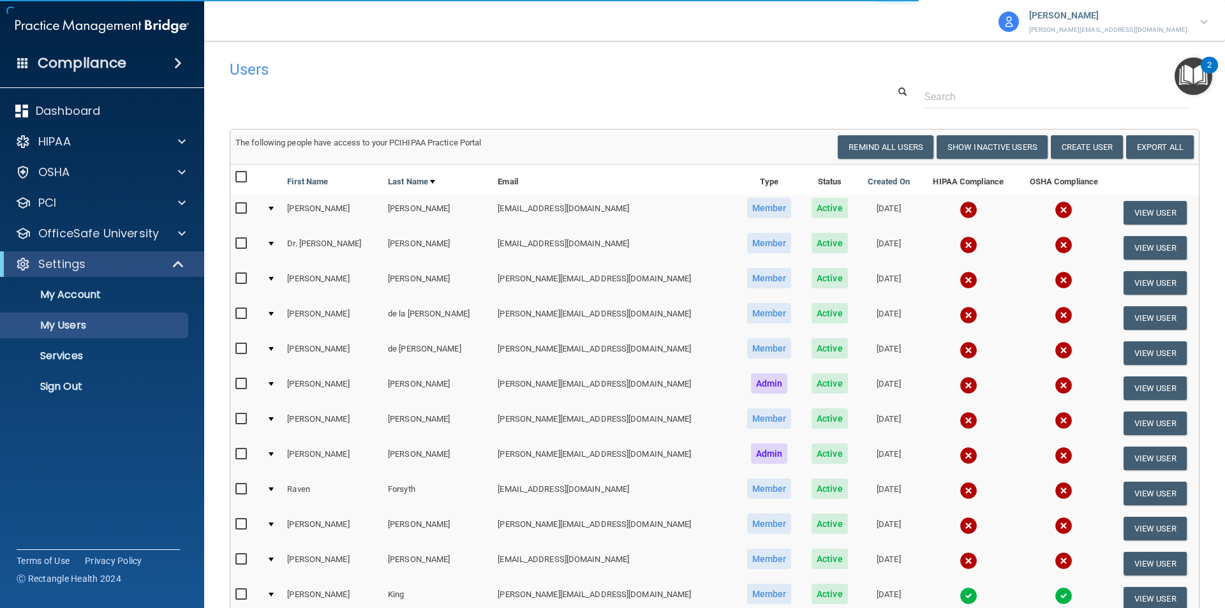
click at [449, 53] on main "Users Success! New user created. × Error! The user couldn't be created. × Succe…" at bounding box center [714, 324] width 1020 height 567
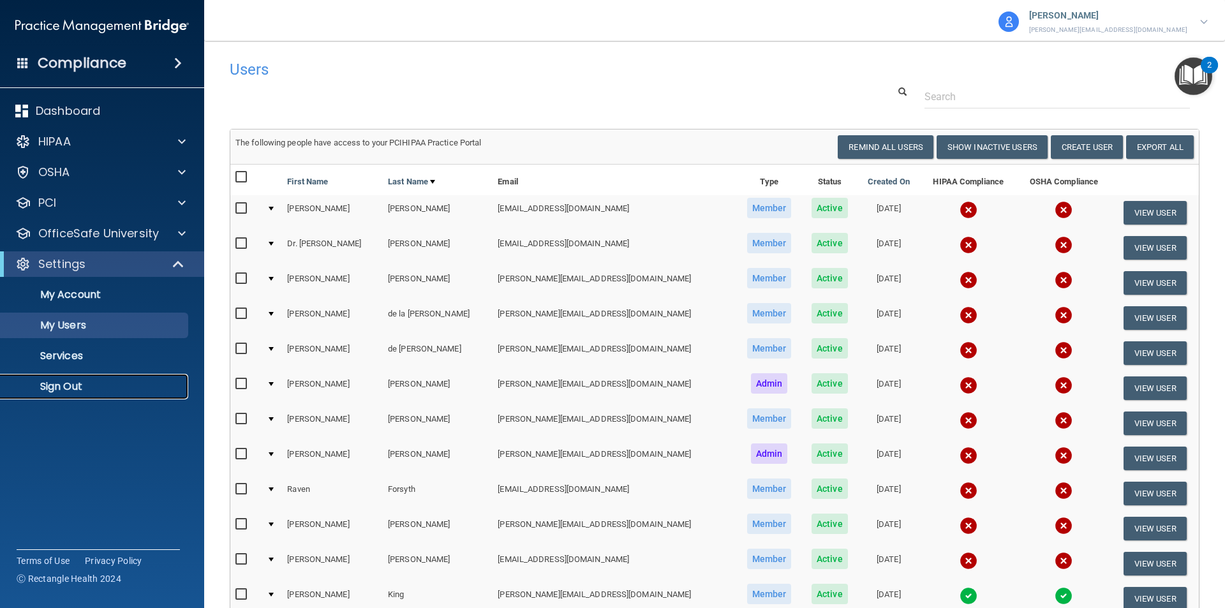
click at [59, 388] on p "Sign Out" at bounding box center [95, 386] width 174 height 13
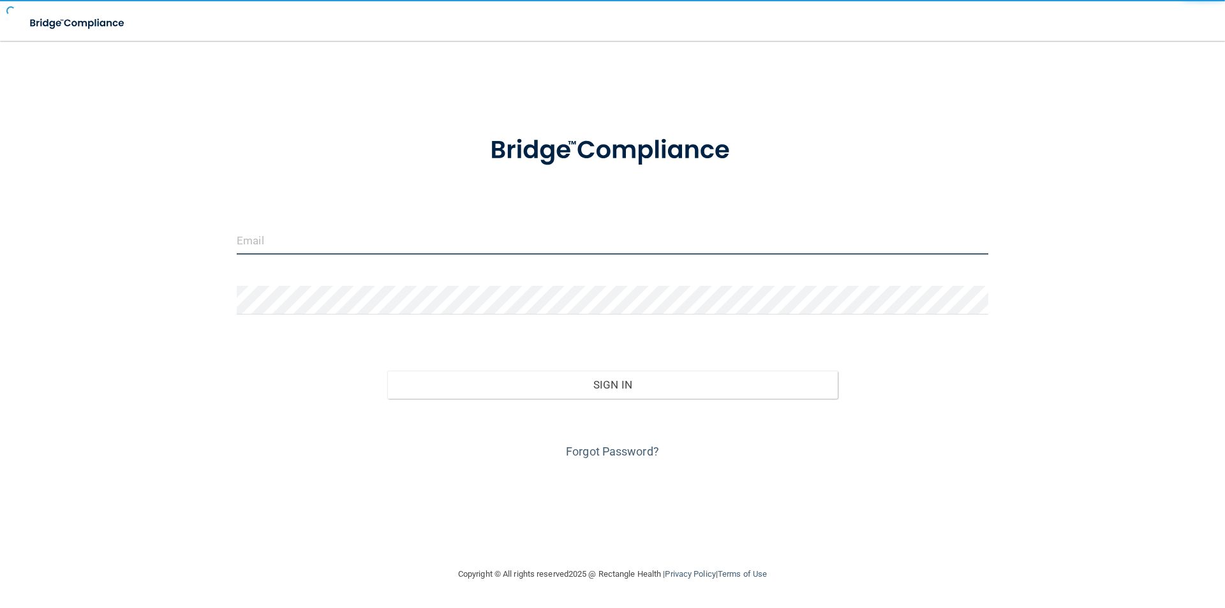
click at [313, 246] on input "email" at bounding box center [612, 240] width 751 height 29
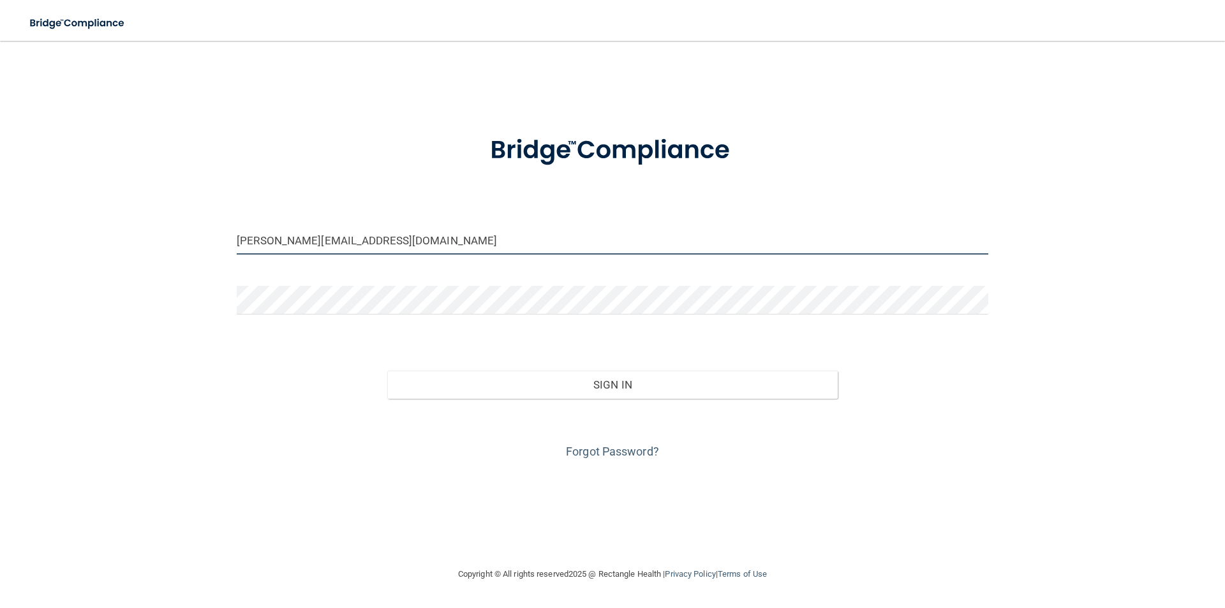
click at [342, 237] on input "[PERSON_NAME][EMAIL_ADDRESS][DOMAIN_NAME]" at bounding box center [612, 240] width 751 height 29
type input "[PERSON_NAME][EMAIL_ADDRESS][DOMAIN_NAME]"
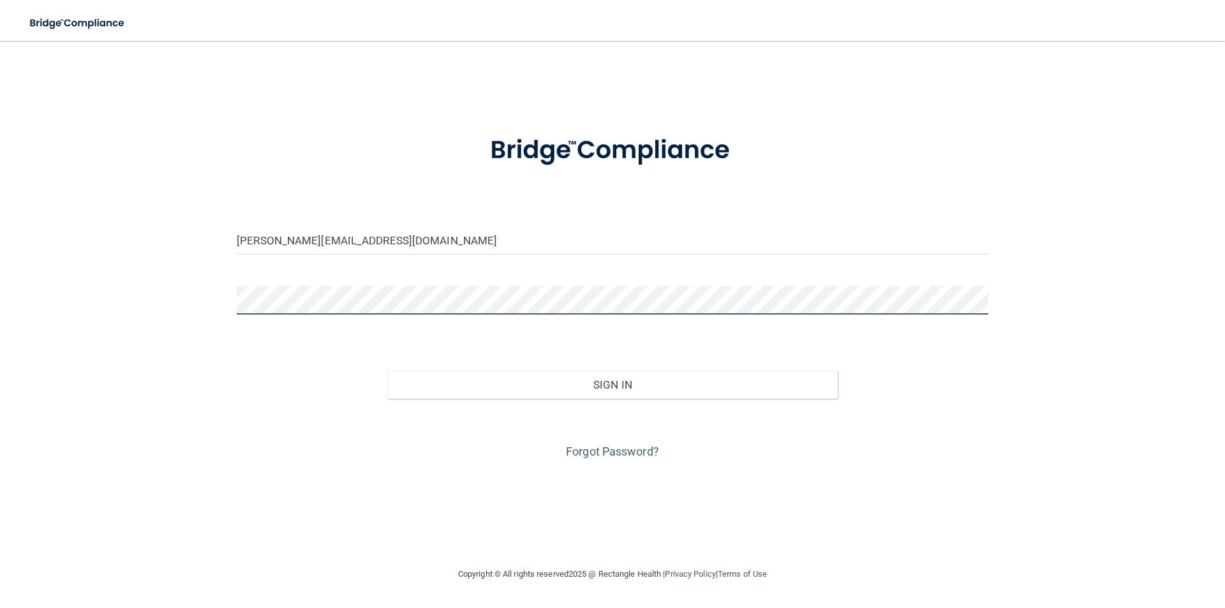
click at [387, 371] on button "Sign In" at bounding box center [612, 385] width 451 height 28
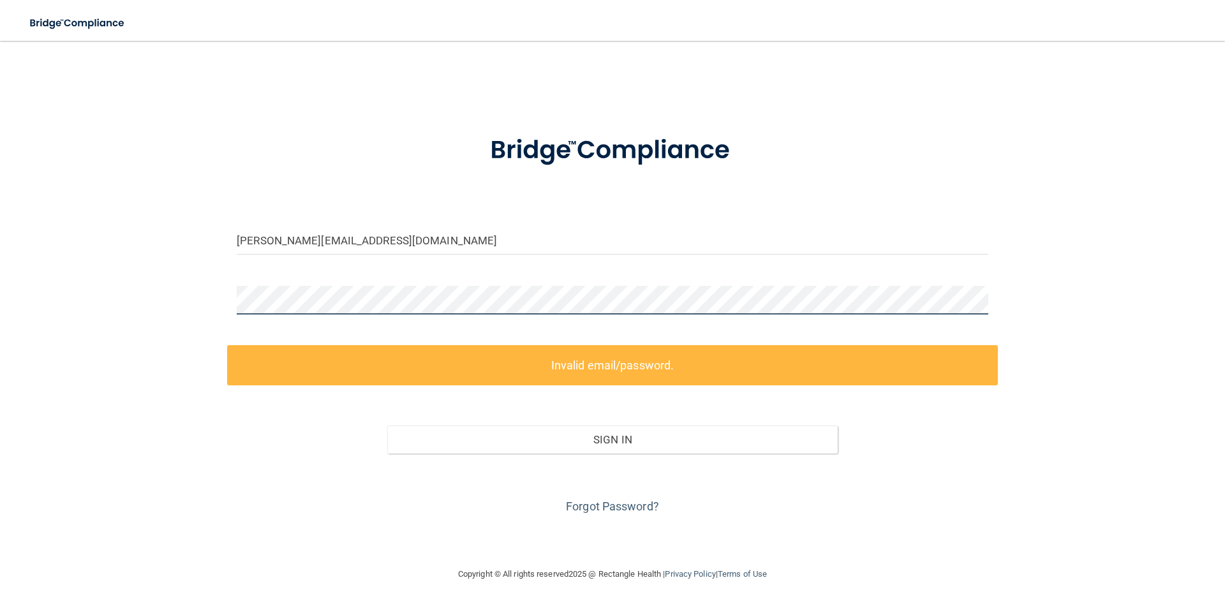
click at [229, 311] on div at bounding box center [612, 305] width 770 height 38
